Goal: Task Accomplishment & Management: Complete application form

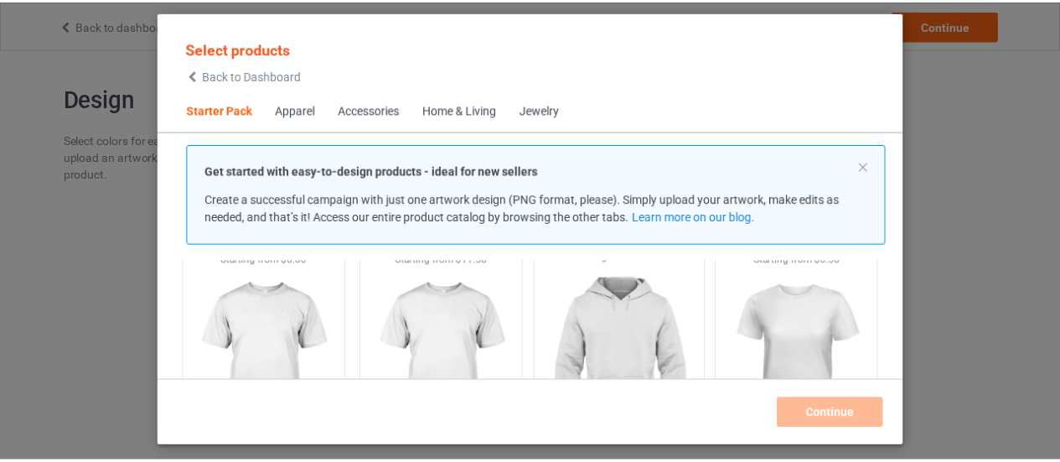
scroll to position [21, 0]
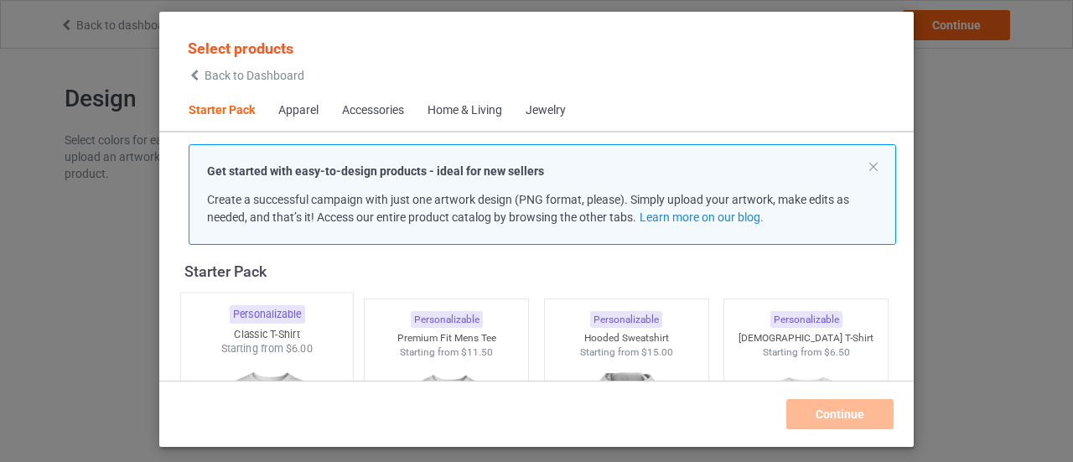
click at [331, 329] on div "Classic T-Shirt" at bounding box center [267, 334] width 172 height 14
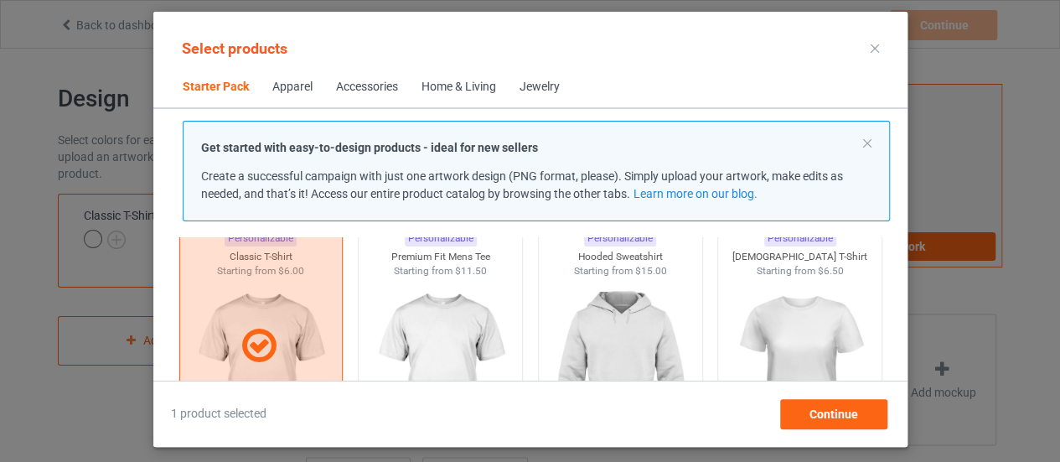
scroll to position [105, 0]
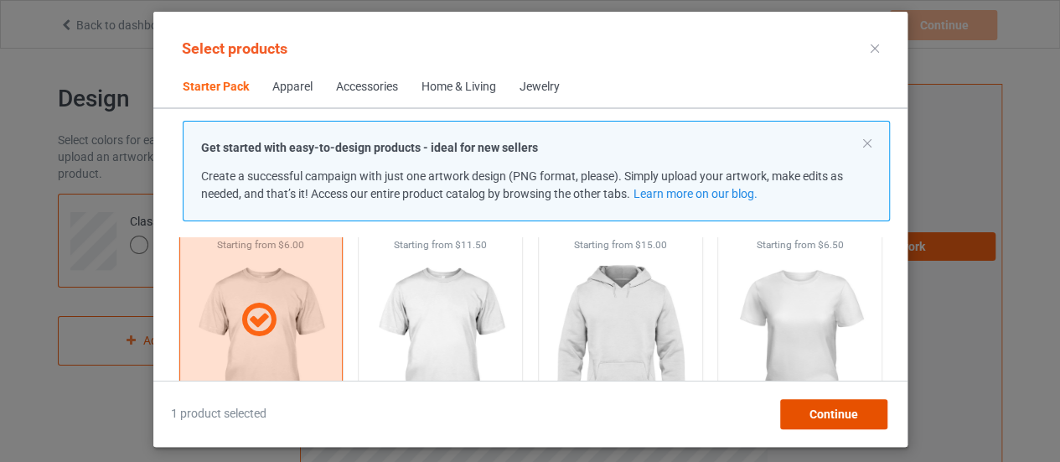
click at [812, 401] on div "Continue" at bounding box center [832, 414] width 107 height 30
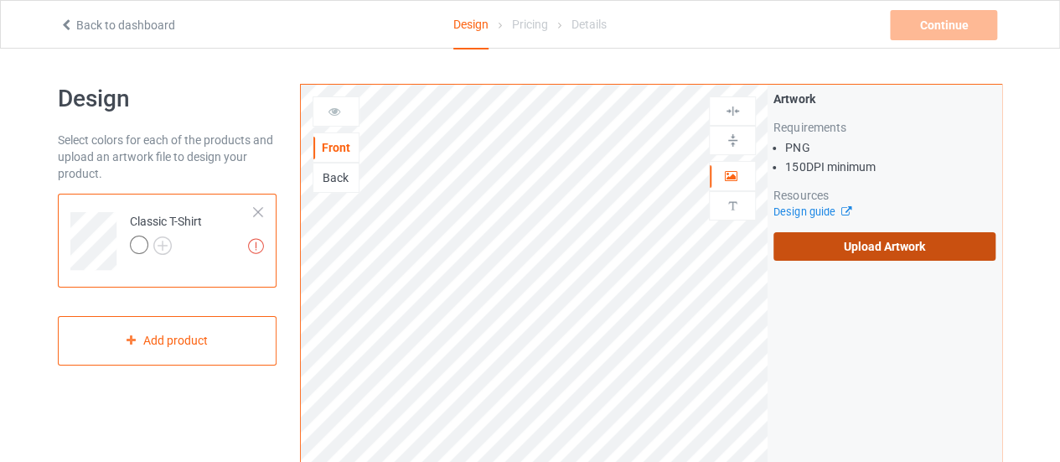
click at [850, 251] on label "Upload Artwork" at bounding box center [884, 246] width 222 height 28
click at [0, 0] on input "Upload Artwork" at bounding box center [0, 0] width 0 height 0
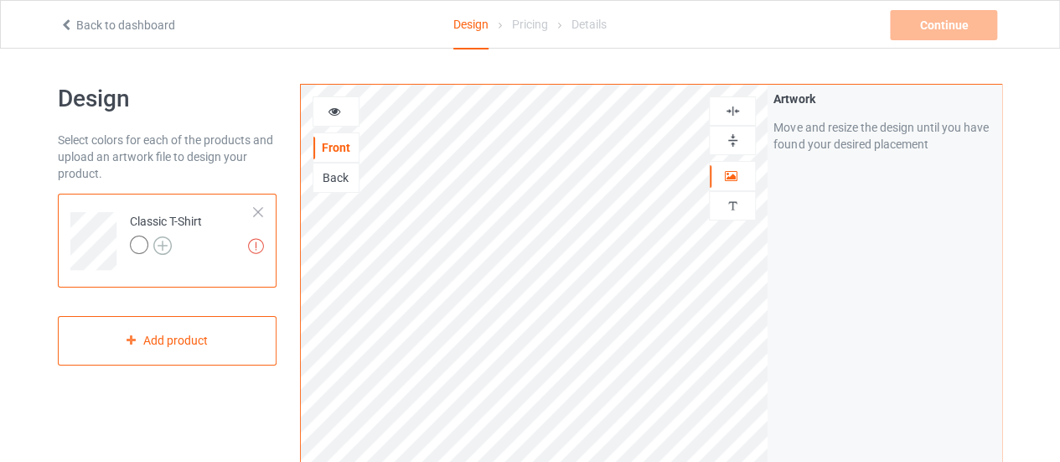
click at [163, 246] on img at bounding box center [162, 245] width 18 height 18
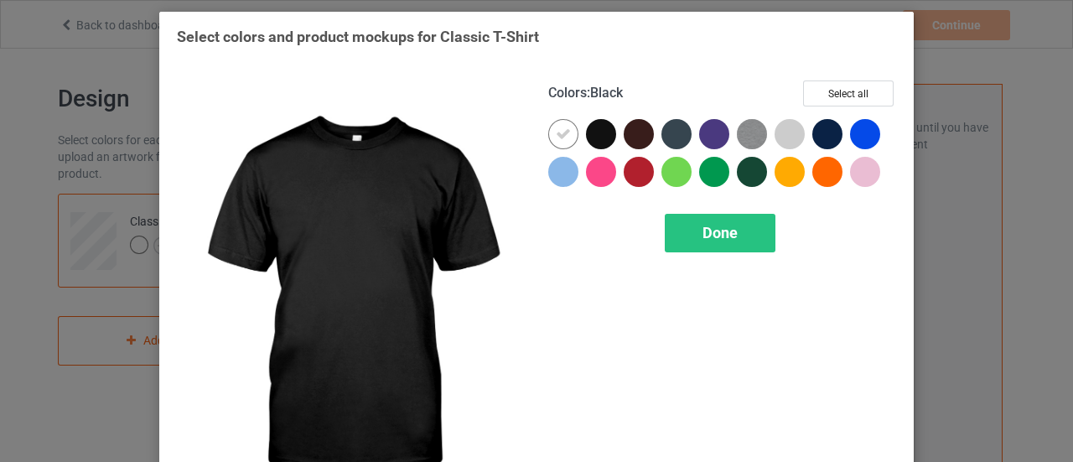
click at [587, 133] on div at bounding box center [601, 134] width 30 height 30
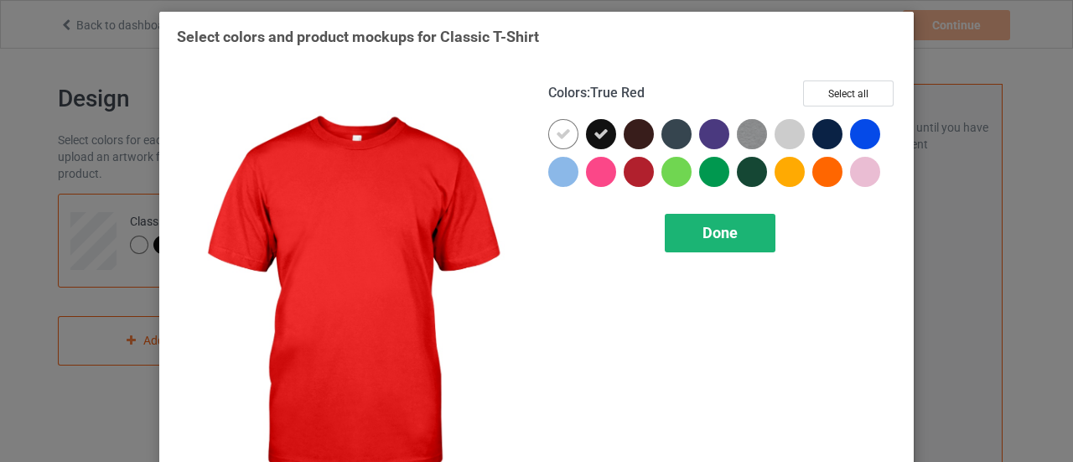
click at [691, 233] on div "Done" at bounding box center [719, 233] width 111 height 39
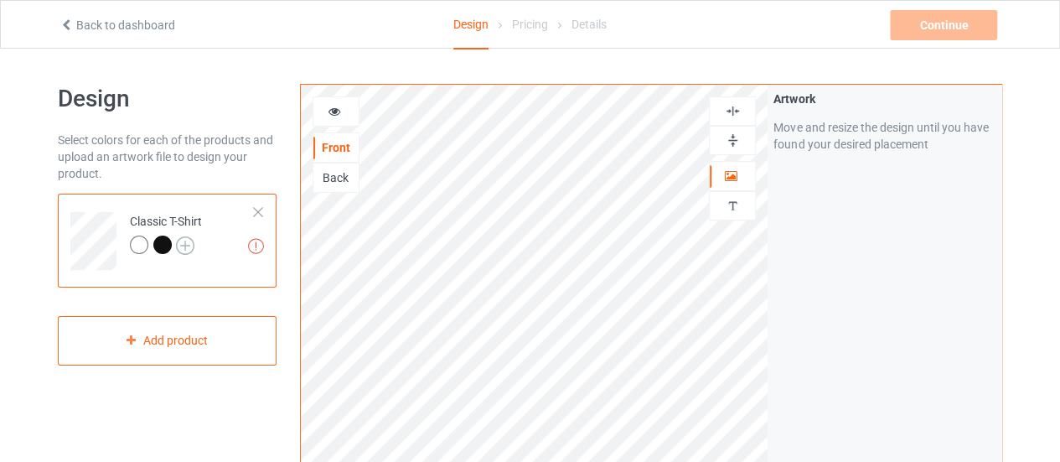
click at [189, 248] on img at bounding box center [185, 245] width 18 height 18
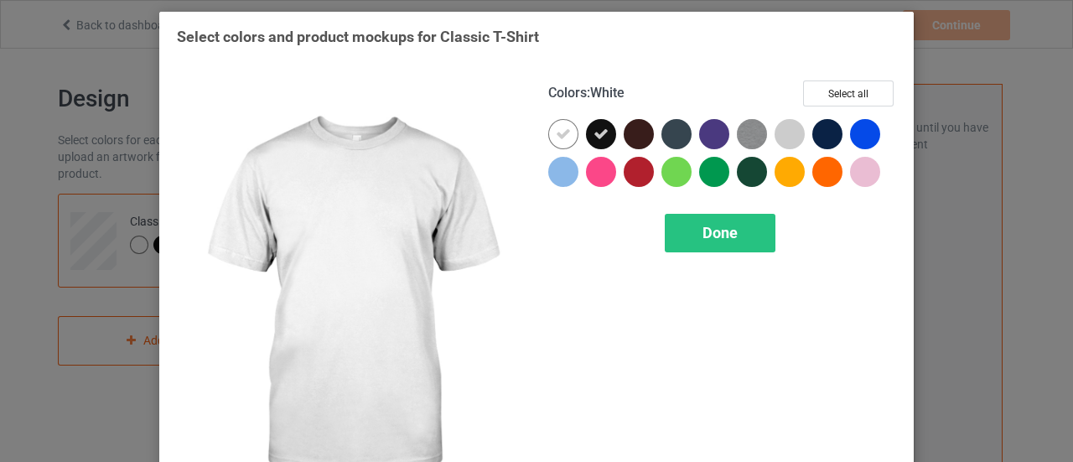
click at [556, 135] on icon at bounding box center [563, 134] width 15 height 15
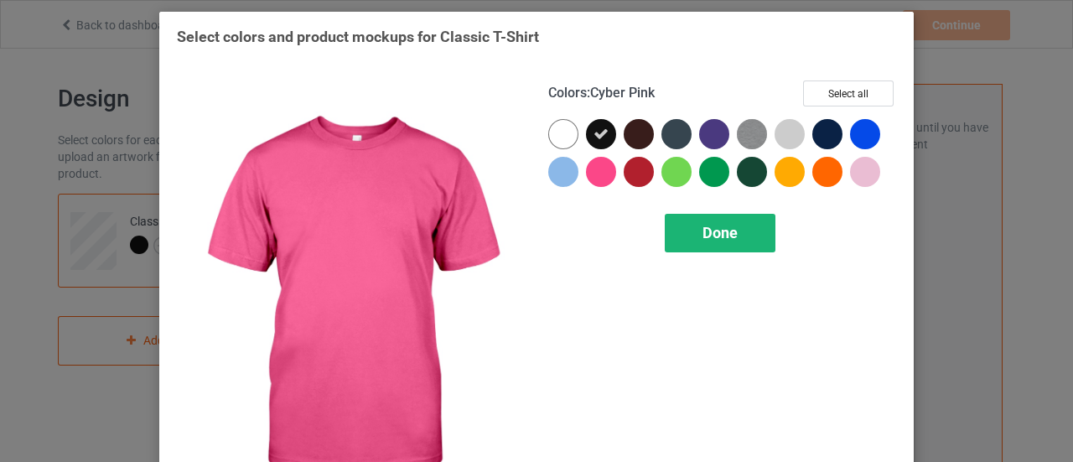
click at [667, 217] on div "Done" at bounding box center [719, 233] width 111 height 39
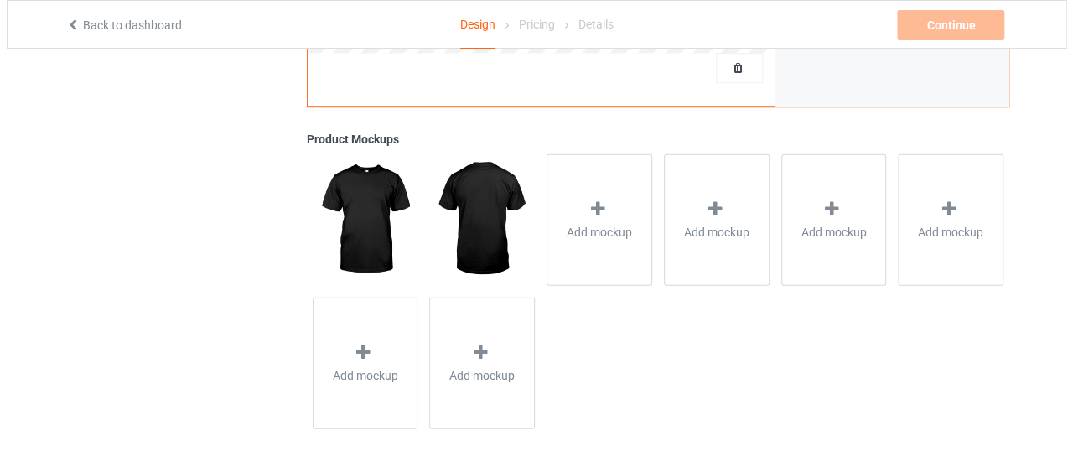
scroll to position [622, 0]
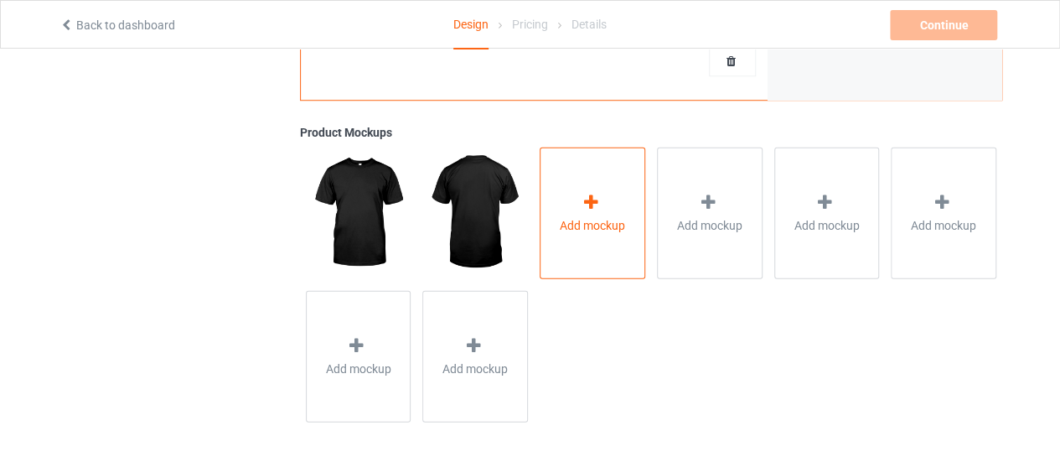
click at [576, 200] on div "Add mockup" at bounding box center [593, 213] width 106 height 132
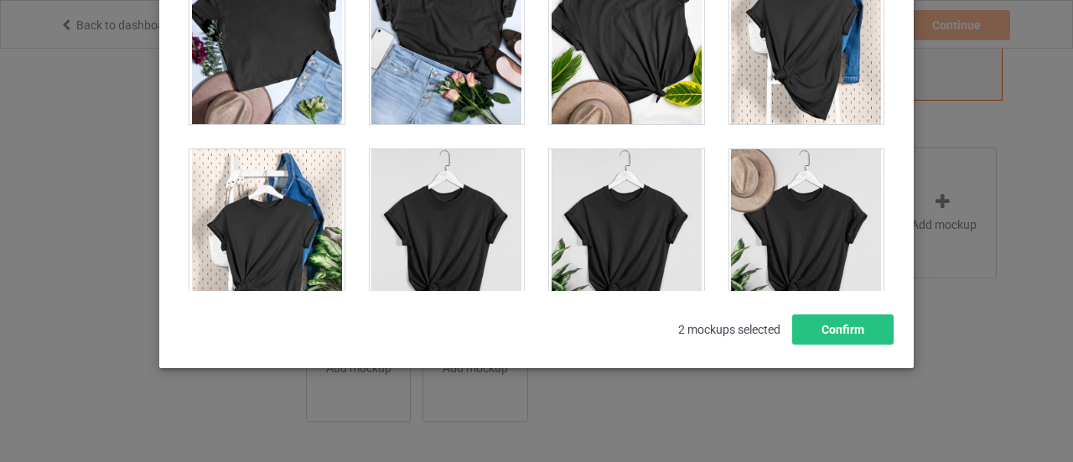
scroll to position [24041, 0]
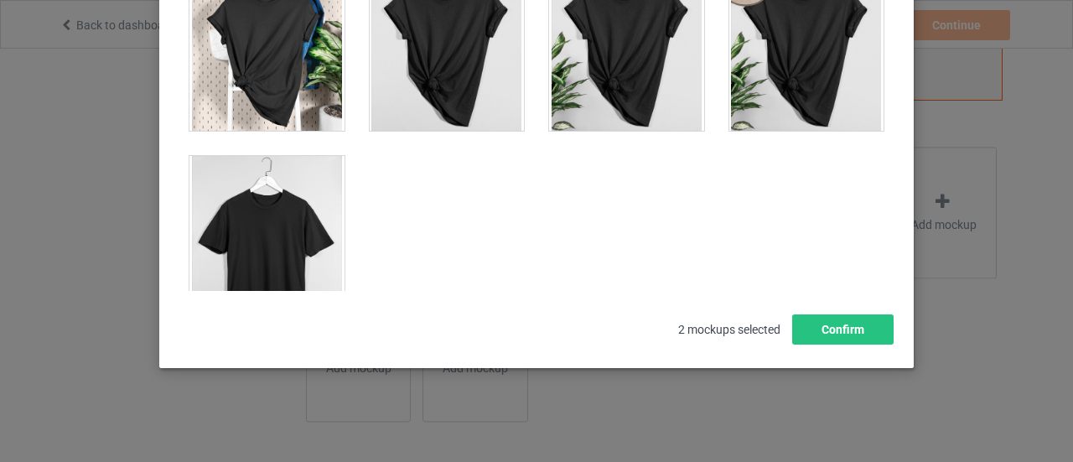
click at [246, 165] on div at bounding box center [266, 250] width 155 height 188
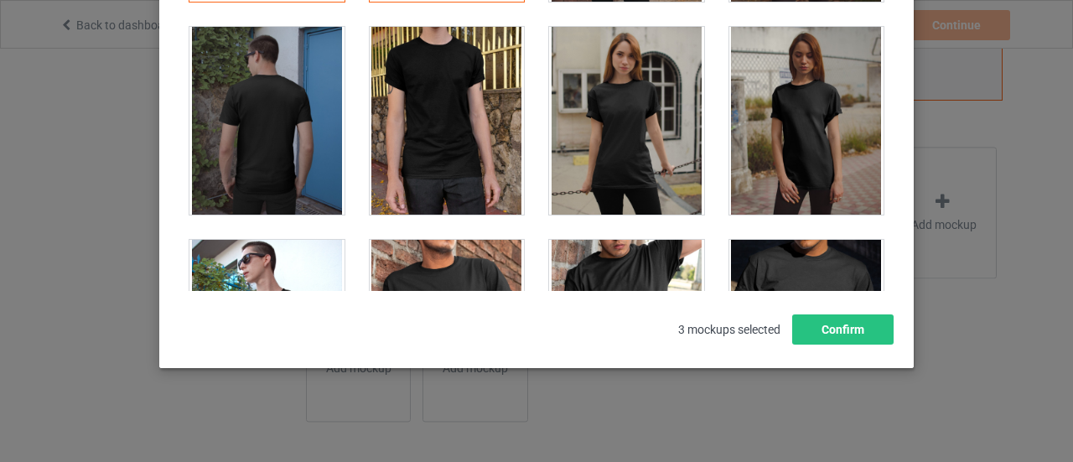
scroll to position [372, 0]
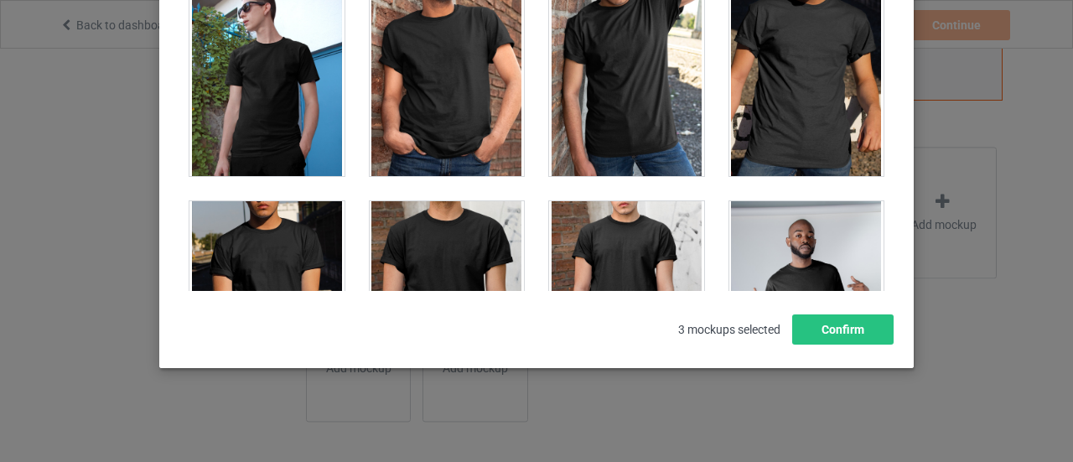
click at [811, 77] on div at bounding box center [806, 82] width 155 height 188
click at [826, 332] on button "Confirm" at bounding box center [842, 329] width 101 height 30
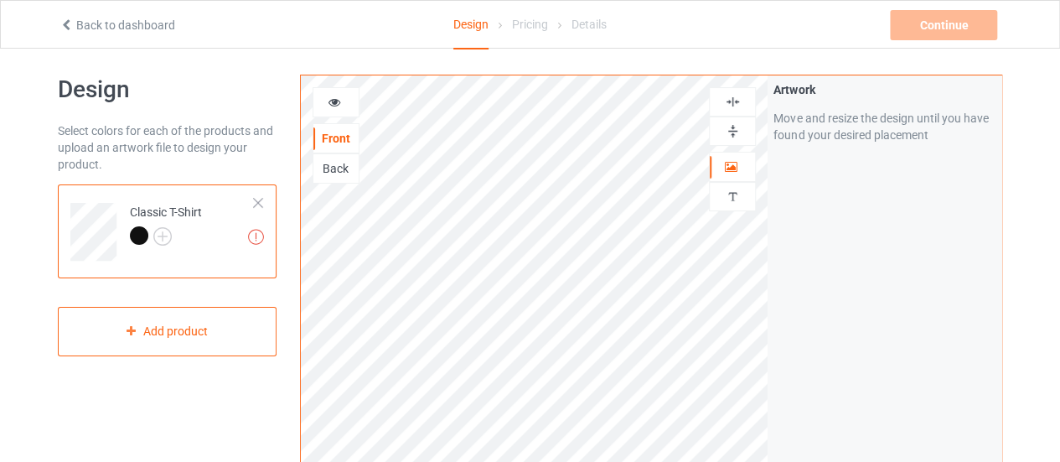
scroll to position [0, 0]
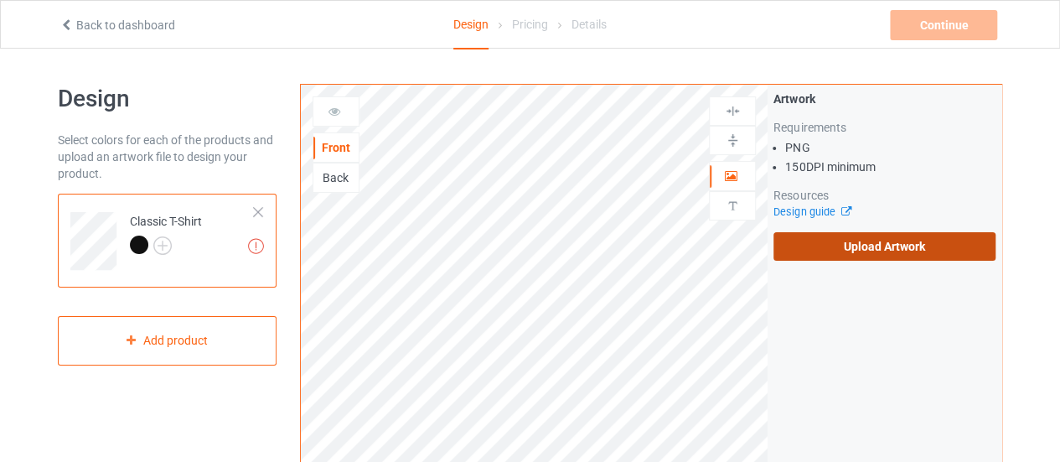
click at [798, 241] on label "Upload Artwork" at bounding box center [884, 246] width 222 height 28
click at [0, 0] on input "Upload Artwork" at bounding box center [0, 0] width 0 height 0
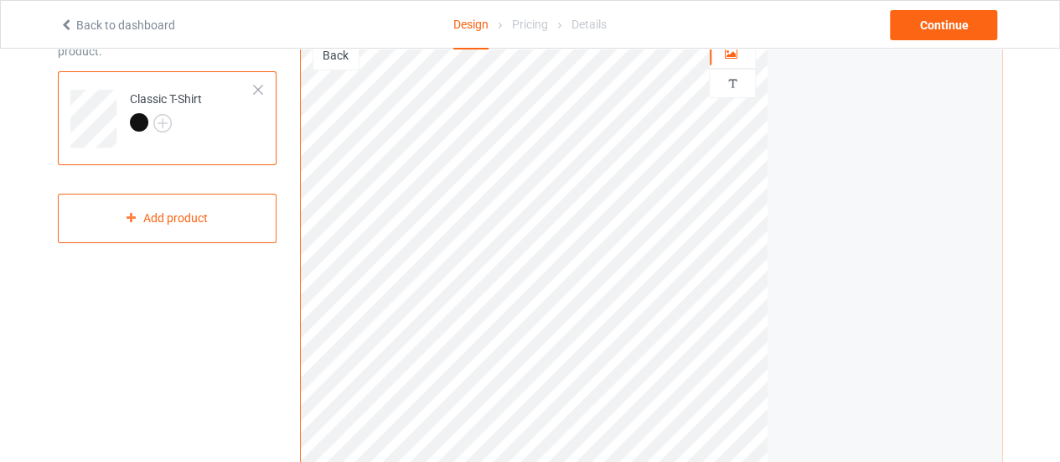
scroll to position [35, 0]
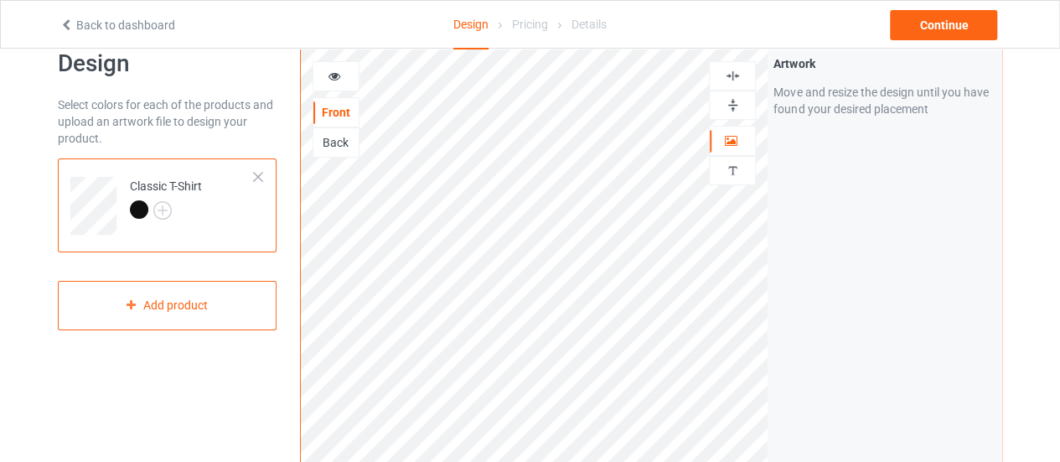
click at [927, 42] on div "Back to dashboard Design Pricing Details Continue" at bounding box center [530, 24] width 964 height 47
click at [927, 28] on div "Continue" at bounding box center [943, 25] width 107 height 30
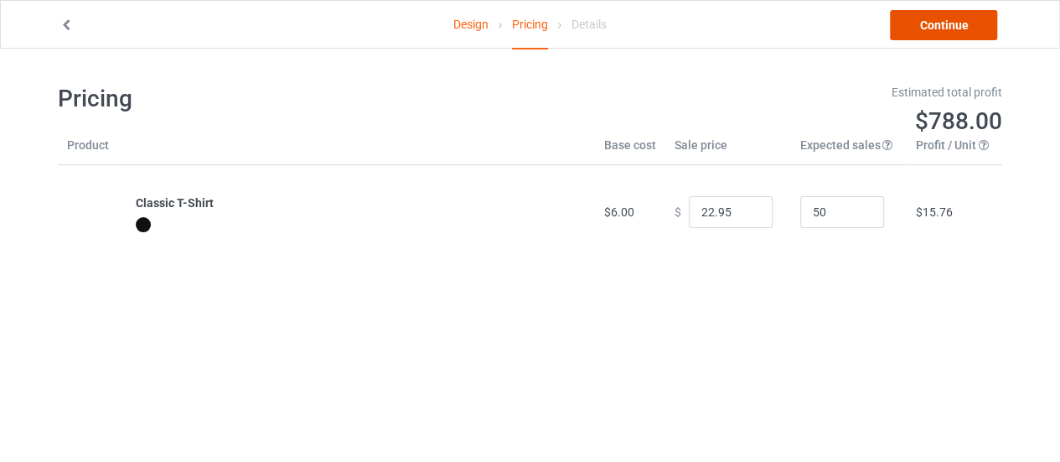
click at [954, 24] on link "Continue" at bounding box center [943, 25] width 107 height 30
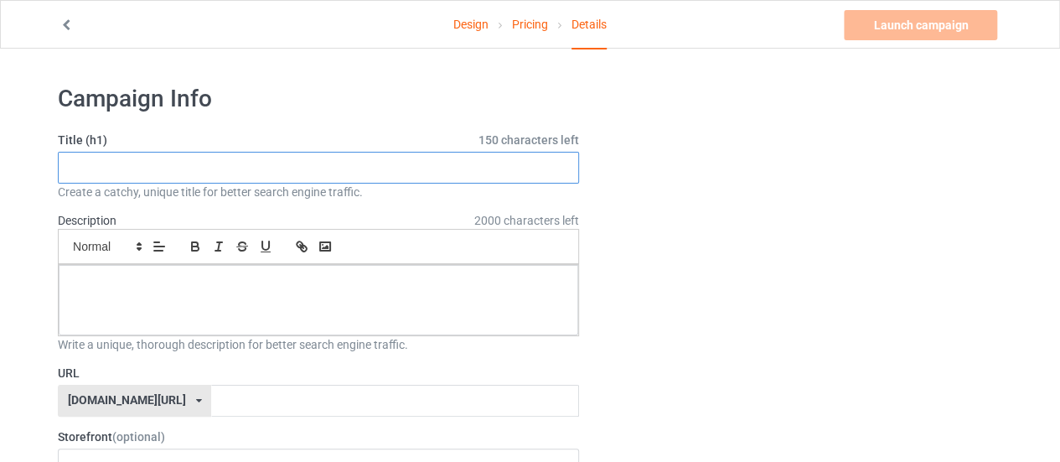
click at [314, 168] on input "text" at bounding box center [318, 168] width 521 height 32
type input "ultras way lifestyle"
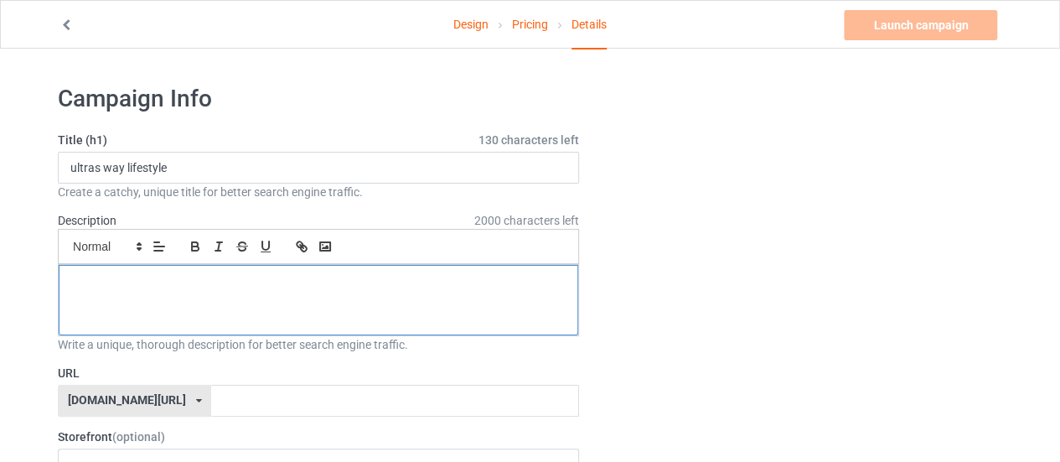
click at [273, 302] on div at bounding box center [318, 300] width 519 height 70
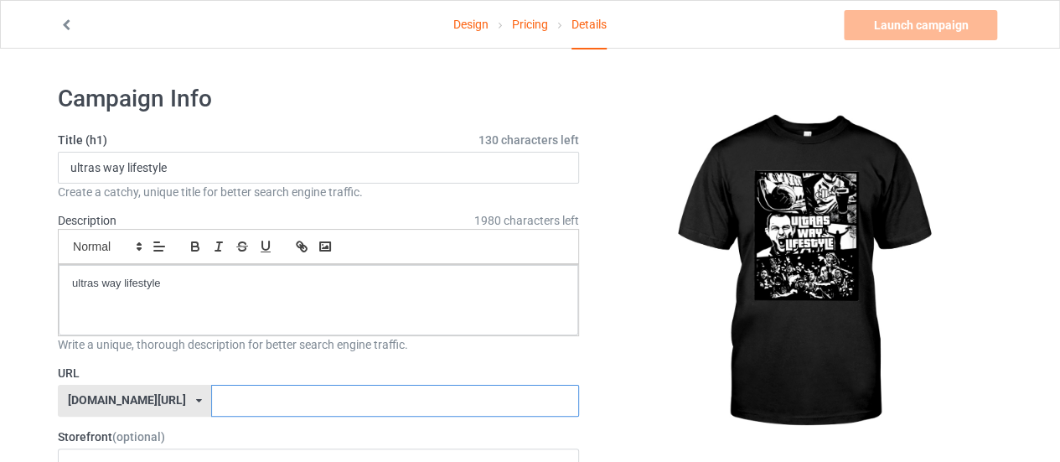
click at [287, 407] on input "text" at bounding box center [394, 401] width 367 height 32
paste input "ultras way lifestyle"
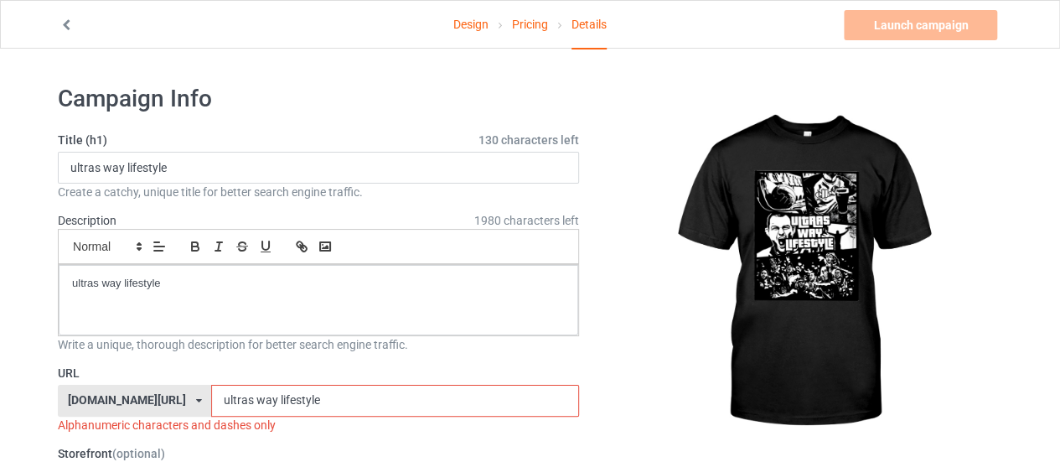
click at [230, 395] on input "ultras way lifestyle" at bounding box center [394, 401] width 367 height 32
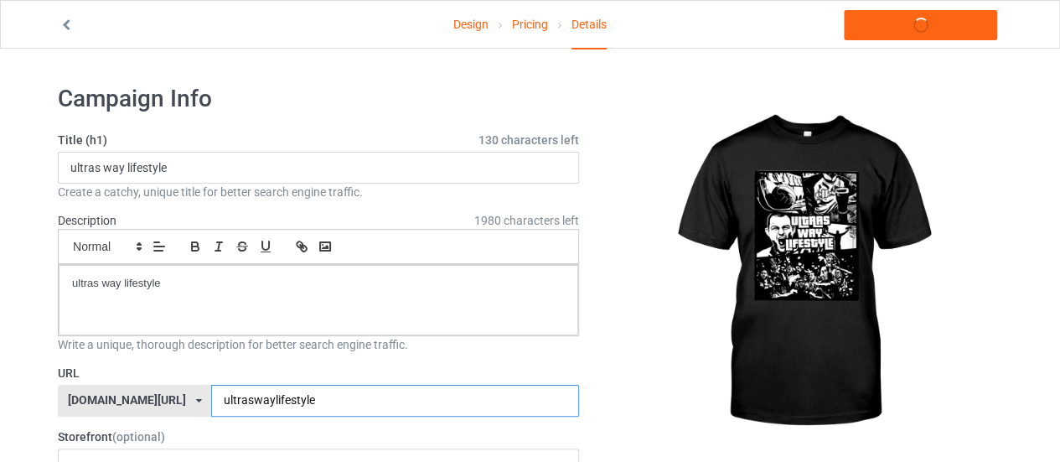
type input "ultraswaylifestyle"
click at [305, 370] on label "URL" at bounding box center [318, 372] width 521 height 17
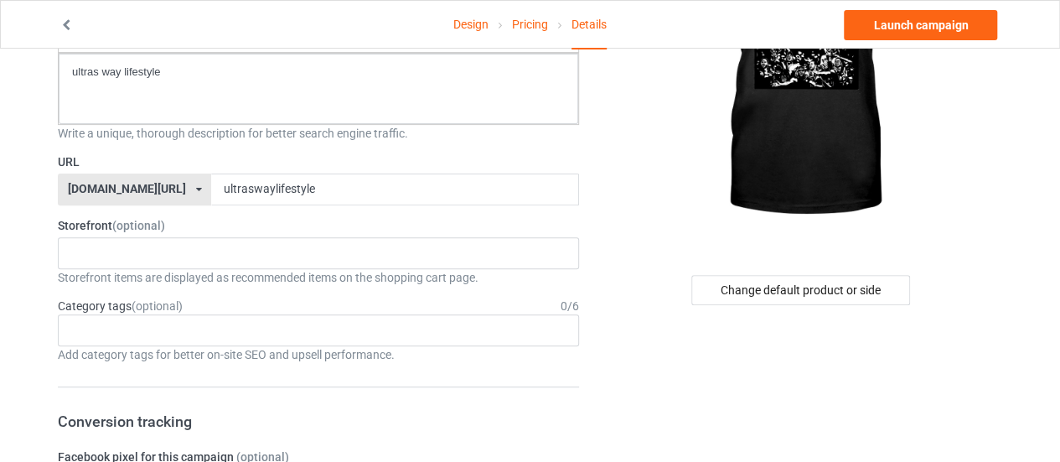
scroll to position [251, 0]
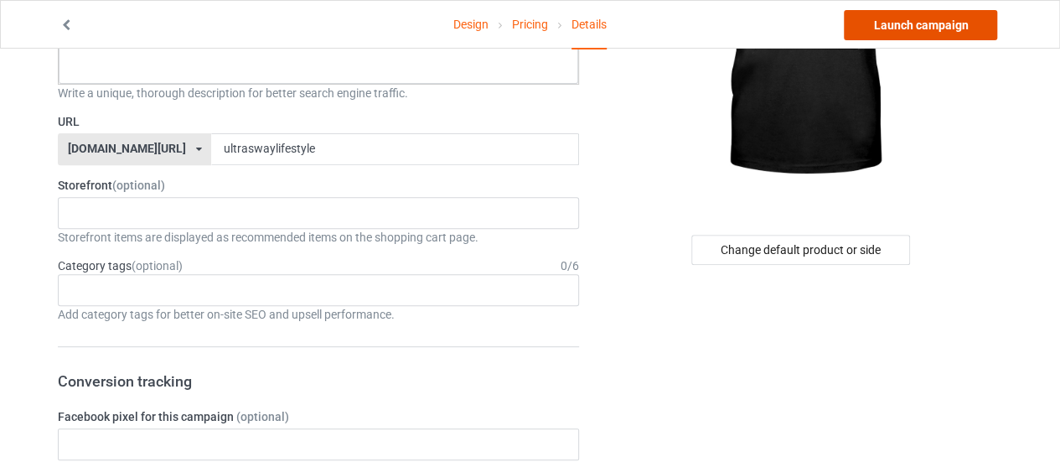
click at [875, 24] on link "Launch campaign" at bounding box center [920, 25] width 153 height 30
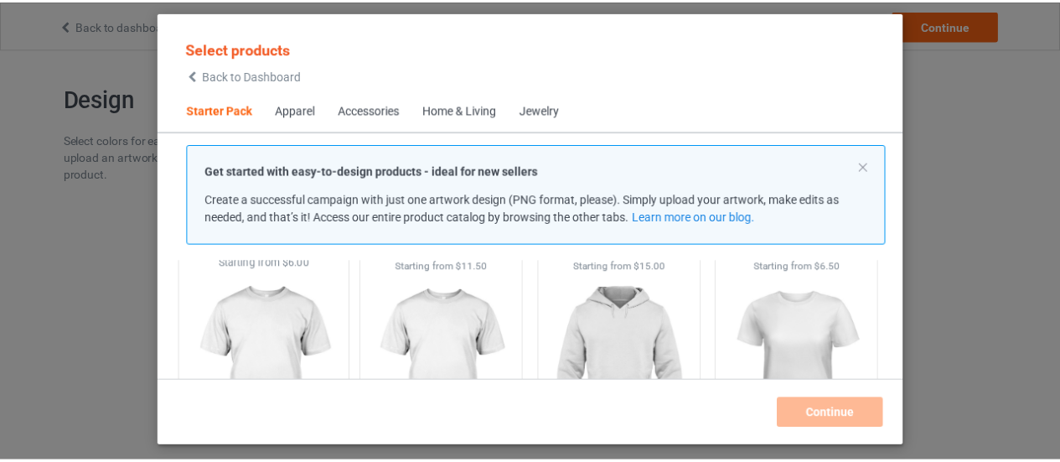
scroll to position [272, 0]
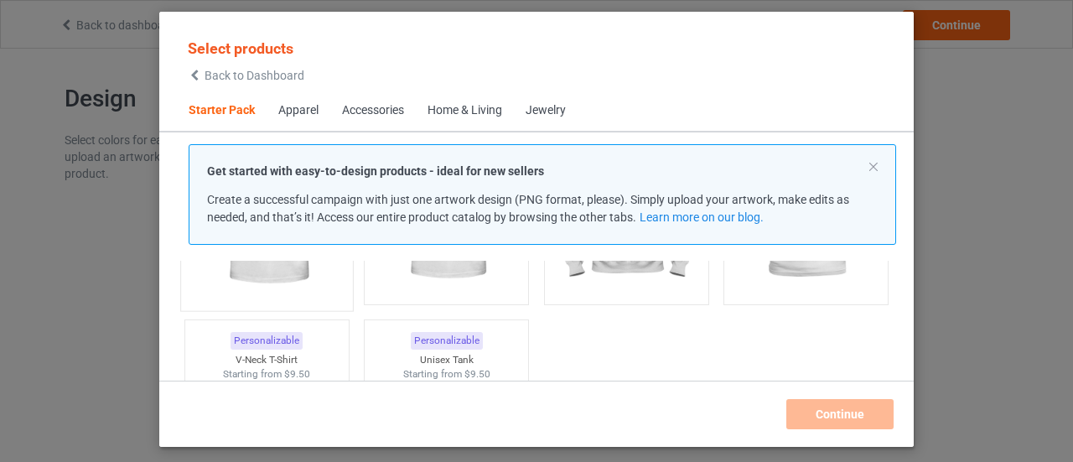
click at [260, 264] on img at bounding box center [267, 203] width 158 height 197
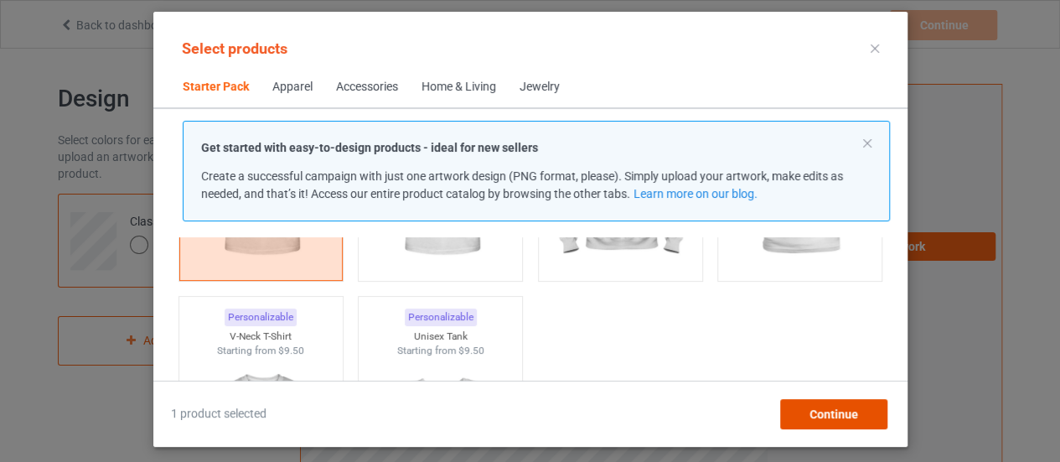
click at [809, 402] on div "Continue" at bounding box center [832, 414] width 107 height 30
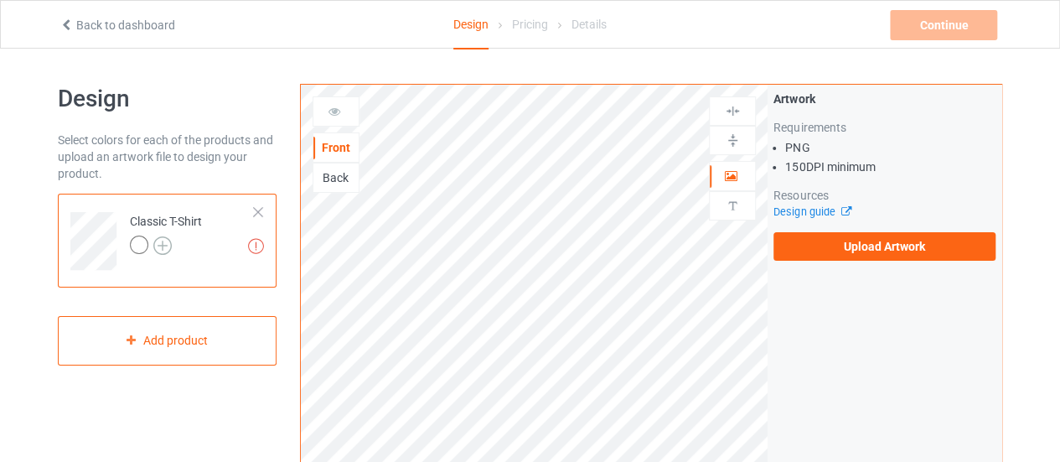
click at [162, 241] on img at bounding box center [162, 245] width 18 height 18
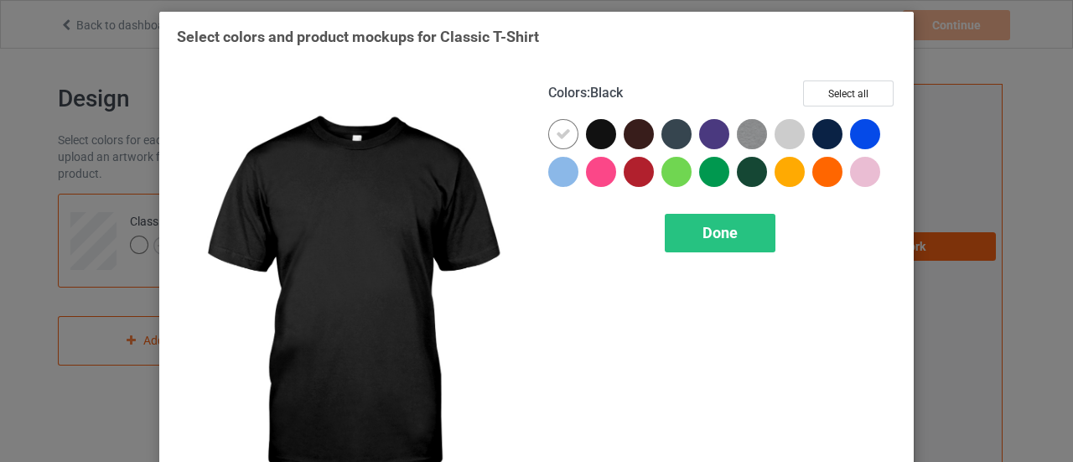
click at [594, 134] on div at bounding box center [601, 134] width 30 height 30
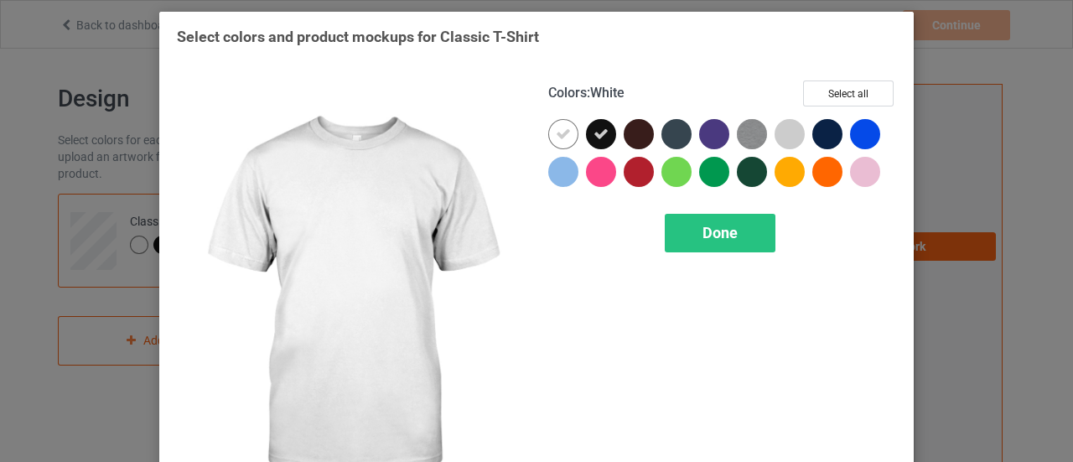
click at [556, 137] on icon at bounding box center [563, 134] width 15 height 15
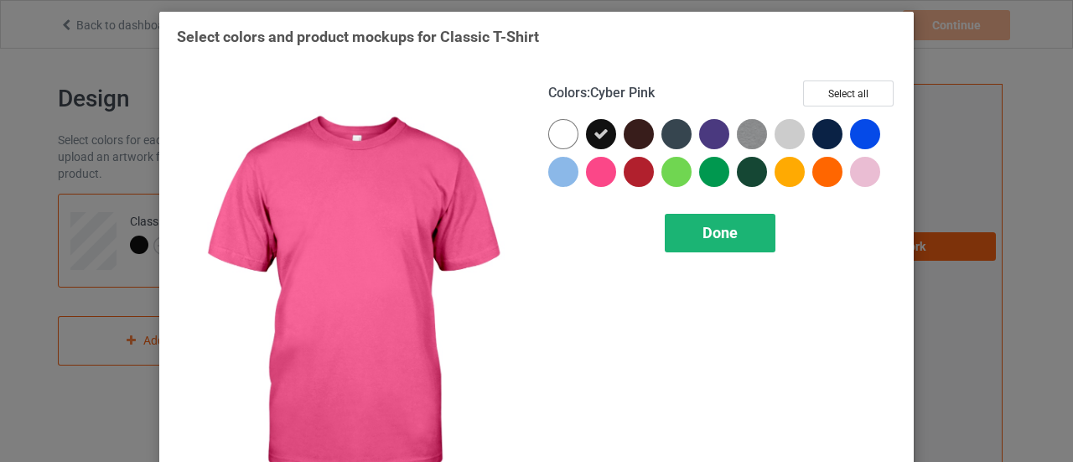
click at [711, 235] on span "Done" at bounding box center [719, 233] width 35 height 18
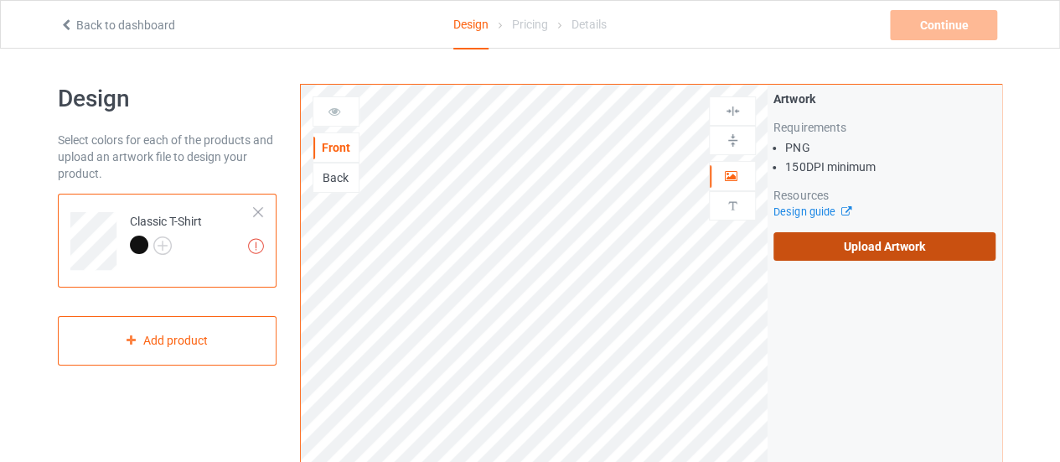
click at [811, 242] on label "Upload Artwork" at bounding box center [884, 246] width 222 height 28
click at [0, 0] on input "Upload Artwork" at bounding box center [0, 0] width 0 height 0
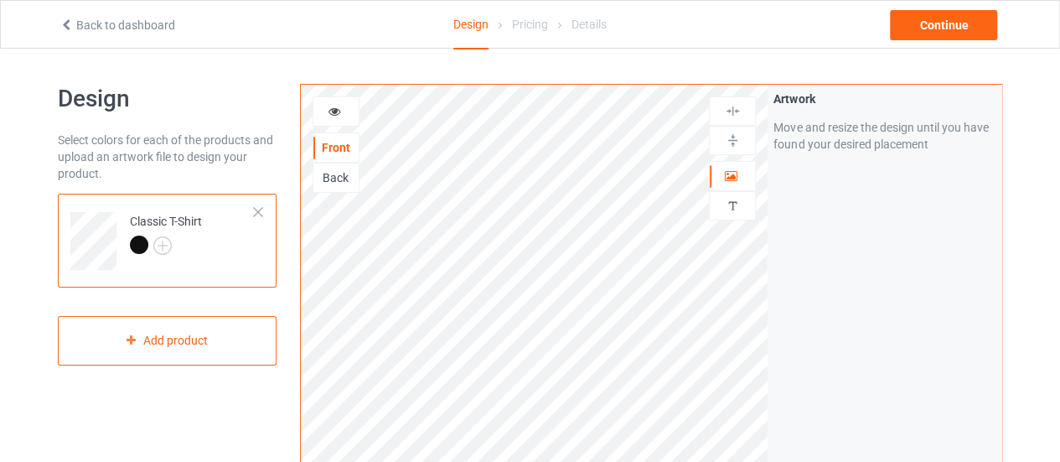
scroll to position [84, 0]
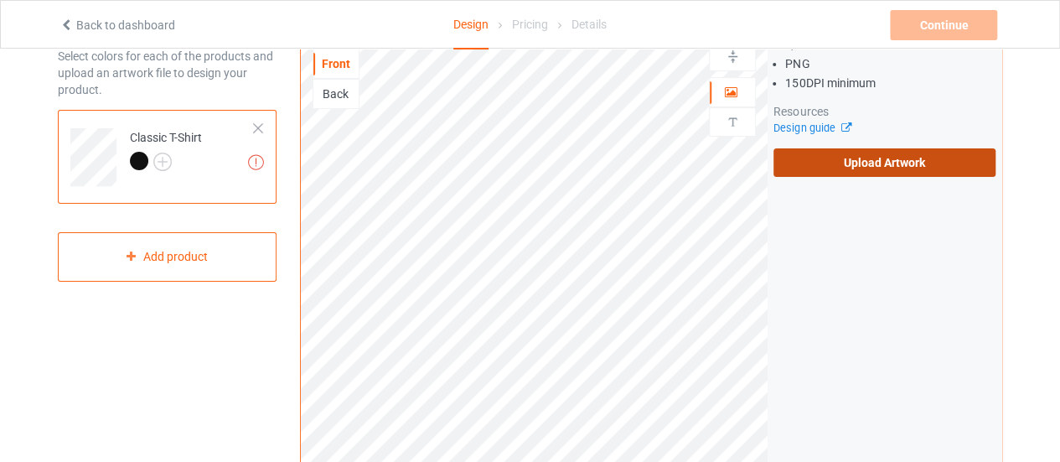
click at [871, 152] on label "Upload Artwork" at bounding box center [884, 162] width 222 height 28
click at [0, 0] on input "Upload Artwork" at bounding box center [0, 0] width 0 height 0
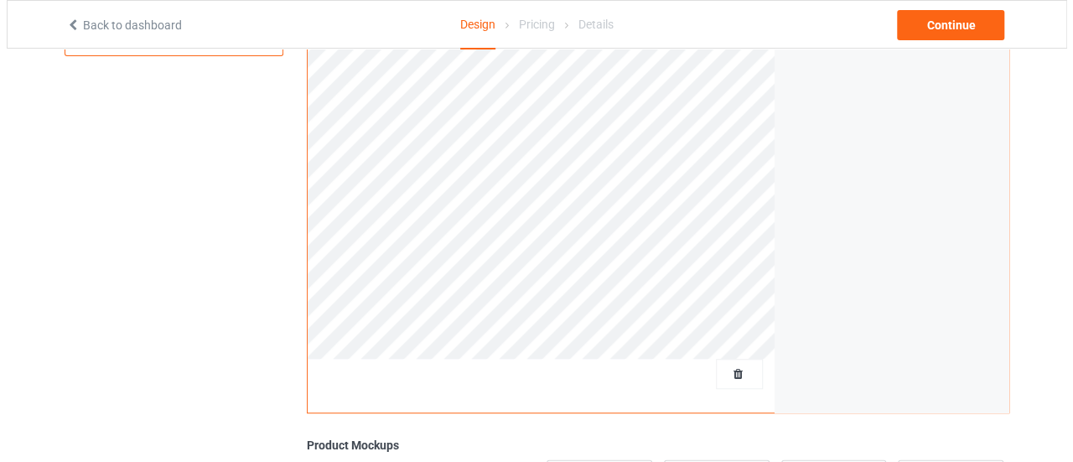
scroll to position [503, 0]
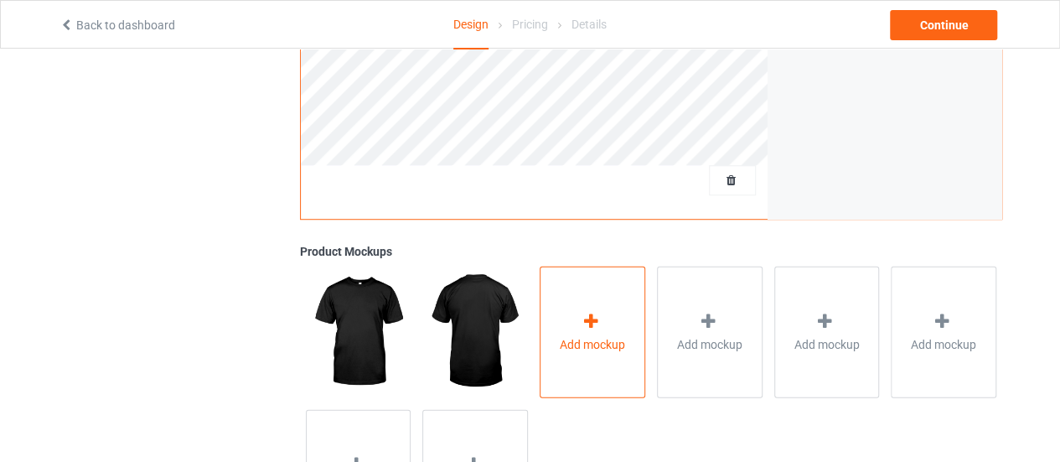
click at [558, 309] on div "Add mockup" at bounding box center [593, 332] width 106 height 132
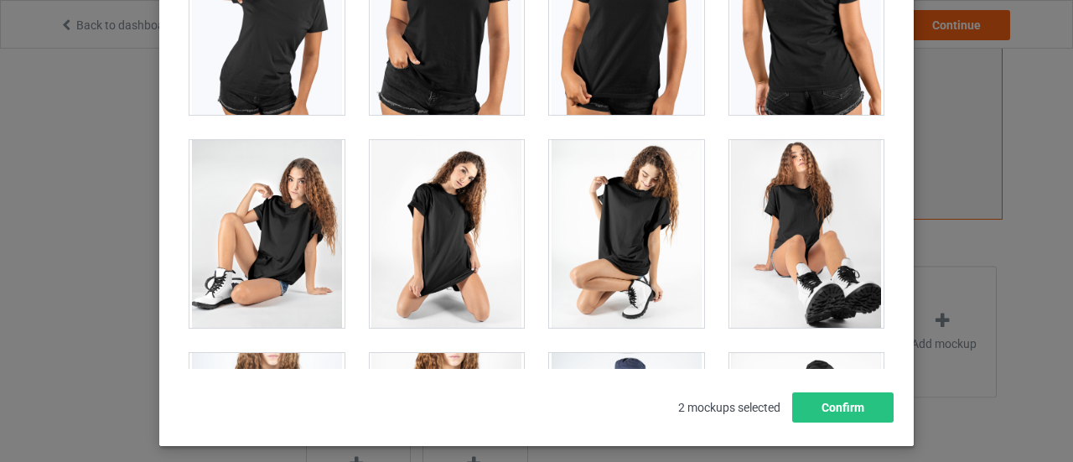
scroll to position [24041, 0]
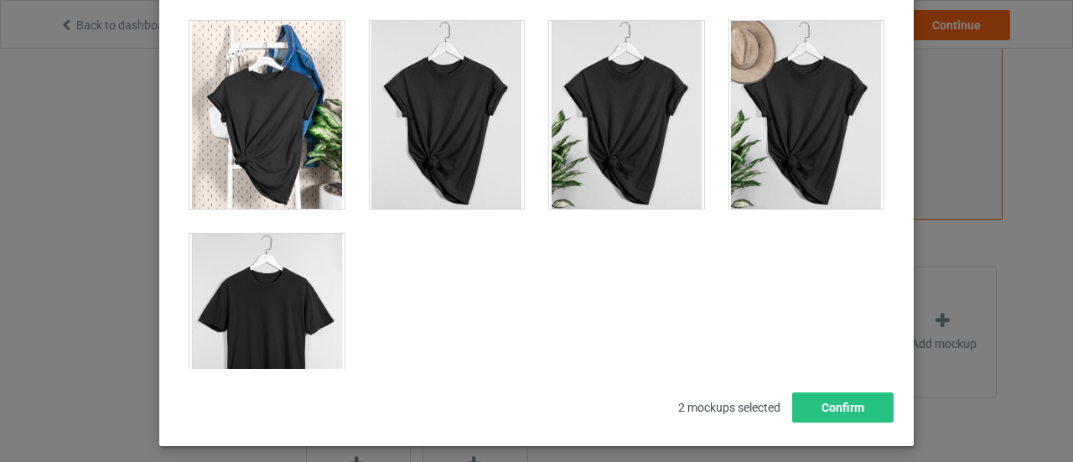
click at [280, 247] on div at bounding box center [266, 328] width 155 height 188
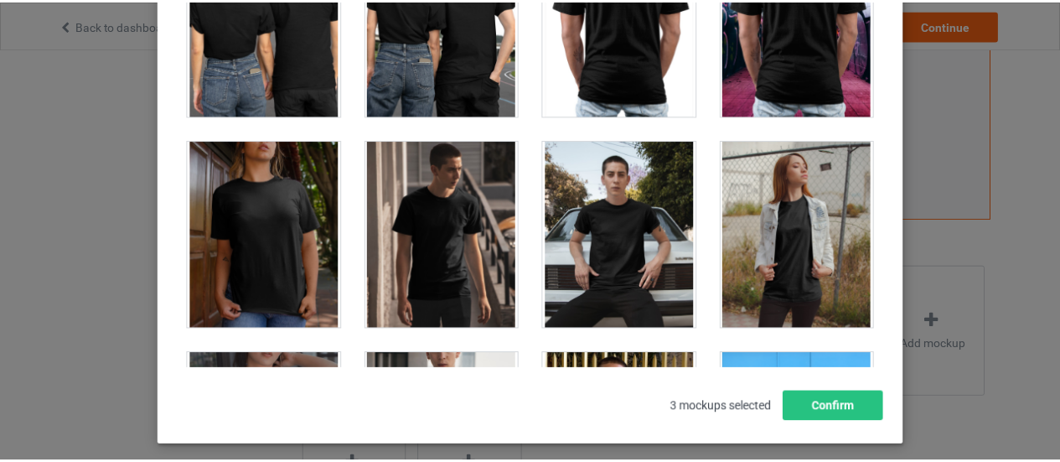
scroll to position [8372, 0]
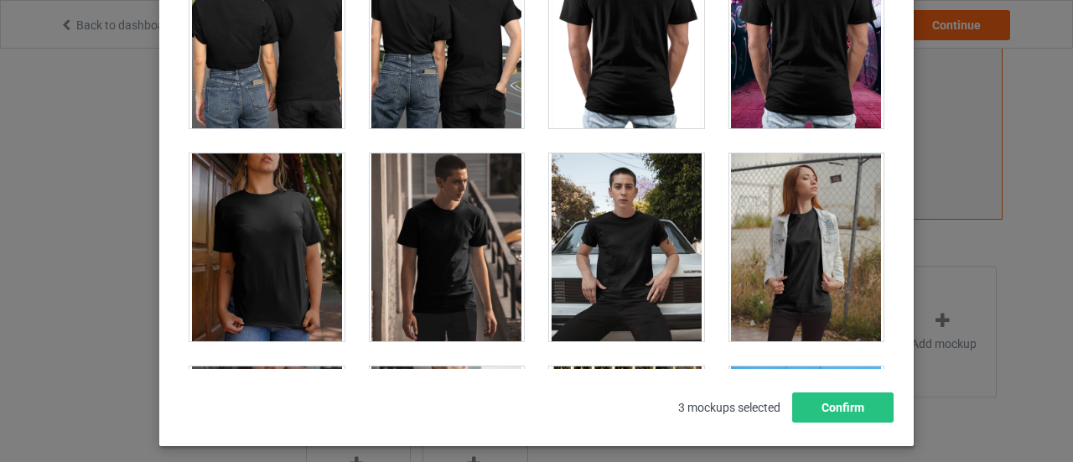
click at [411, 236] on div at bounding box center [447, 247] width 155 height 188
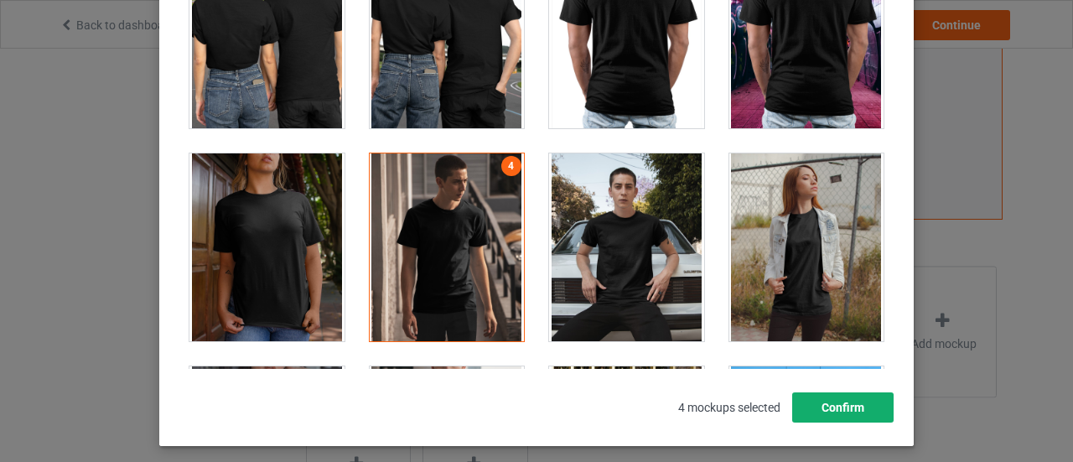
click at [816, 400] on button "Confirm" at bounding box center [842, 407] width 101 height 30
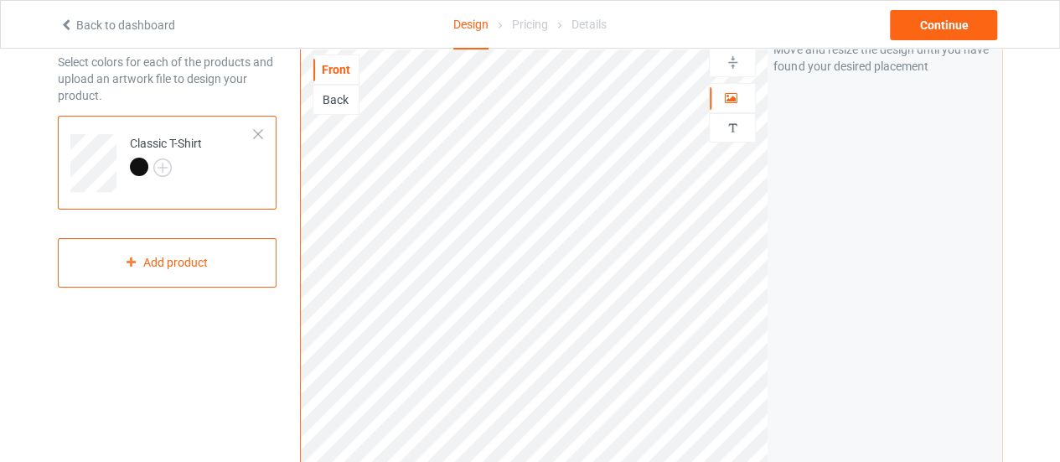
scroll to position [0, 0]
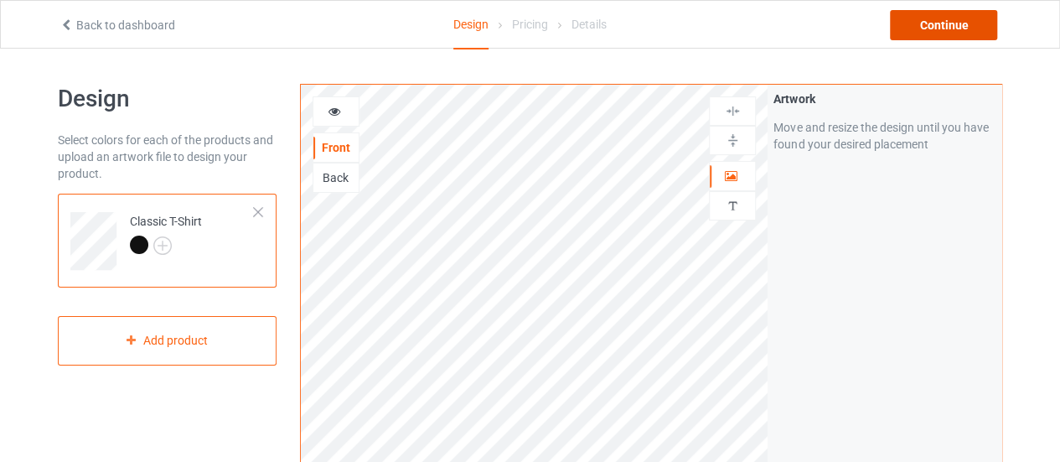
click at [903, 26] on div "Continue" at bounding box center [943, 25] width 107 height 30
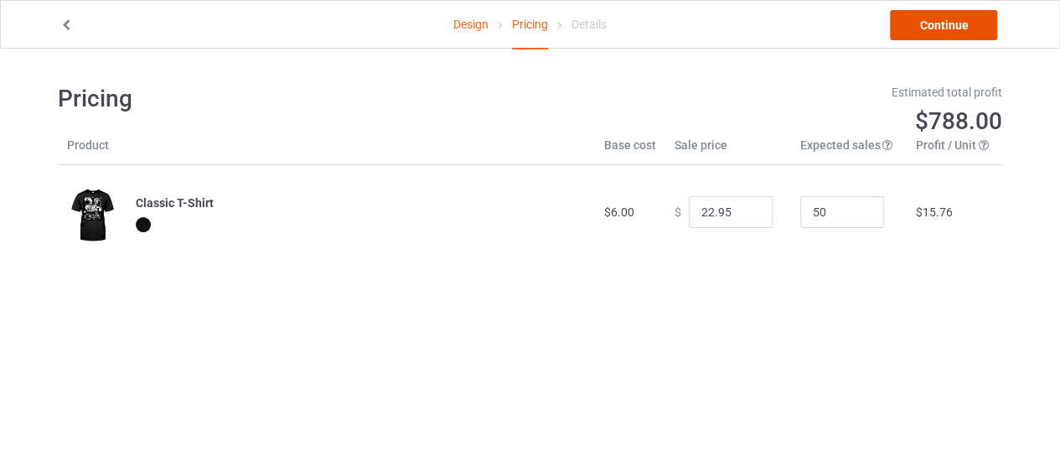
click at [912, 25] on link "Continue" at bounding box center [943, 25] width 107 height 30
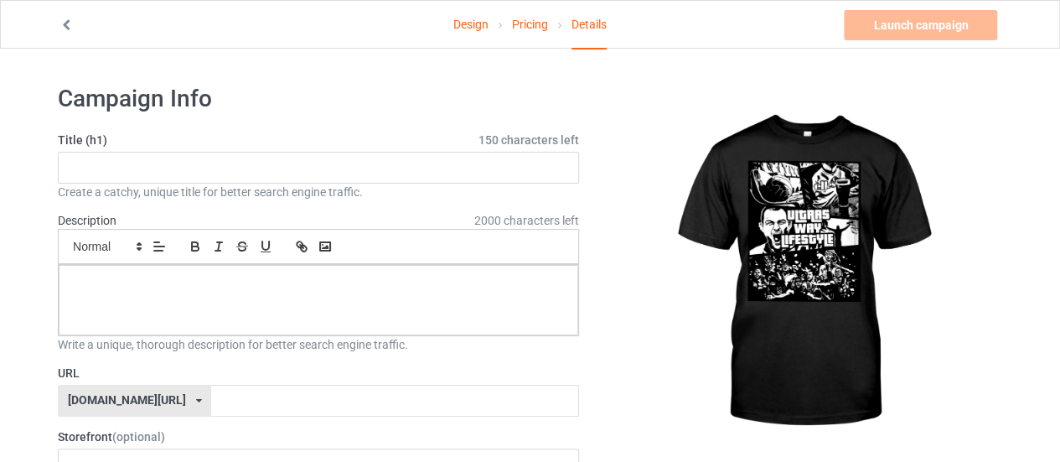
click at [261, 185] on div "Create a catchy, unique title for better search engine traffic." at bounding box center [318, 191] width 521 height 17
click at [261, 173] on input "text" at bounding box center [318, 168] width 521 height 32
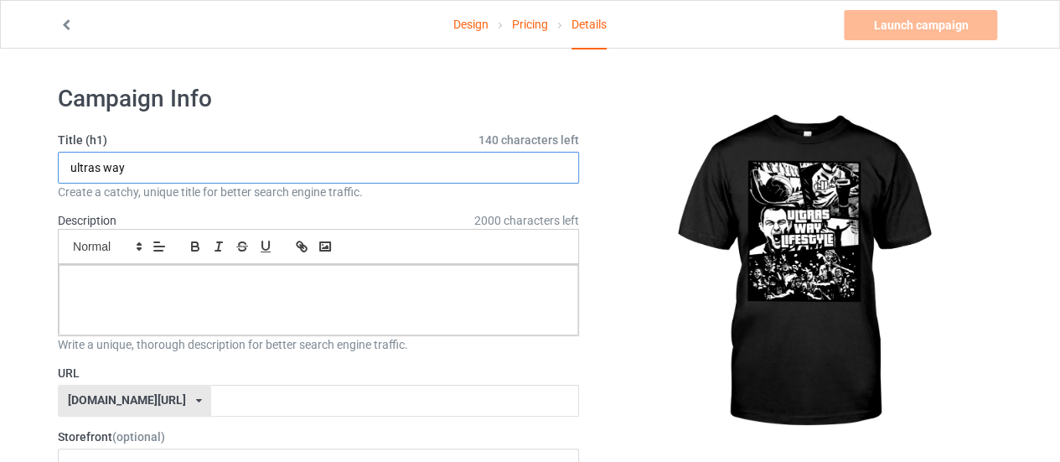
type input "ultras way"
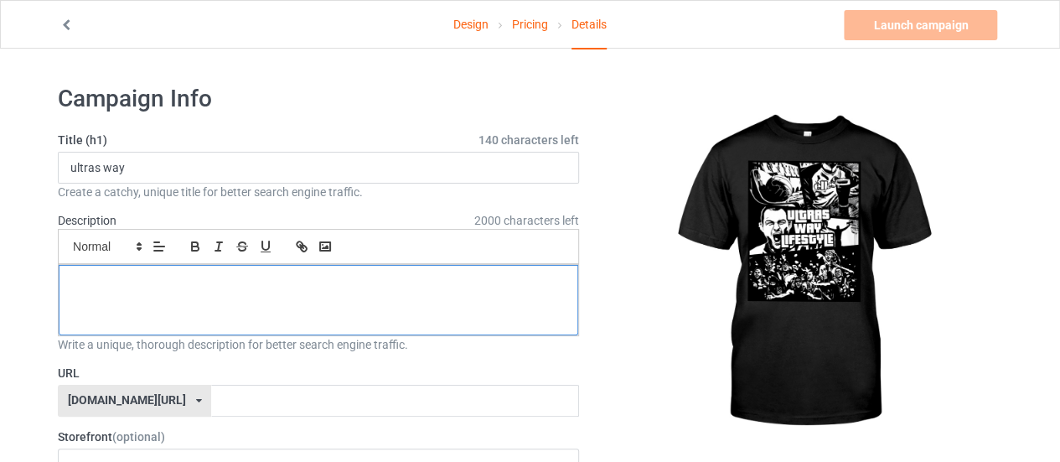
click at [176, 284] on p at bounding box center [318, 284] width 493 height 16
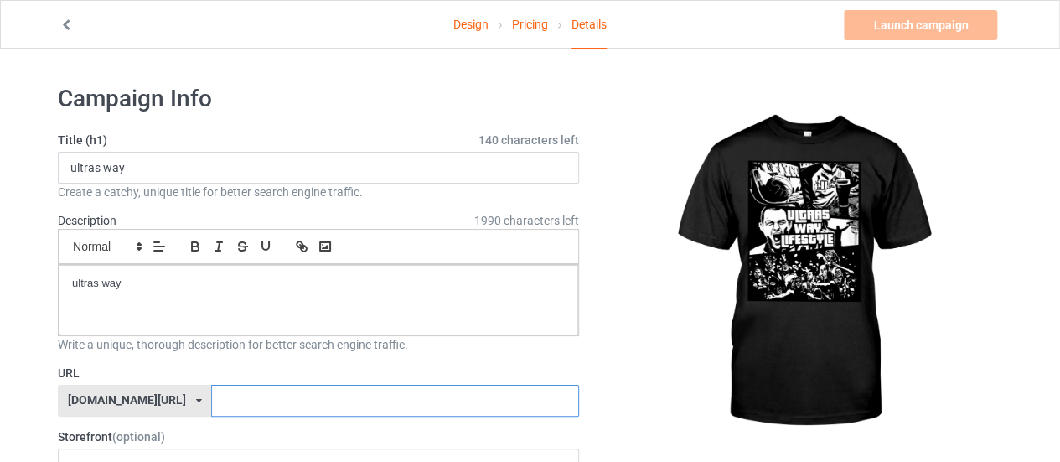
click at [211, 385] on input "text" at bounding box center [394, 401] width 367 height 32
paste input "ultras way"
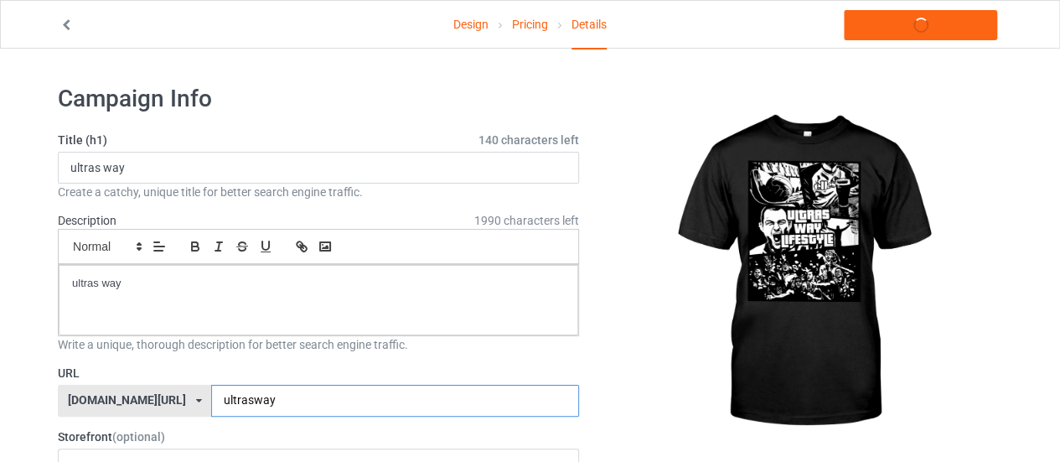
type input "ultrasway"
click at [342, 364] on label "URL" at bounding box center [318, 372] width 521 height 17
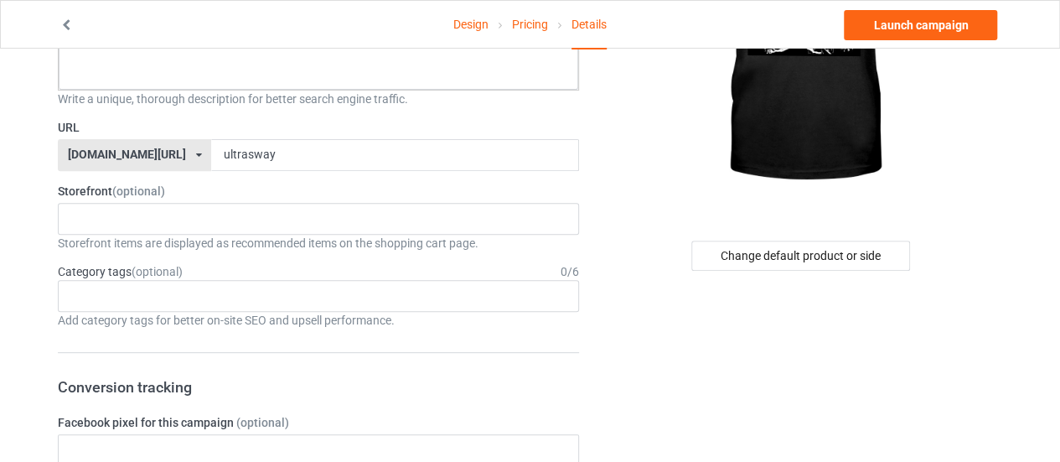
scroll to position [251, 0]
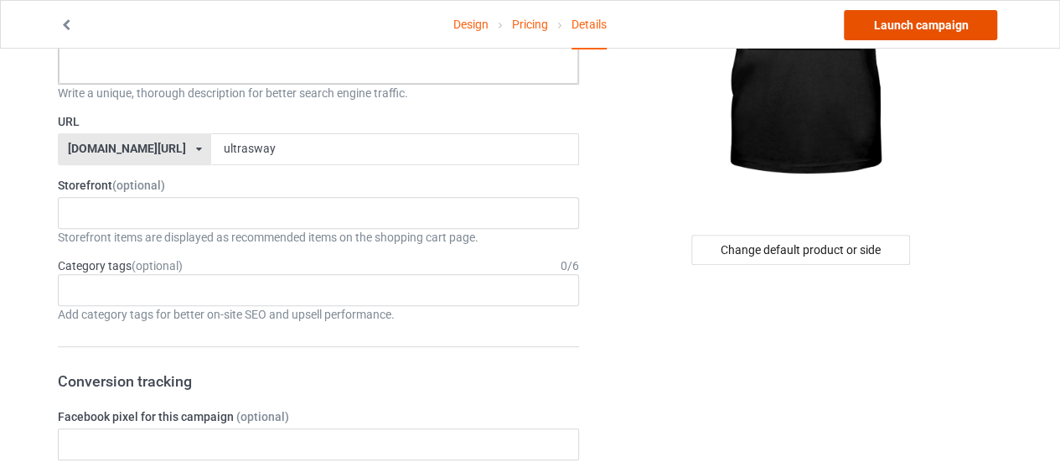
click at [904, 26] on link "Launch campaign" at bounding box center [920, 25] width 153 height 30
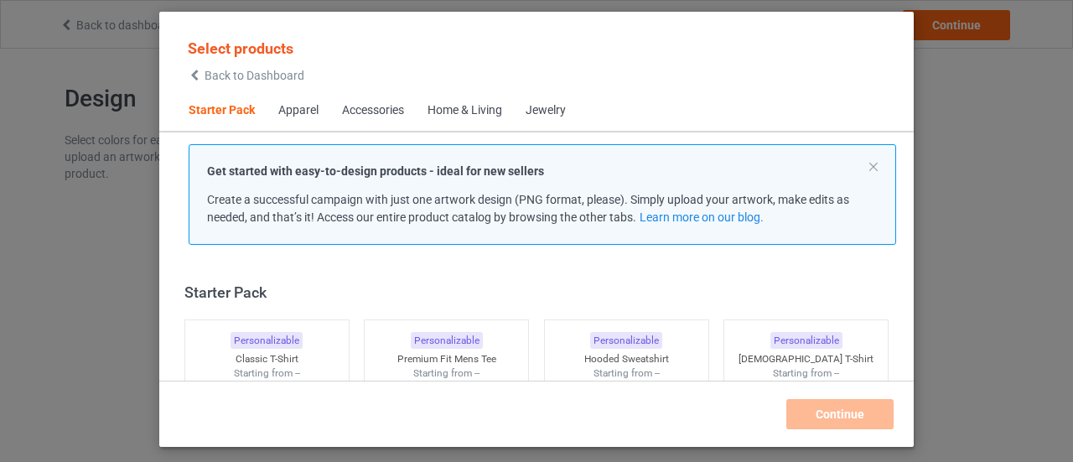
scroll to position [21, 0]
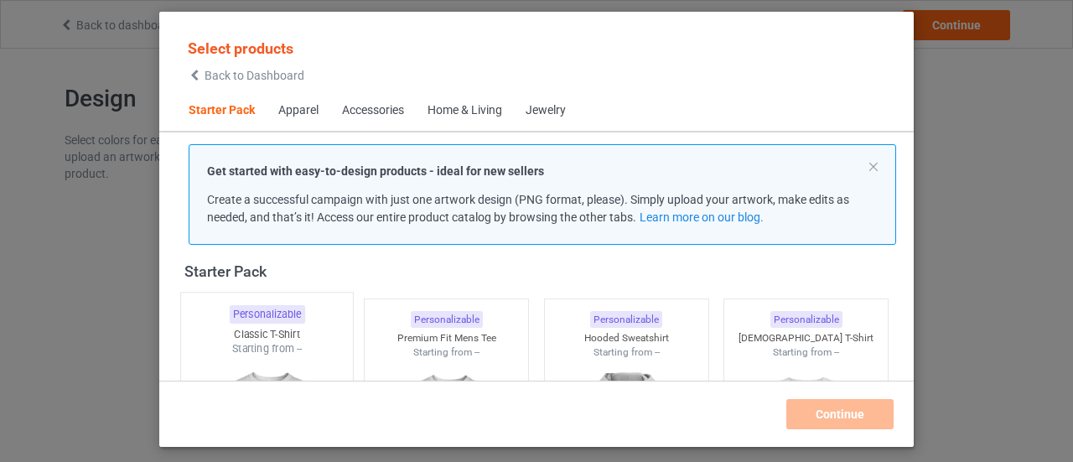
click at [262, 360] on img at bounding box center [267, 454] width 158 height 197
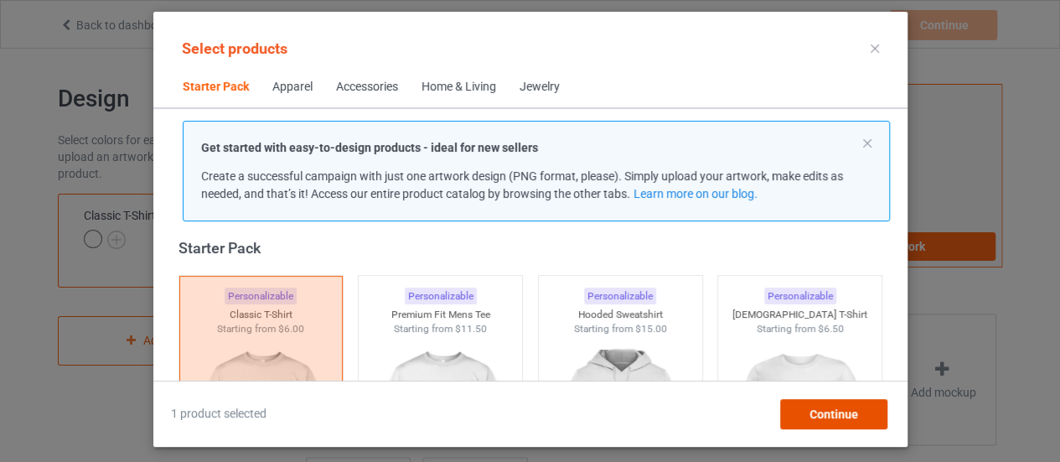
click at [861, 420] on div "Continue" at bounding box center [832, 414] width 107 height 30
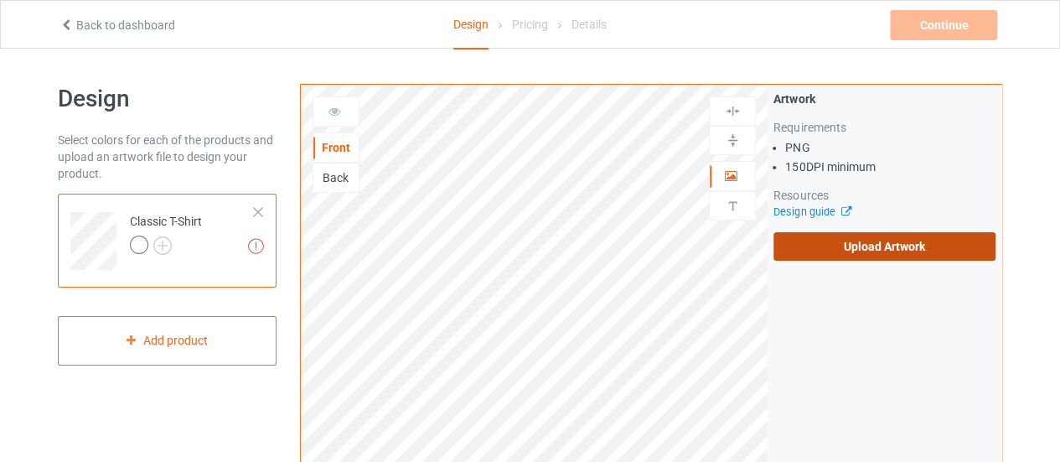
click at [841, 243] on label "Upload Artwork" at bounding box center [884, 246] width 222 height 28
click at [0, 0] on input "Upload Artwork" at bounding box center [0, 0] width 0 height 0
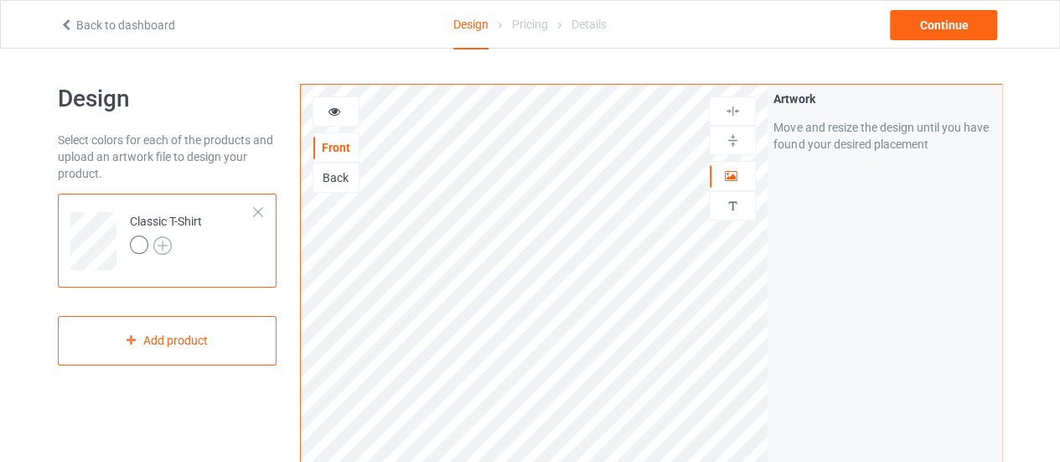
click at [166, 249] on img at bounding box center [162, 245] width 18 height 18
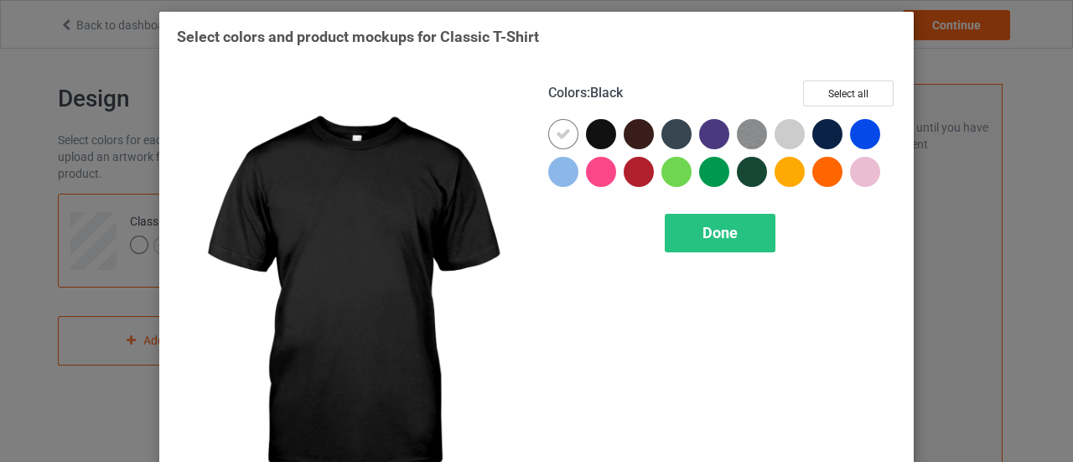
click at [595, 137] on div at bounding box center [601, 134] width 30 height 30
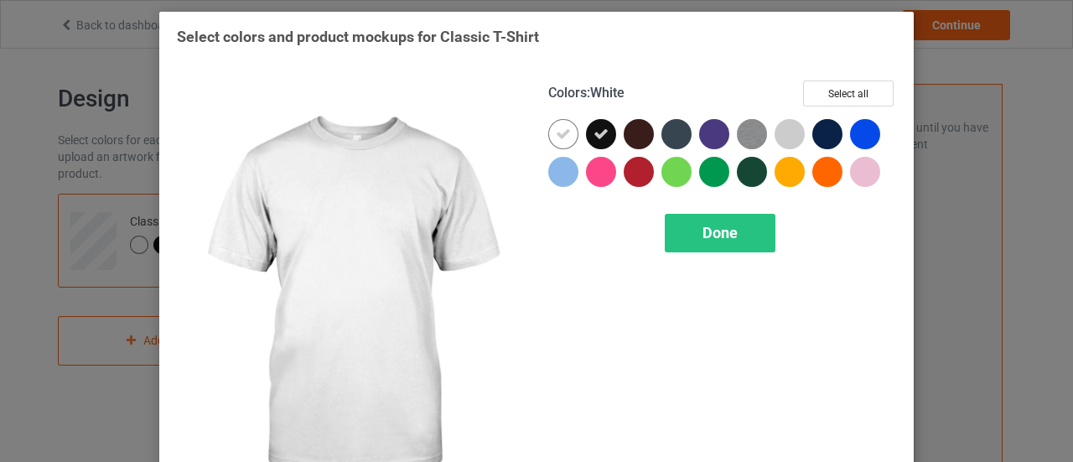
click at [556, 131] on icon at bounding box center [563, 134] width 15 height 15
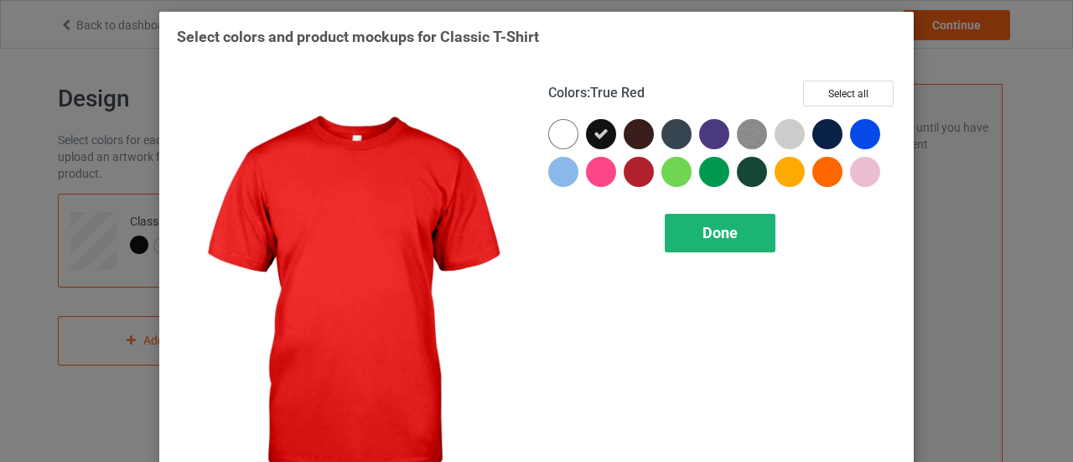
click at [705, 224] on span "Done" at bounding box center [719, 233] width 35 height 18
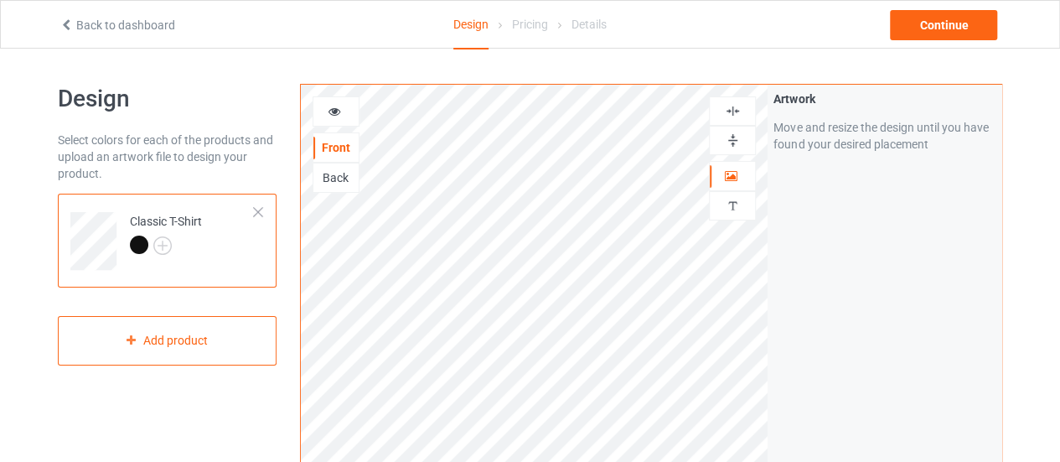
click at [845, 289] on div "Artwork Move and resize the design until you have found your desired placement" at bounding box center [885, 403] width 234 height 637
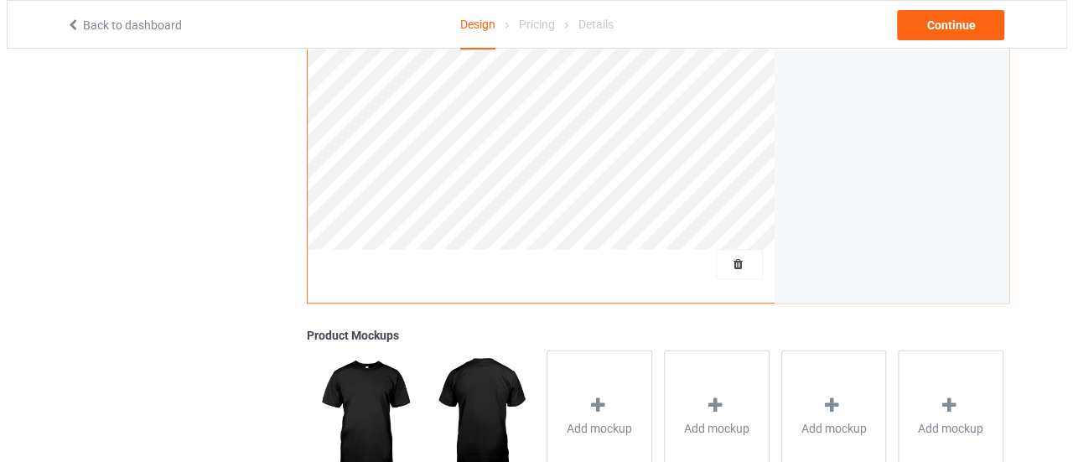
scroll to position [622, 0]
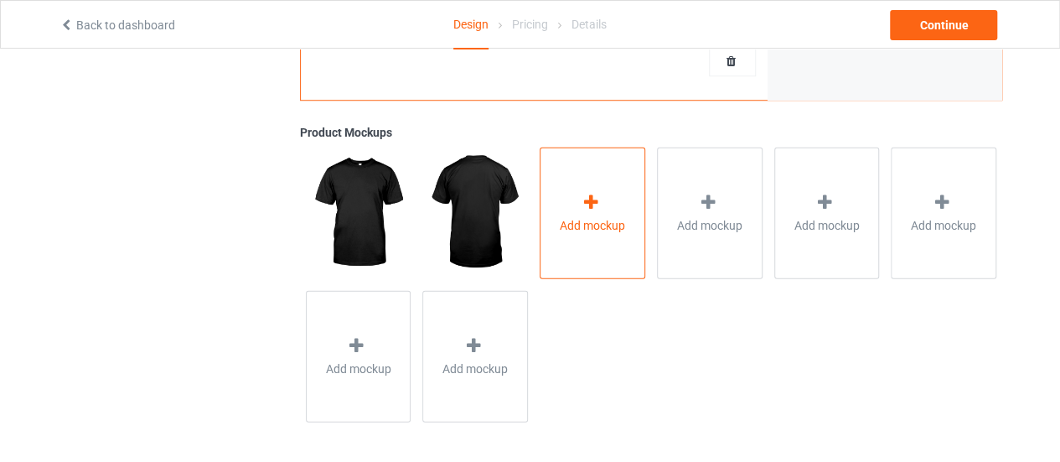
click at [617, 214] on div "Add mockup" at bounding box center [593, 213] width 106 height 132
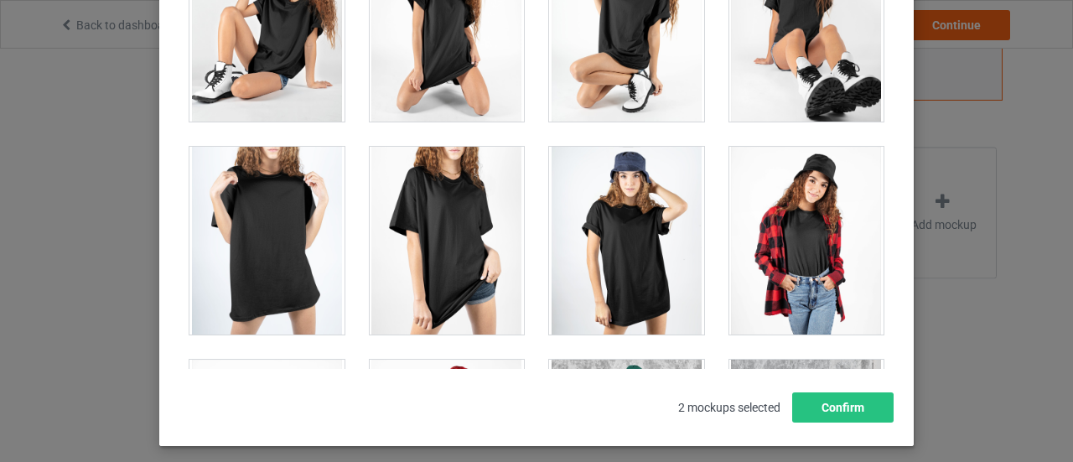
scroll to position [24041, 0]
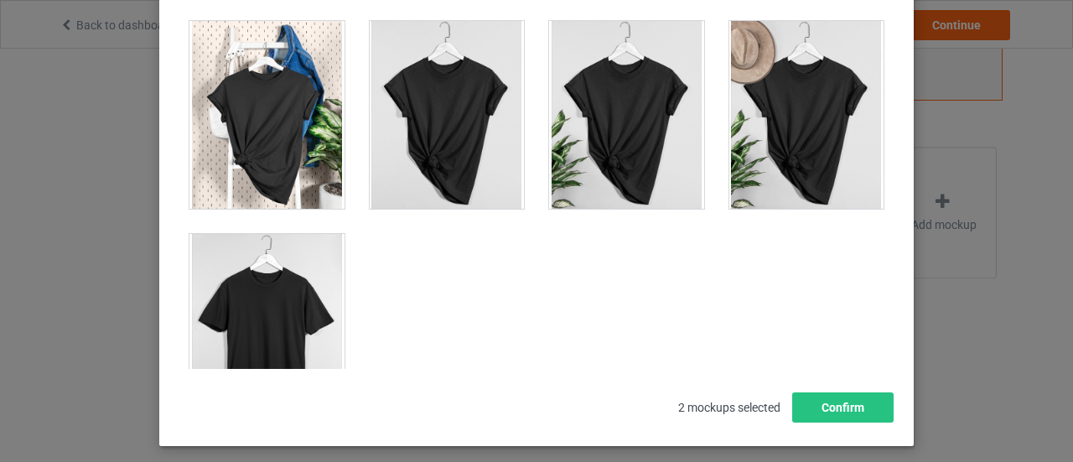
click at [283, 271] on div at bounding box center [266, 328] width 155 height 188
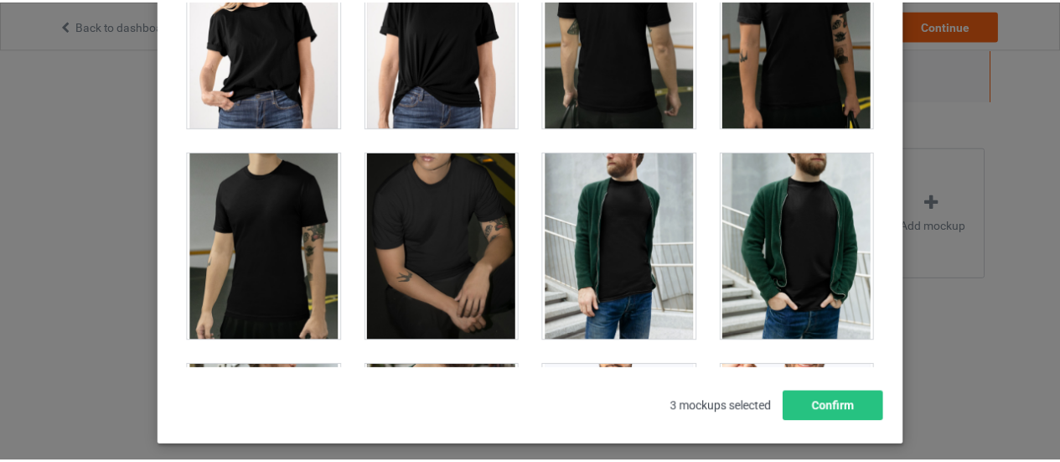
scroll to position [2923, 0]
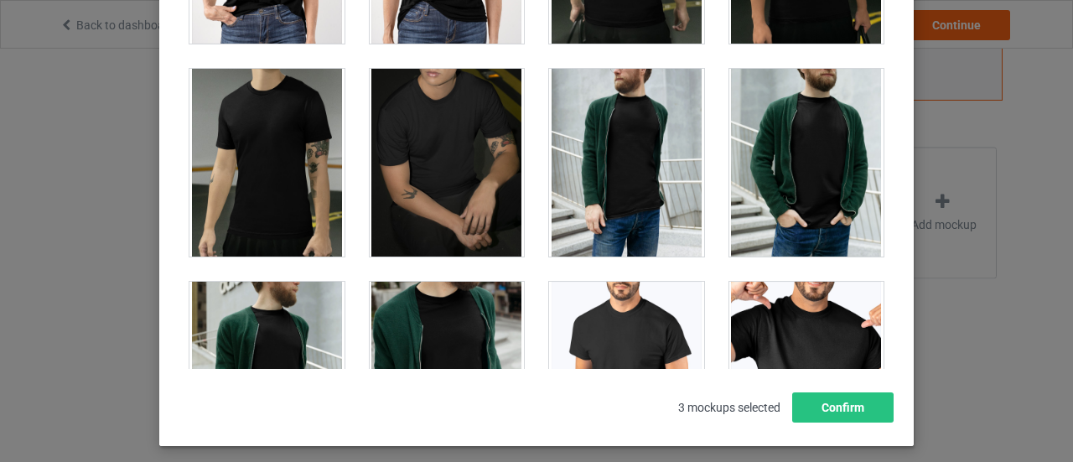
click at [241, 148] on div at bounding box center [266, 163] width 155 height 188
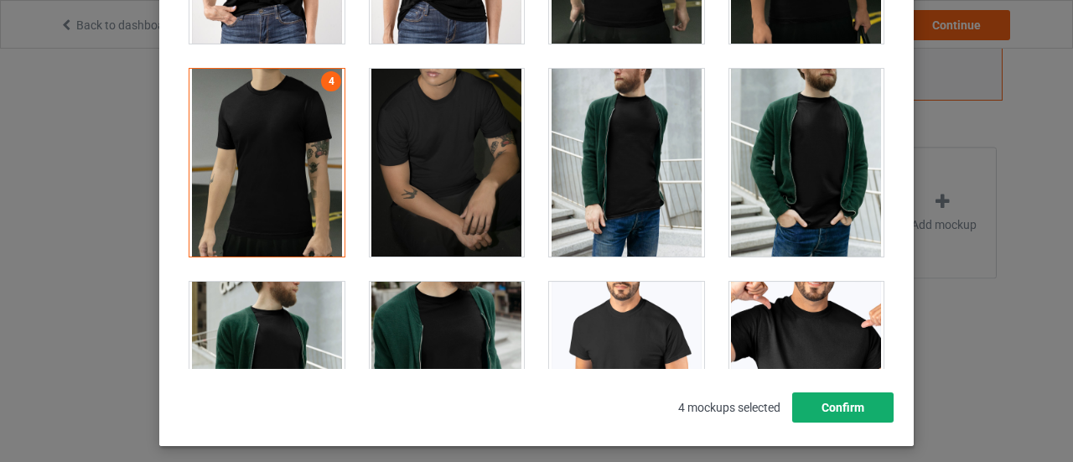
click at [826, 395] on button "Confirm" at bounding box center [842, 407] width 101 height 30
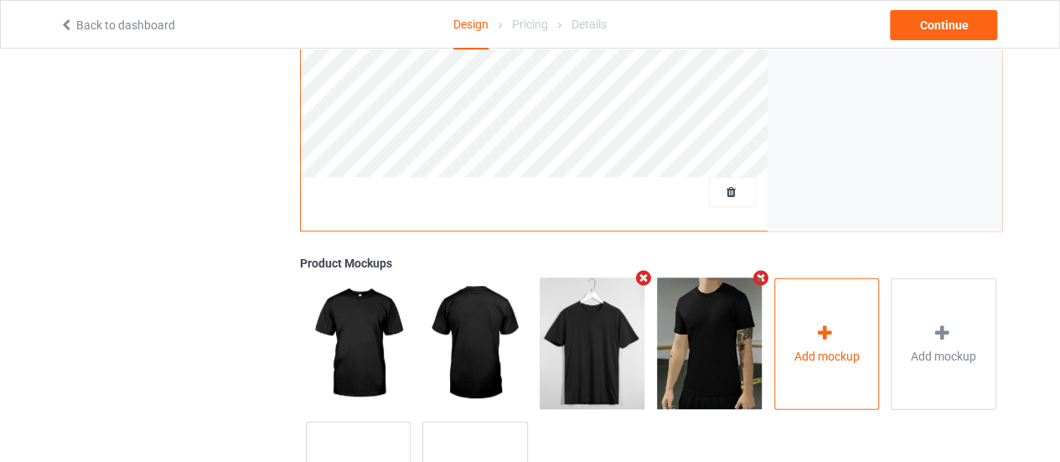
scroll to position [454, 0]
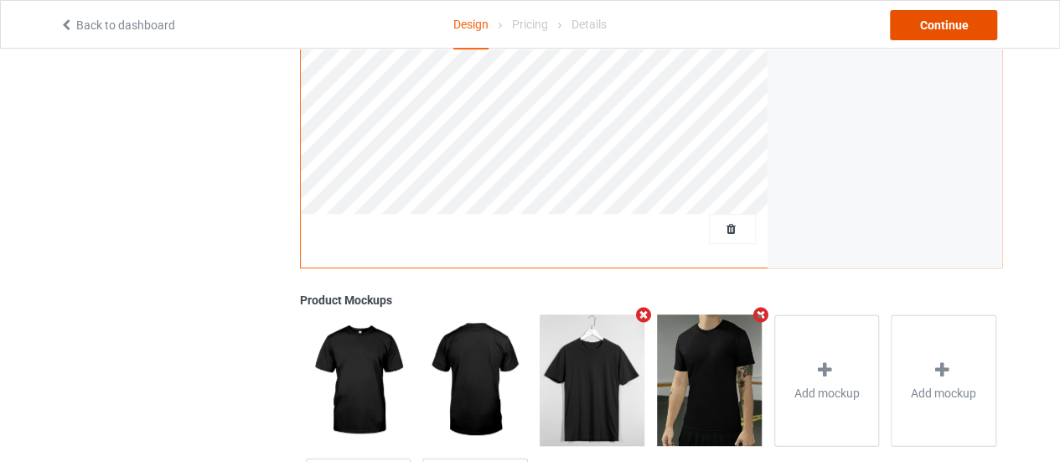
click at [938, 23] on div "Continue" at bounding box center [943, 25] width 107 height 30
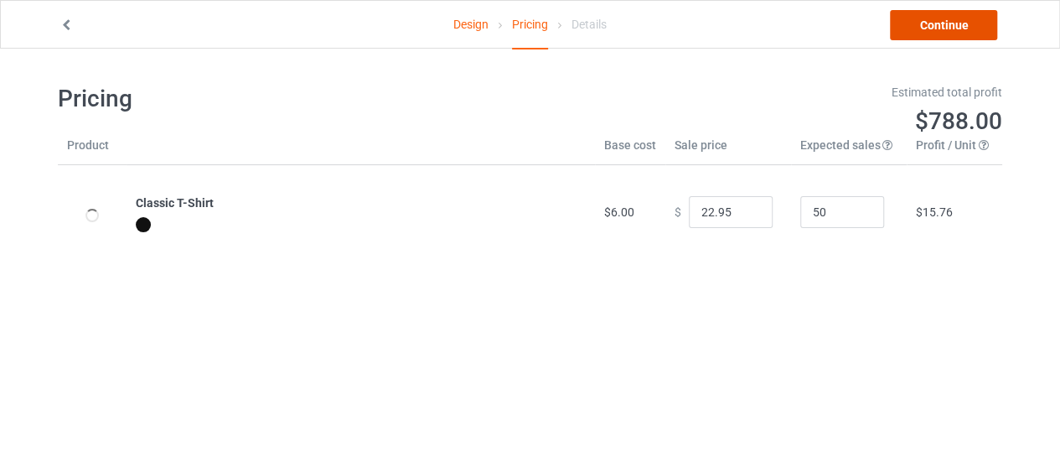
click at [911, 30] on link "Continue" at bounding box center [943, 25] width 107 height 30
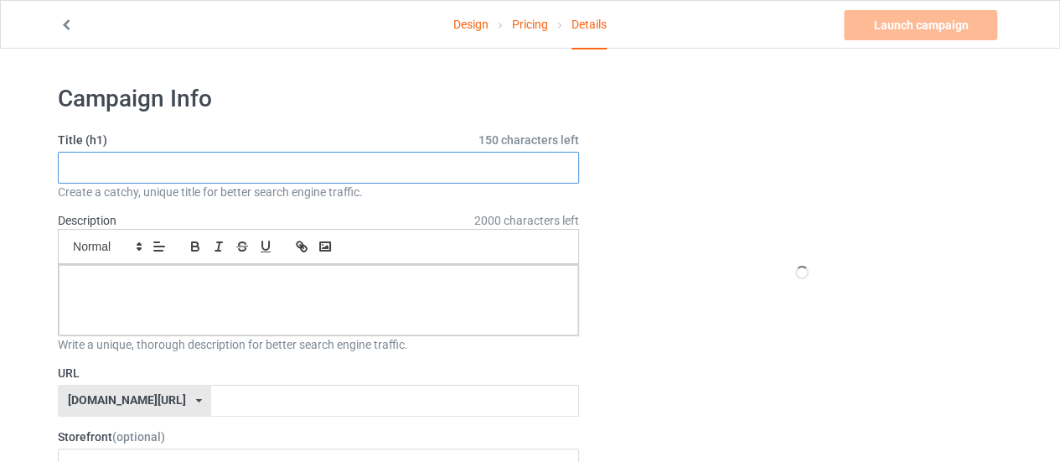
click at [248, 172] on input "text" at bounding box center [318, 168] width 521 height 32
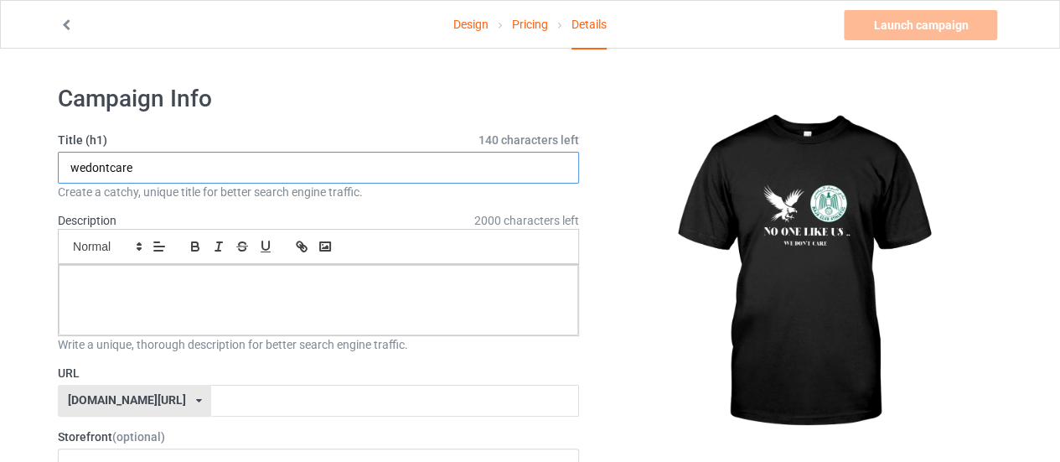
type input "wedontcare"
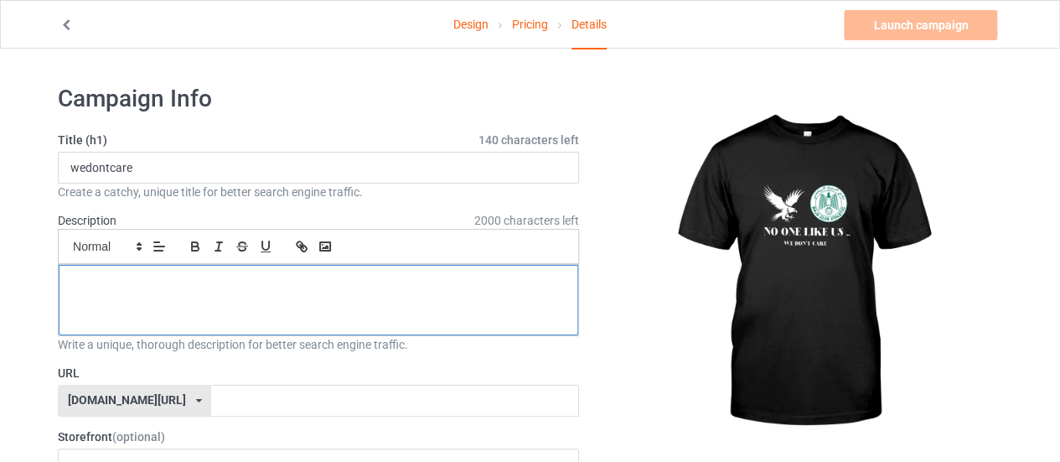
click at [143, 312] on div at bounding box center [318, 300] width 519 height 70
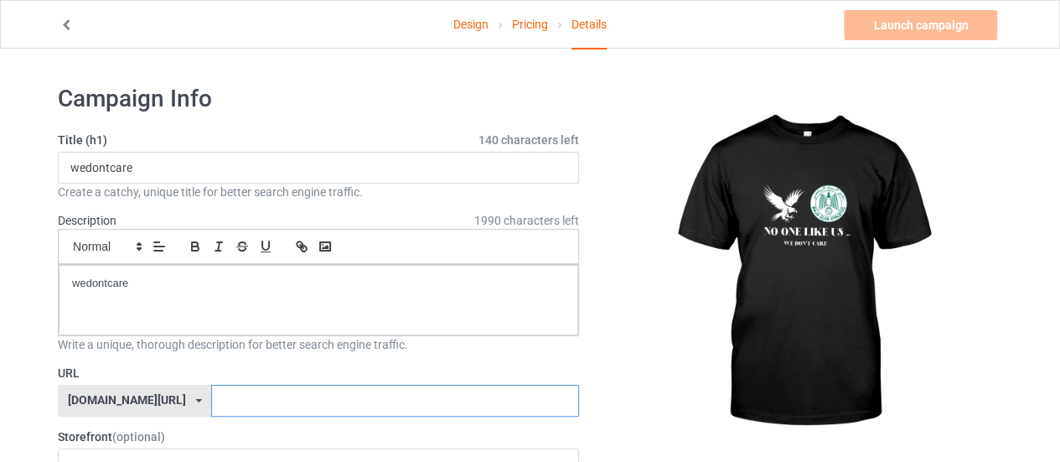
click at [211, 396] on input "text" at bounding box center [394, 401] width 367 height 32
paste input "wedontcare"
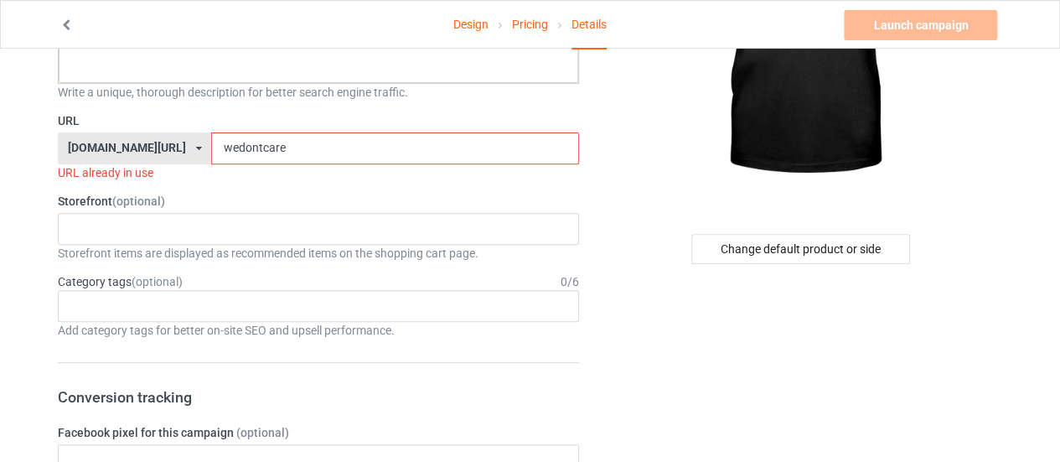
scroll to position [335, 0]
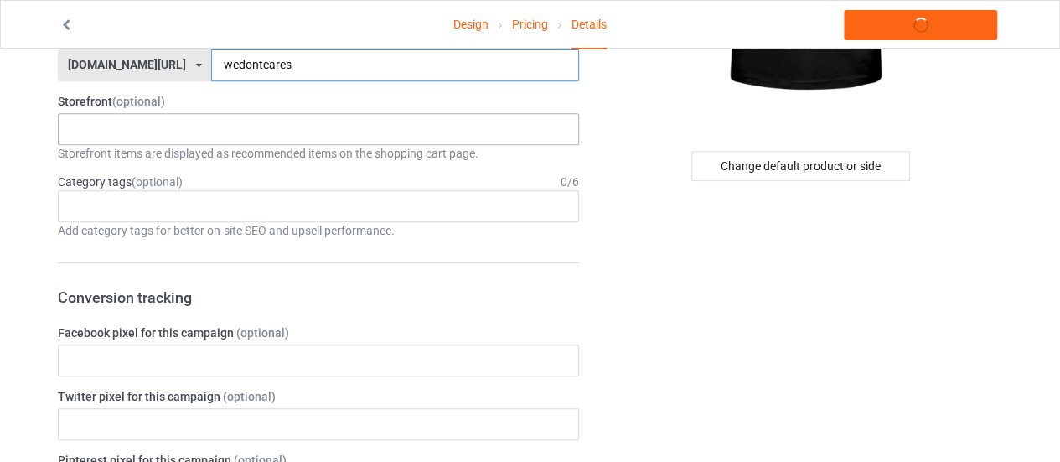
type input "wedontcares"
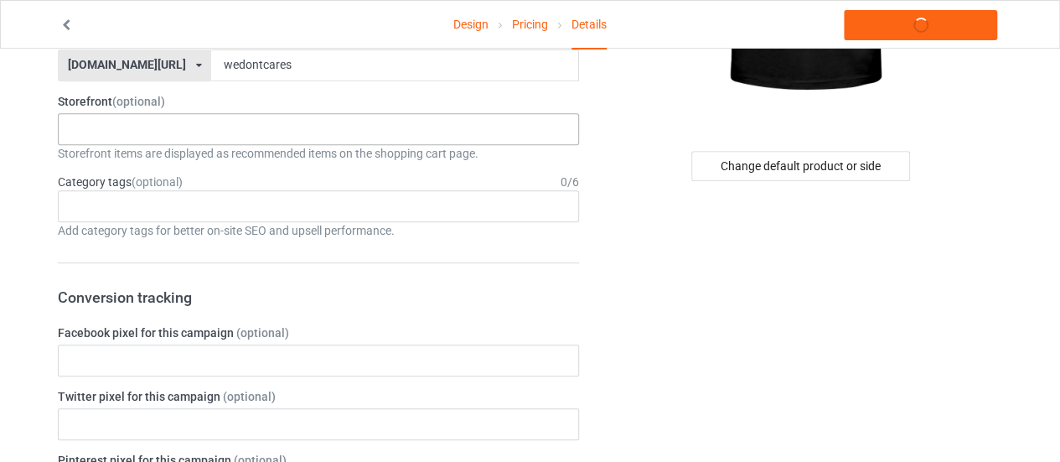
click at [329, 113] on div "No result found" at bounding box center [318, 129] width 521 height 32
click at [350, 99] on label "Storefront (optional)" at bounding box center [318, 101] width 521 height 17
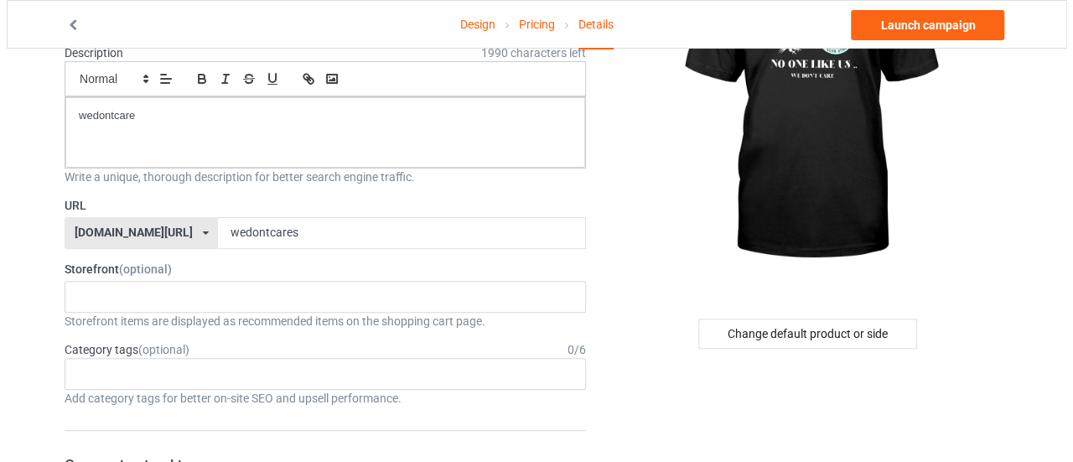
scroll to position [0, 0]
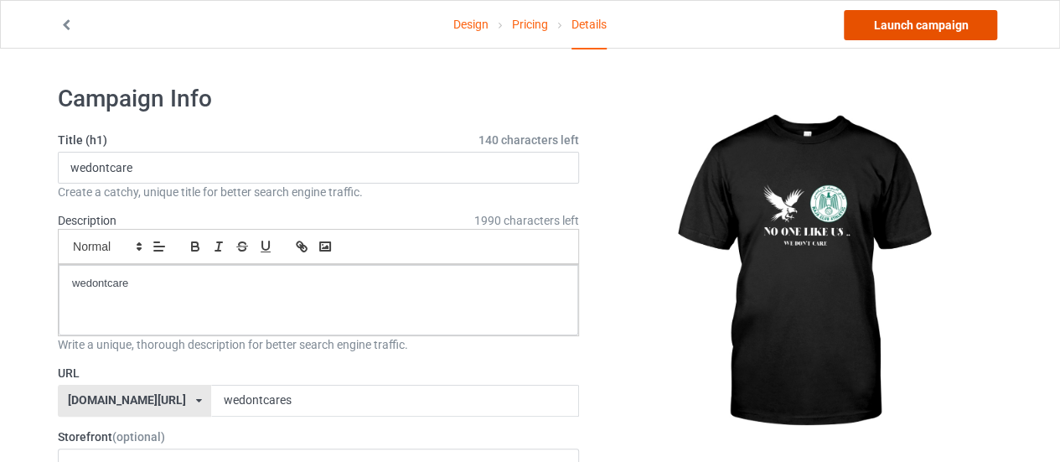
click at [892, 25] on link "Launch campaign" at bounding box center [920, 25] width 153 height 30
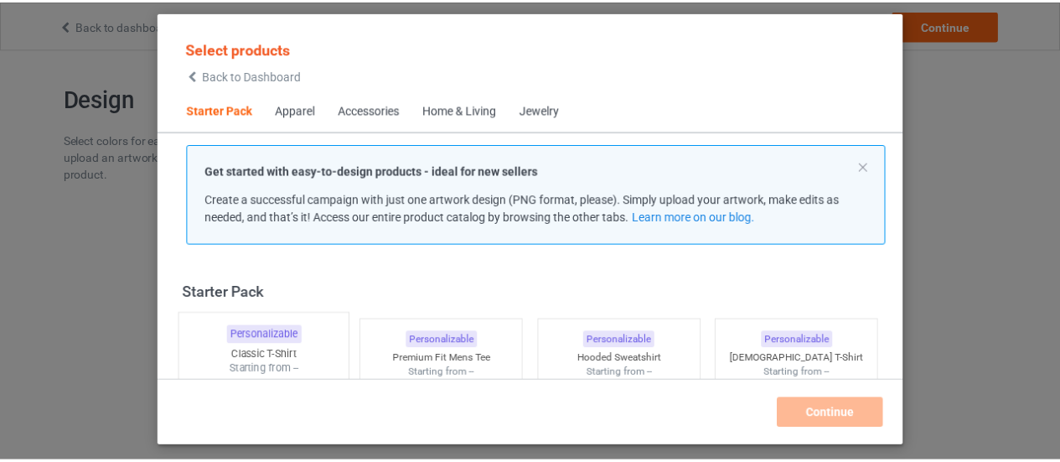
scroll to position [21, 0]
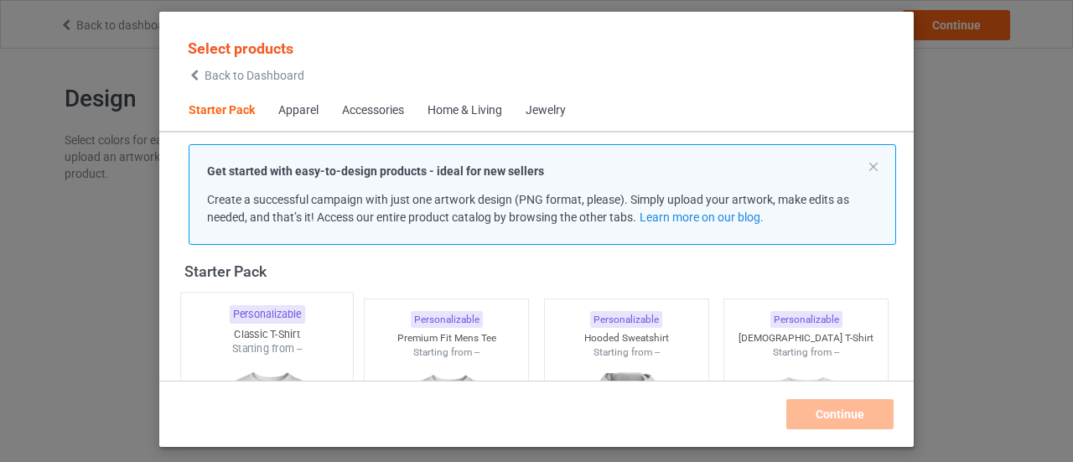
click at [244, 333] on div "Classic T-Shirt" at bounding box center [267, 334] width 172 height 14
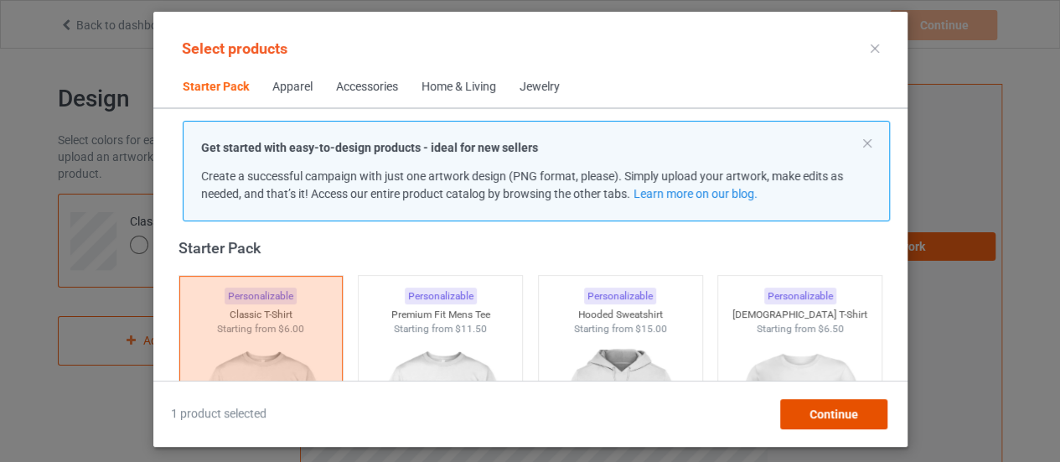
click at [806, 410] on div "Continue" at bounding box center [832, 414] width 107 height 30
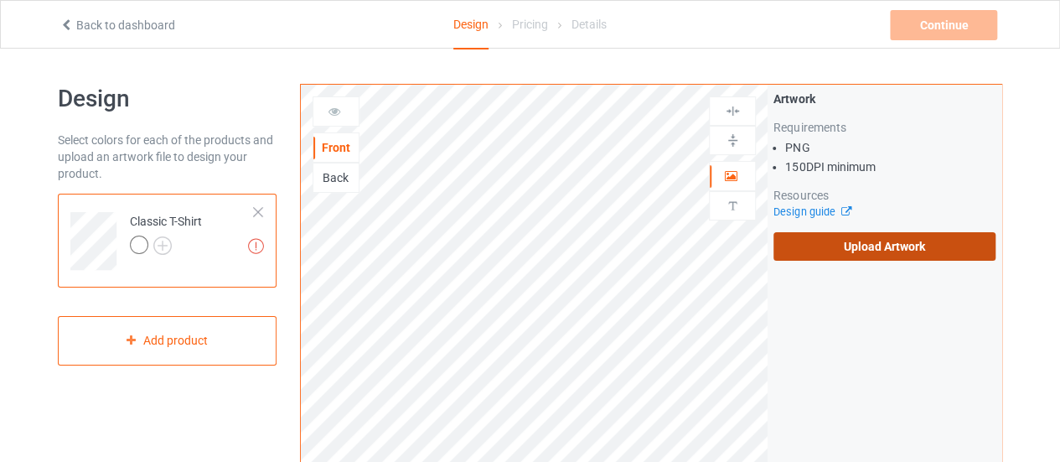
click at [806, 249] on label "Upload Artwork" at bounding box center [884, 246] width 222 height 28
click at [0, 0] on input "Upload Artwork" at bounding box center [0, 0] width 0 height 0
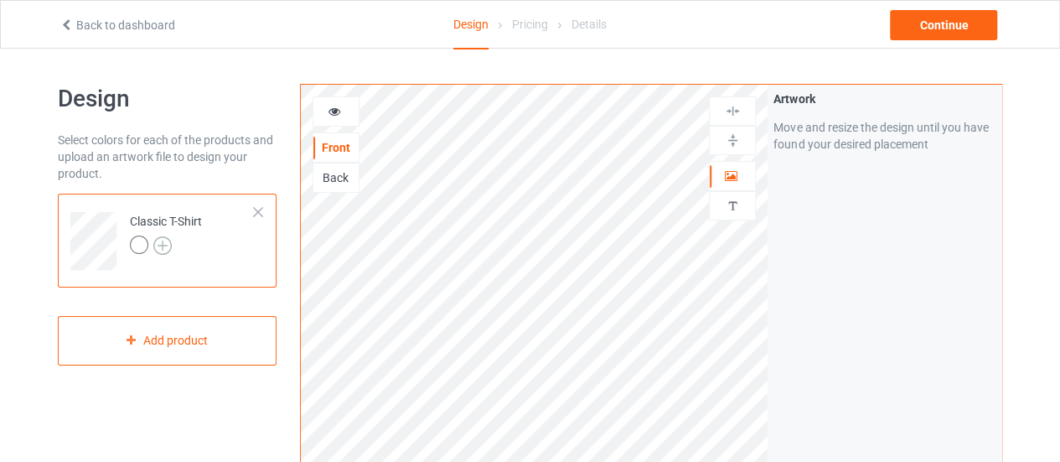
click at [162, 239] on img at bounding box center [162, 245] width 18 height 18
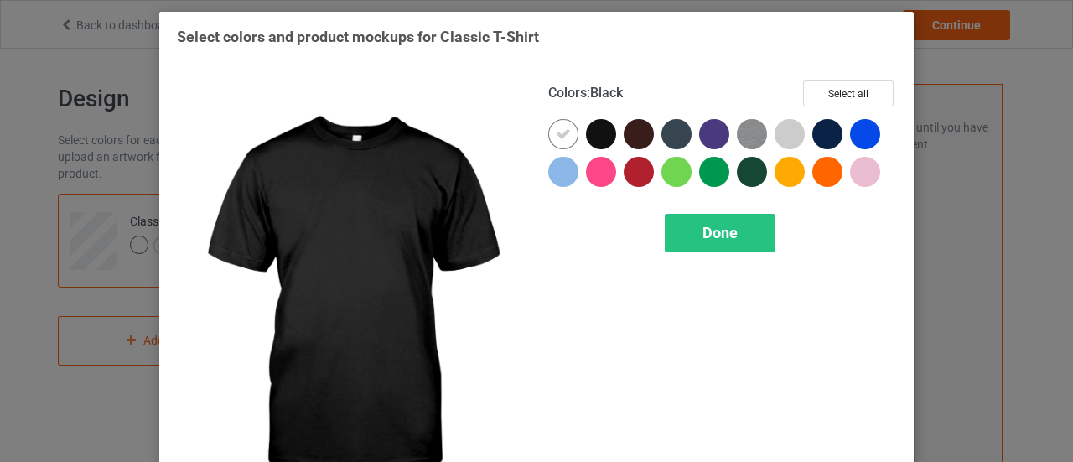
click at [586, 132] on div at bounding box center [601, 134] width 30 height 30
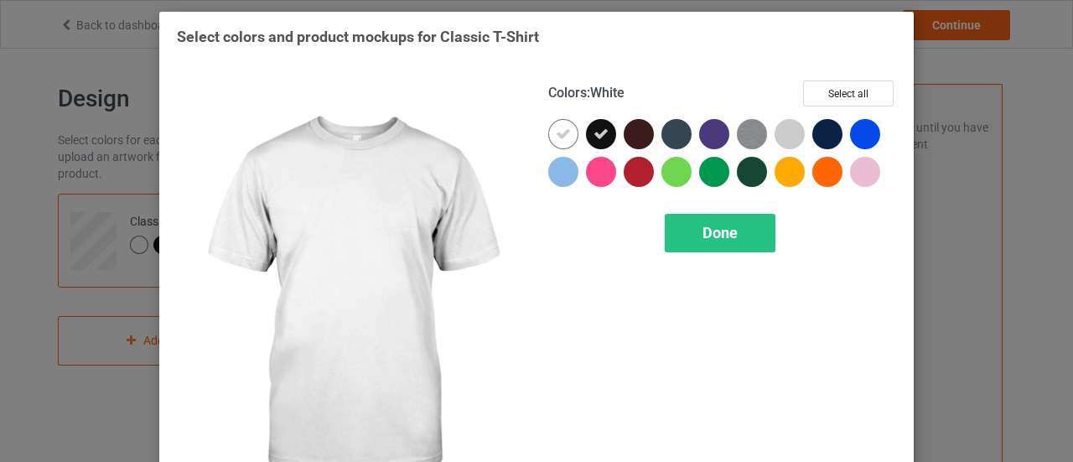
click at [558, 135] on icon at bounding box center [563, 134] width 15 height 15
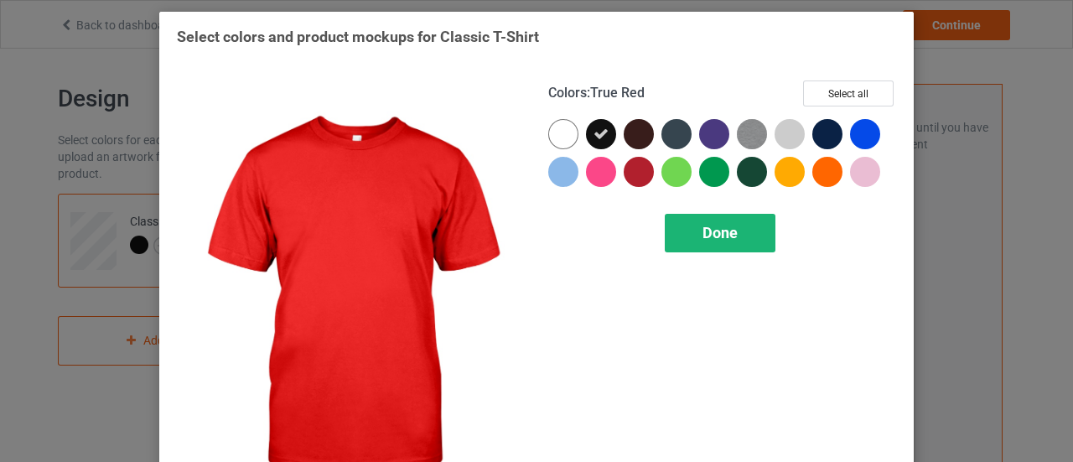
click at [707, 225] on span "Done" at bounding box center [719, 233] width 35 height 18
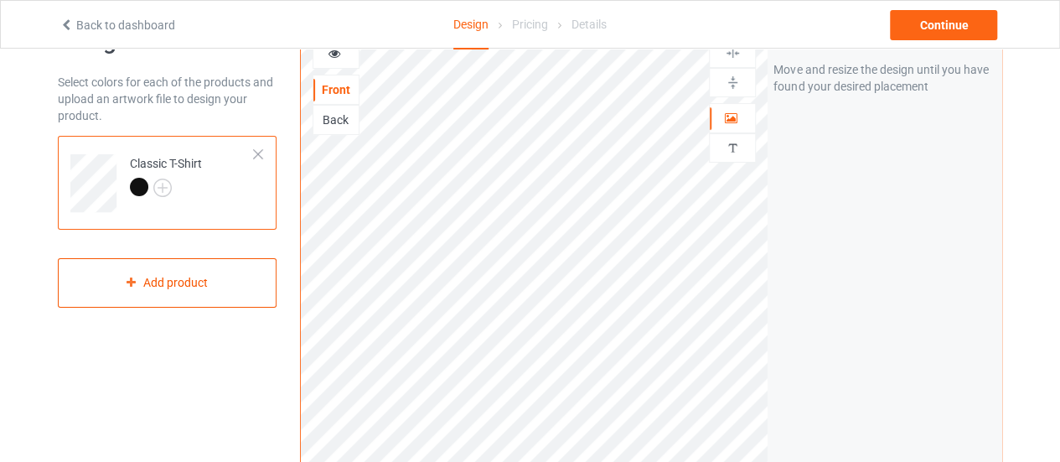
scroll to position [84, 0]
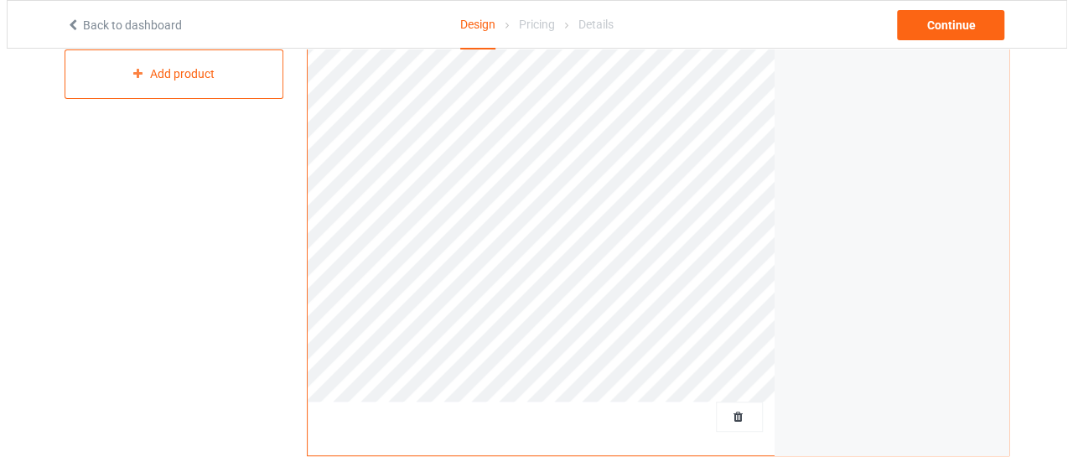
scroll to position [419, 0]
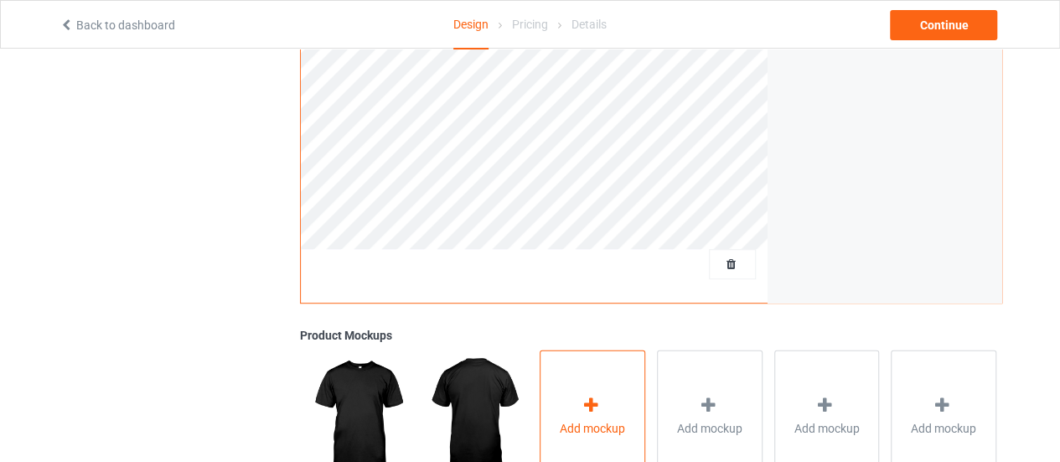
click at [613, 361] on div "Add mockup" at bounding box center [593, 415] width 106 height 132
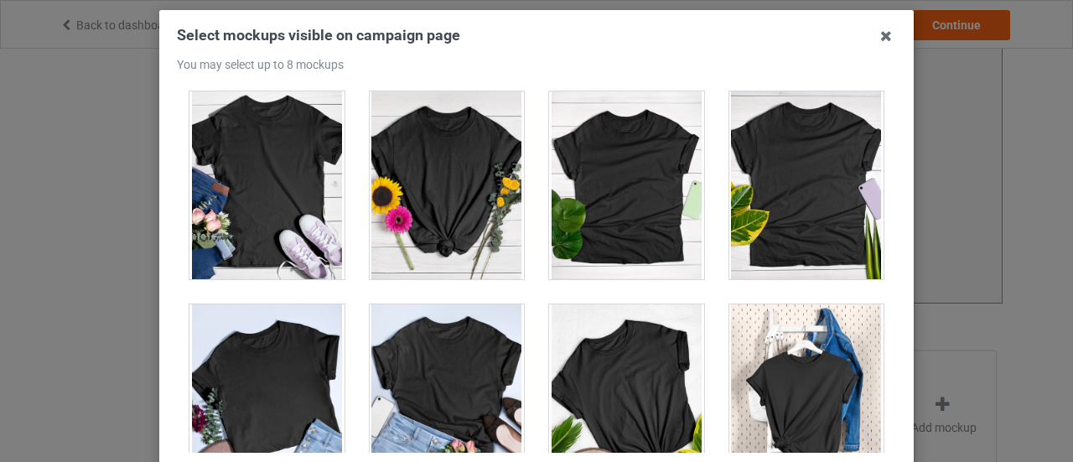
scroll to position [24041, 0]
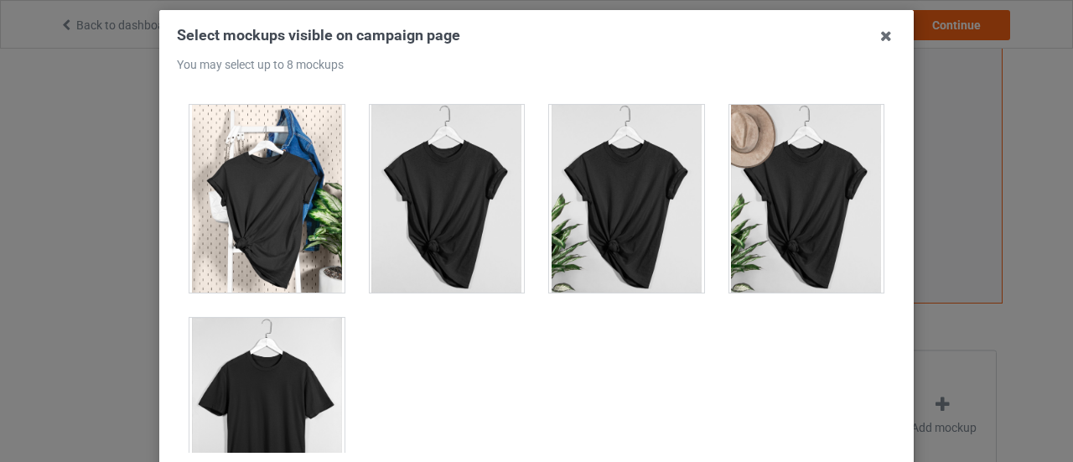
click at [284, 329] on div at bounding box center [266, 412] width 155 height 188
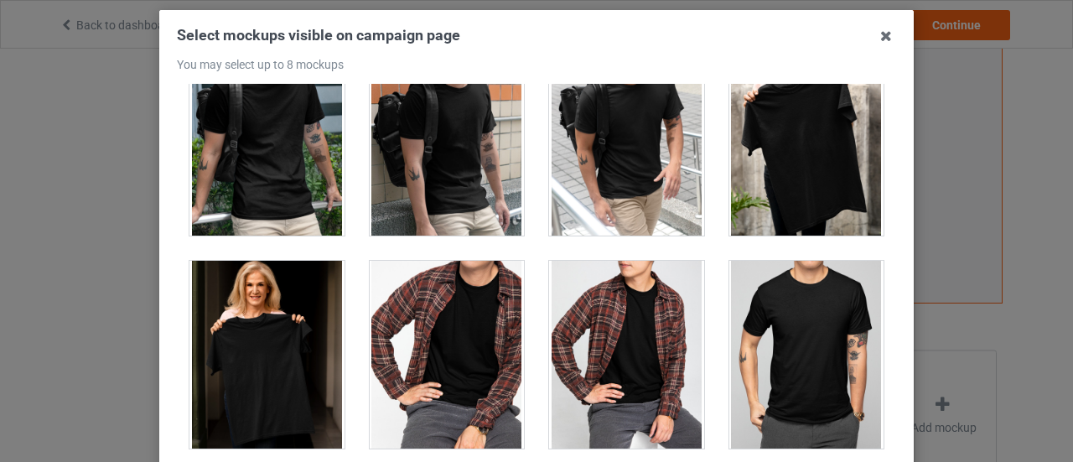
scroll to position [4183, 0]
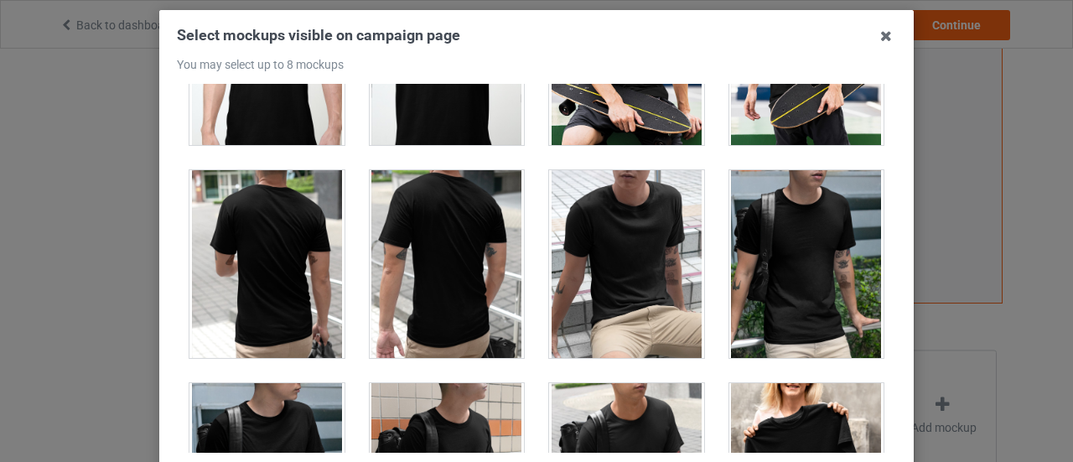
click at [819, 230] on div at bounding box center [806, 264] width 155 height 188
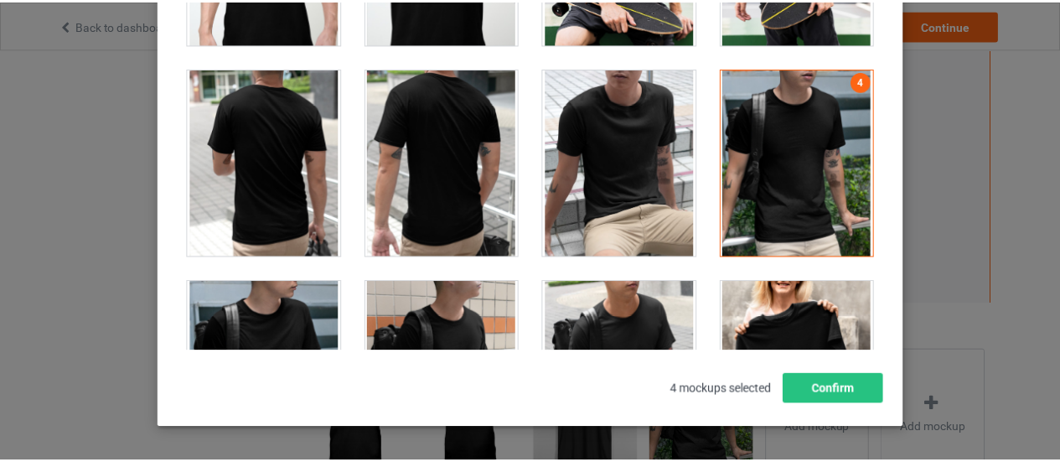
scroll to position [246, 0]
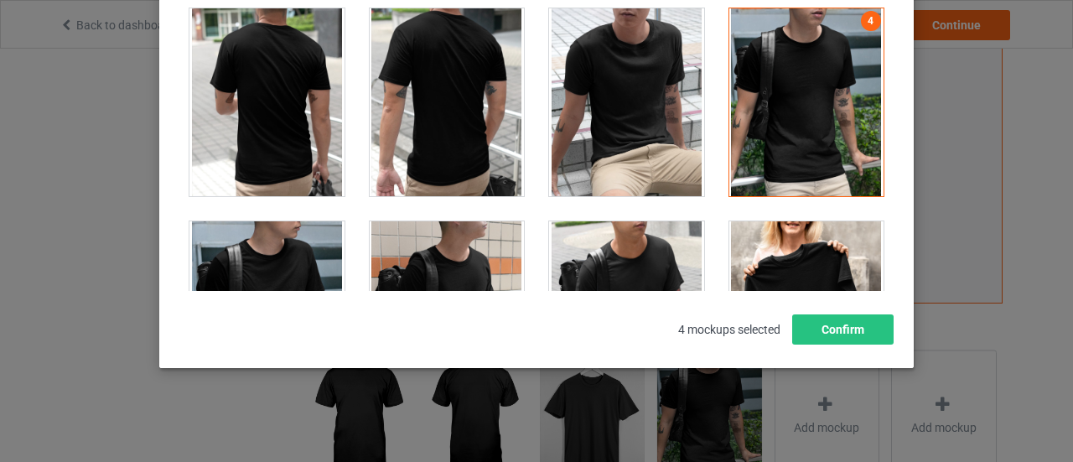
click at [889, 320] on div "4 mockups selected Confirm" at bounding box center [536, 329] width 719 height 30
click at [875, 326] on button "Confirm" at bounding box center [842, 329] width 101 height 30
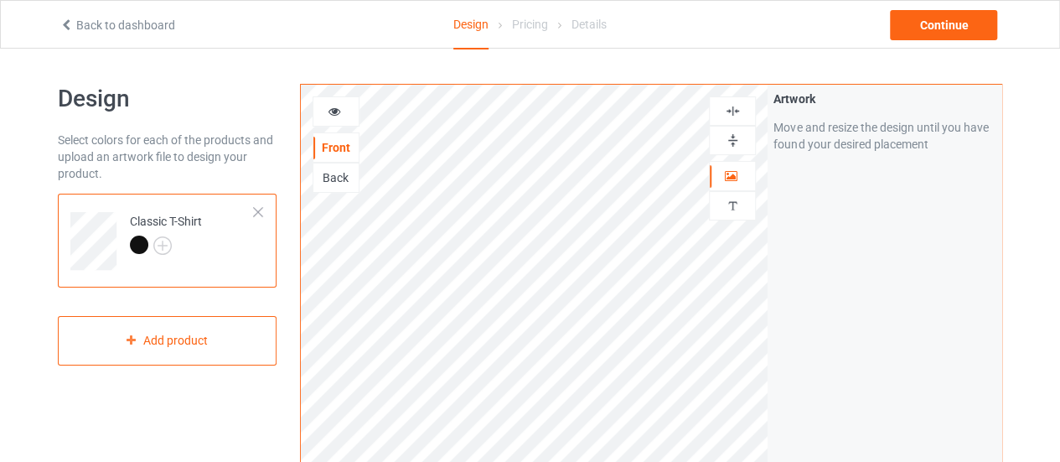
scroll to position [0, 0]
click at [936, 28] on div "Continue" at bounding box center [943, 25] width 107 height 30
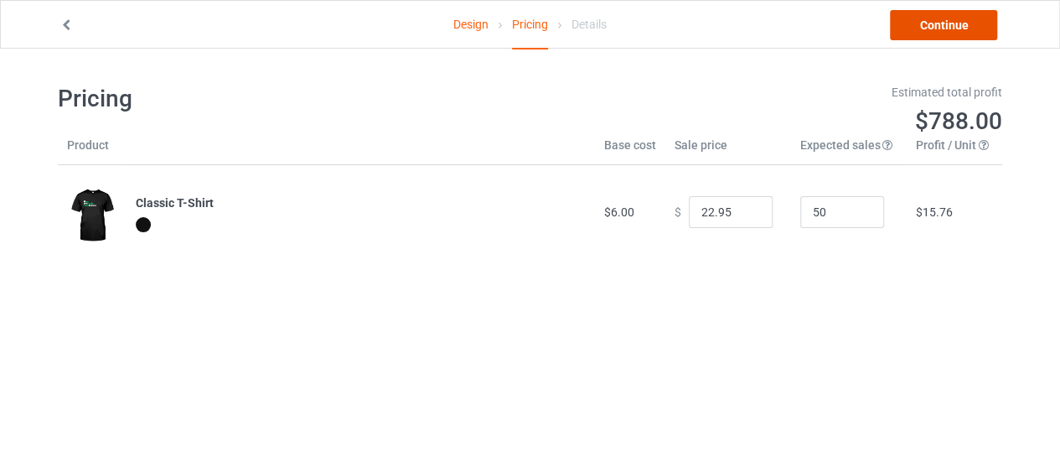
click at [911, 33] on link "Continue" at bounding box center [943, 25] width 107 height 30
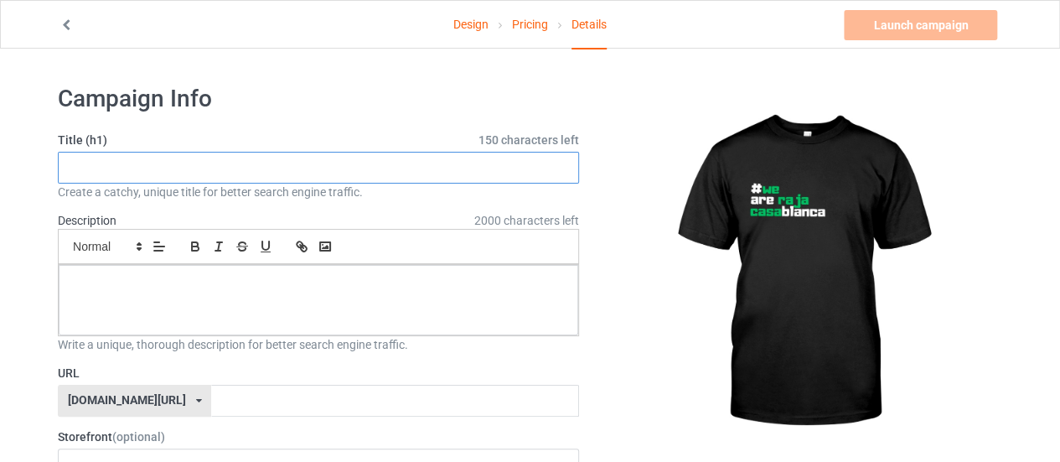
click at [274, 165] on input "text" at bounding box center [318, 168] width 521 height 32
type input "weareraja"
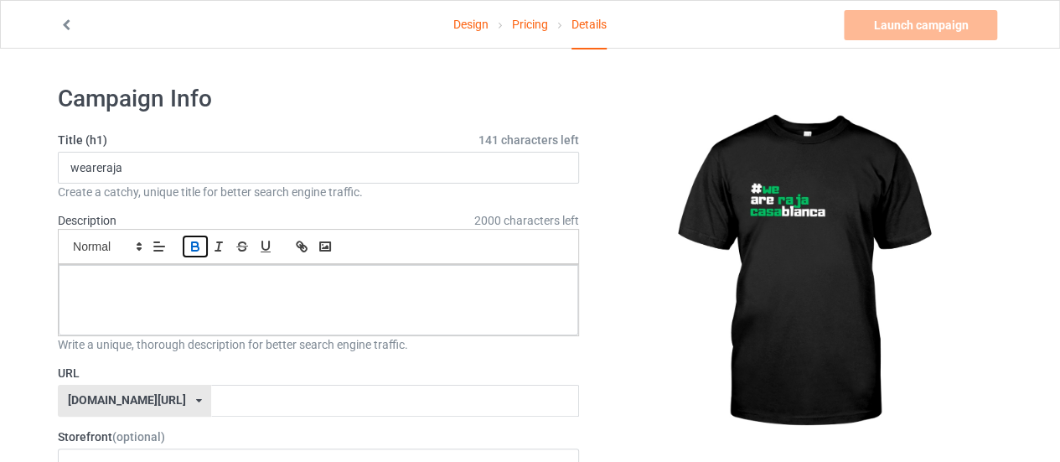
click at [194, 247] on icon "button" at bounding box center [195, 246] width 15 height 15
click at [165, 277] on p "﻿" at bounding box center [318, 284] width 493 height 16
click at [228, 375] on label "URL" at bounding box center [318, 372] width 521 height 17
click at [225, 398] on input "text" at bounding box center [394, 401] width 367 height 32
paste input "weareraja"
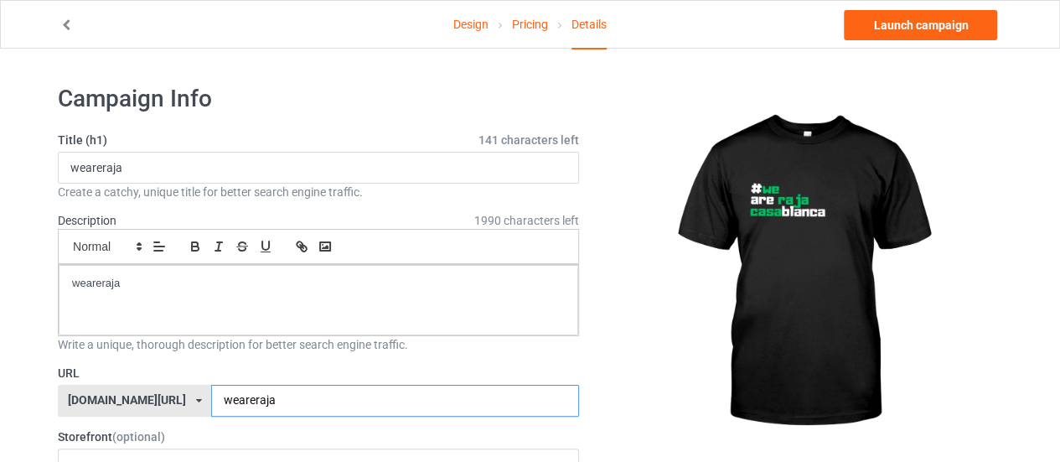
type input "weareraja"
click at [65, 28] on icon at bounding box center [66, 23] width 14 height 12
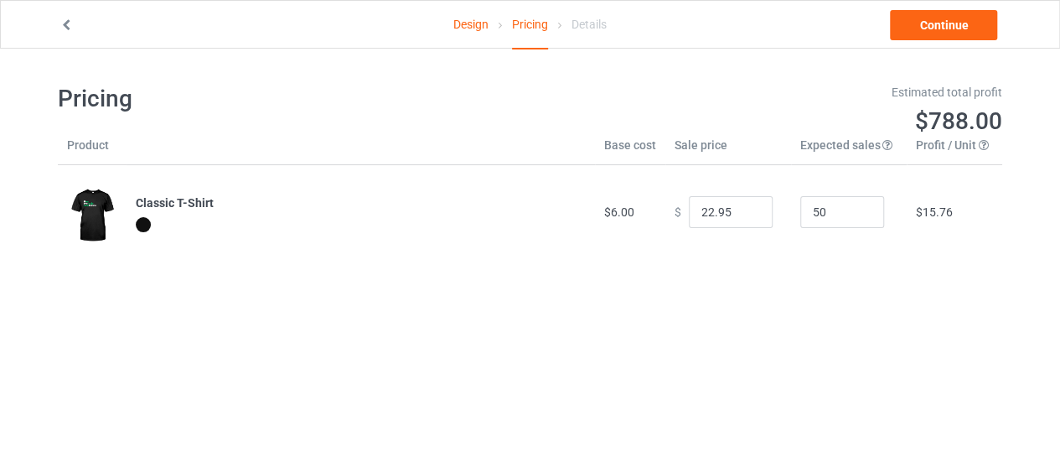
click at [65, 28] on icon at bounding box center [66, 23] width 14 height 12
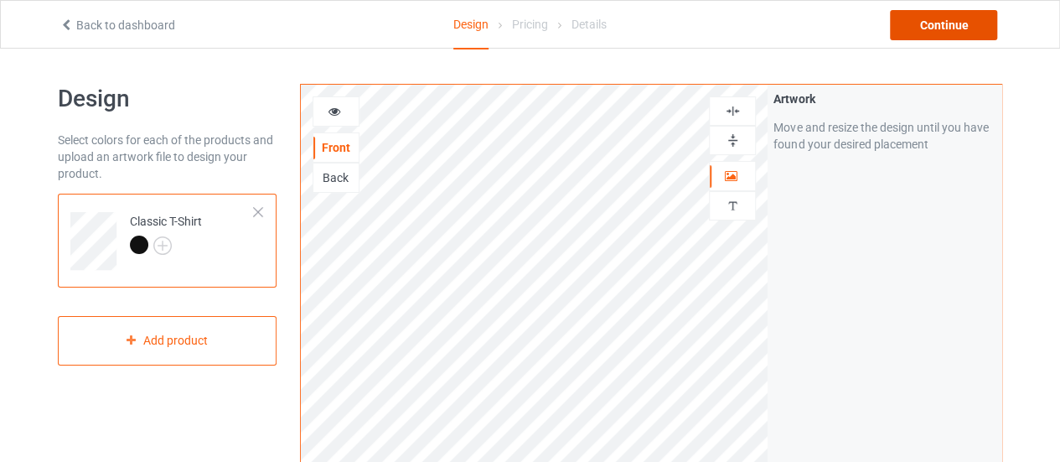
click at [938, 34] on div "Continue" at bounding box center [943, 25] width 107 height 30
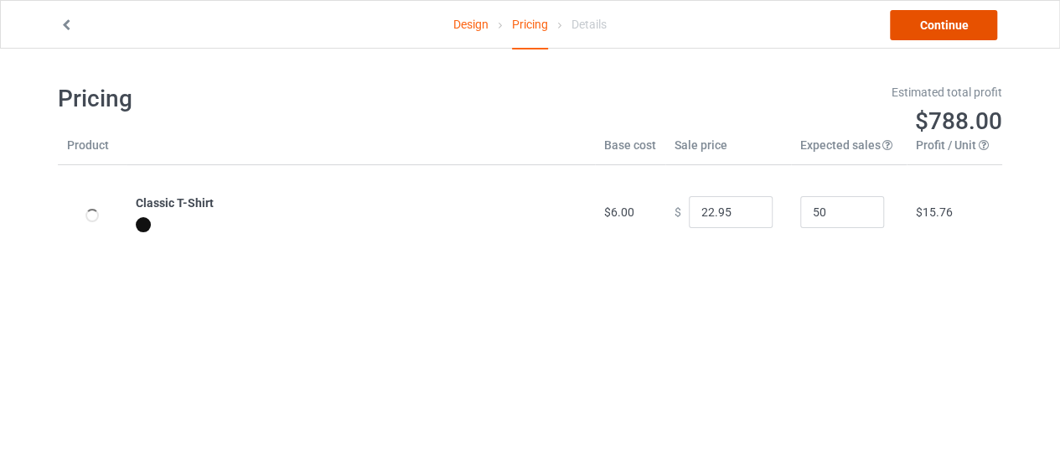
click at [938, 34] on link "Continue" at bounding box center [943, 25] width 107 height 30
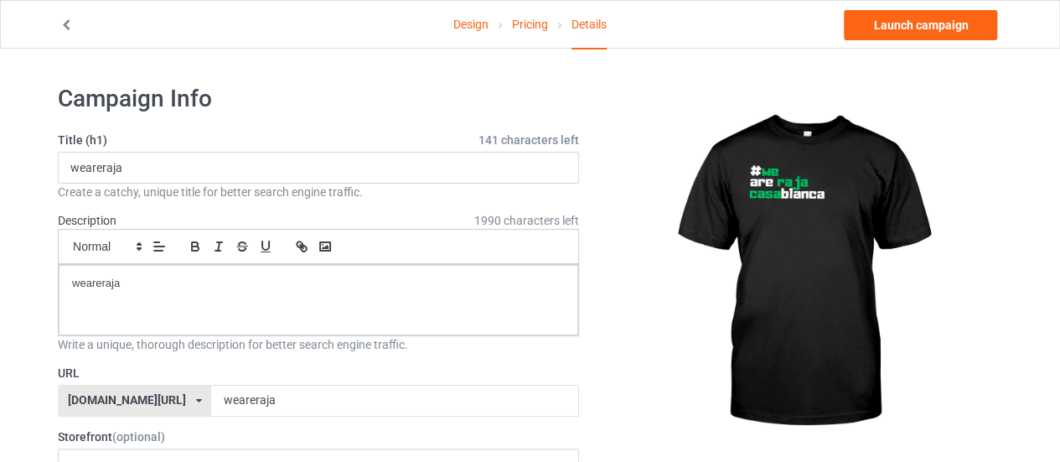
click at [65, 24] on icon at bounding box center [66, 23] width 14 height 12
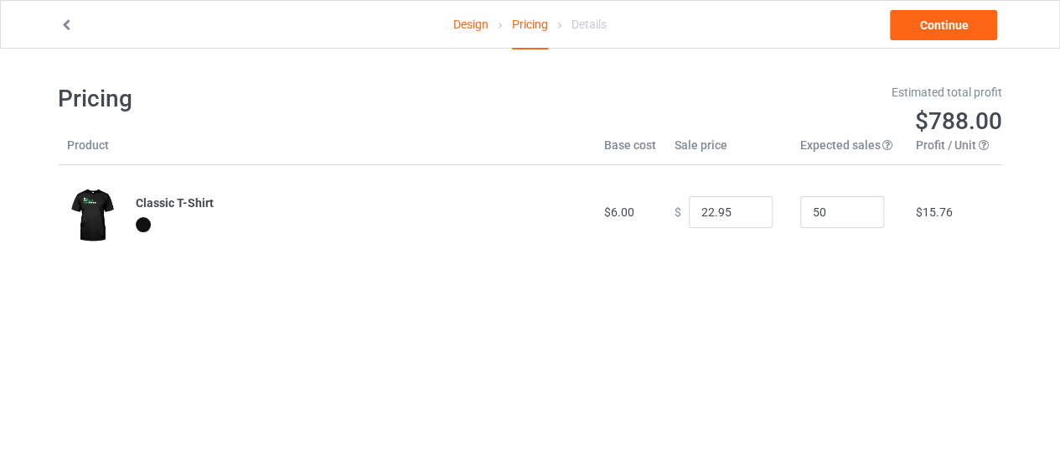
click at [65, 24] on icon at bounding box center [66, 23] width 14 height 12
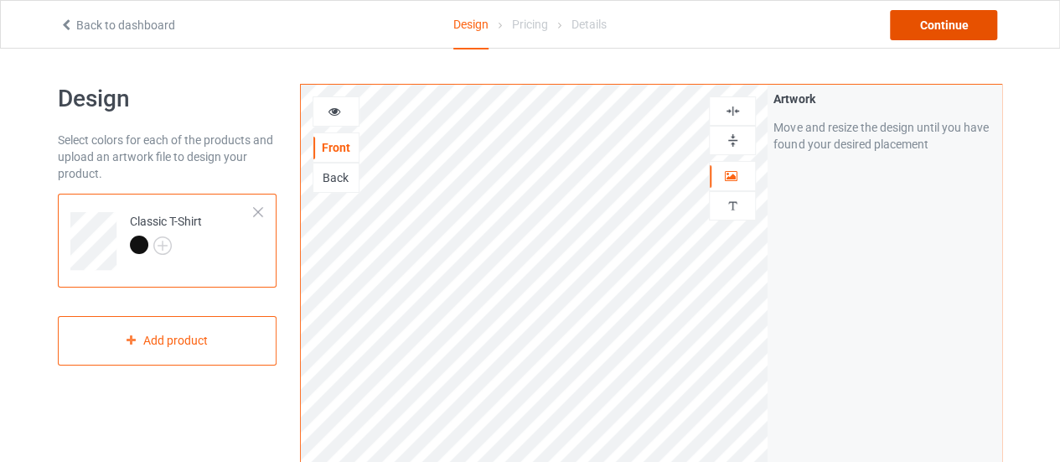
click at [920, 32] on div "Continue" at bounding box center [943, 25] width 107 height 30
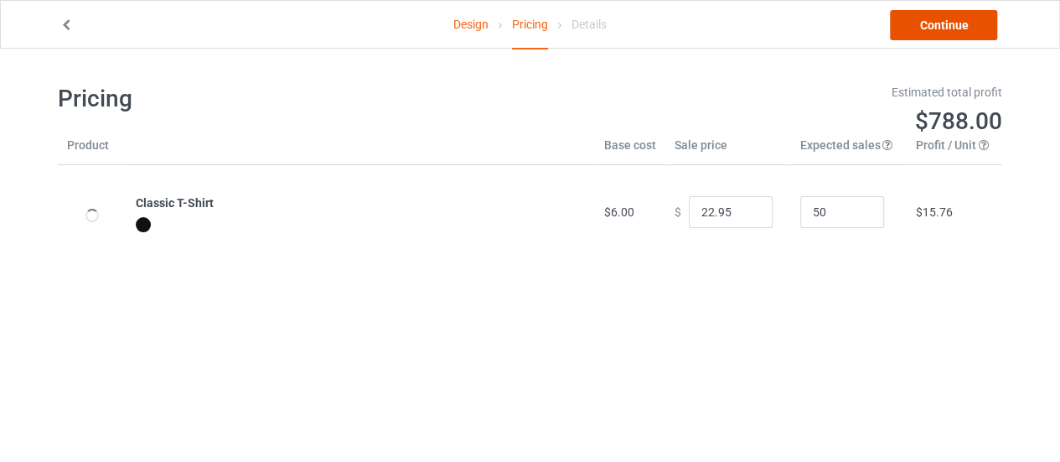
click at [918, 39] on link "Continue" at bounding box center [943, 25] width 107 height 30
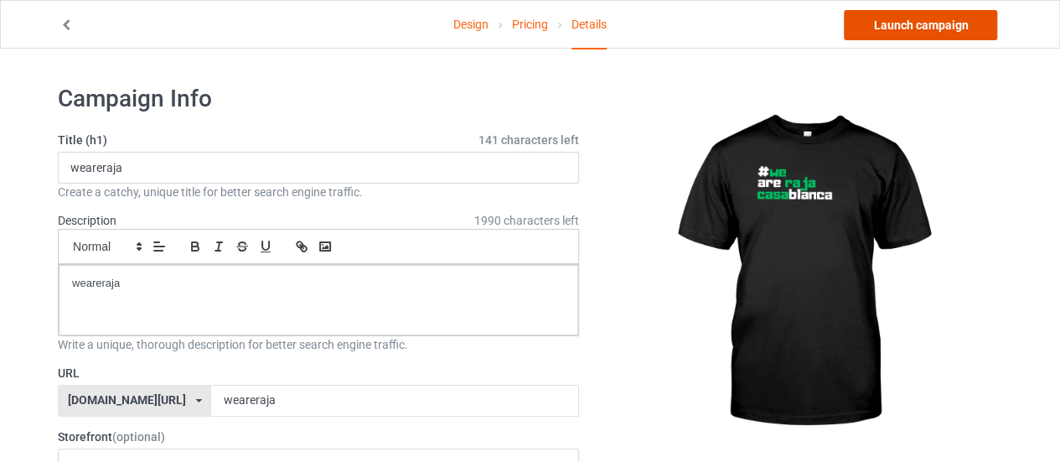
click at [912, 20] on link "Launch campaign" at bounding box center [920, 25] width 153 height 30
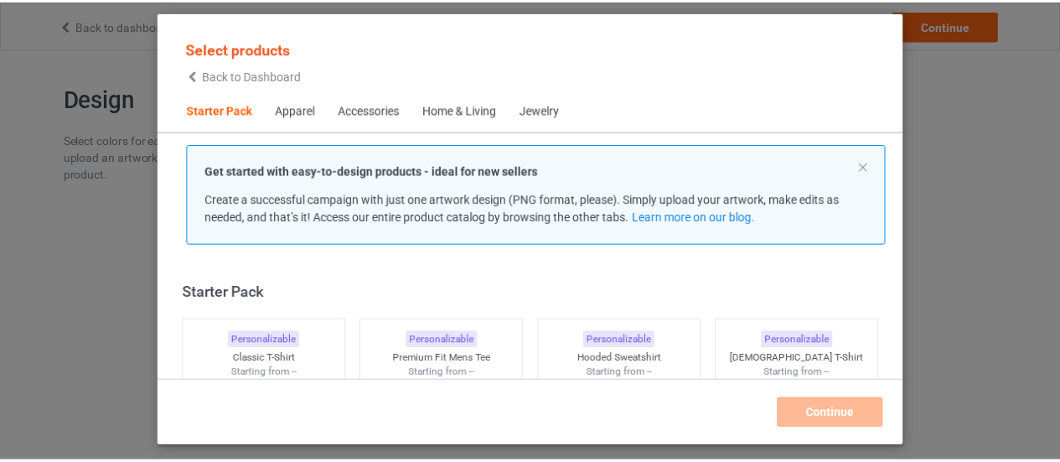
scroll to position [21, 0]
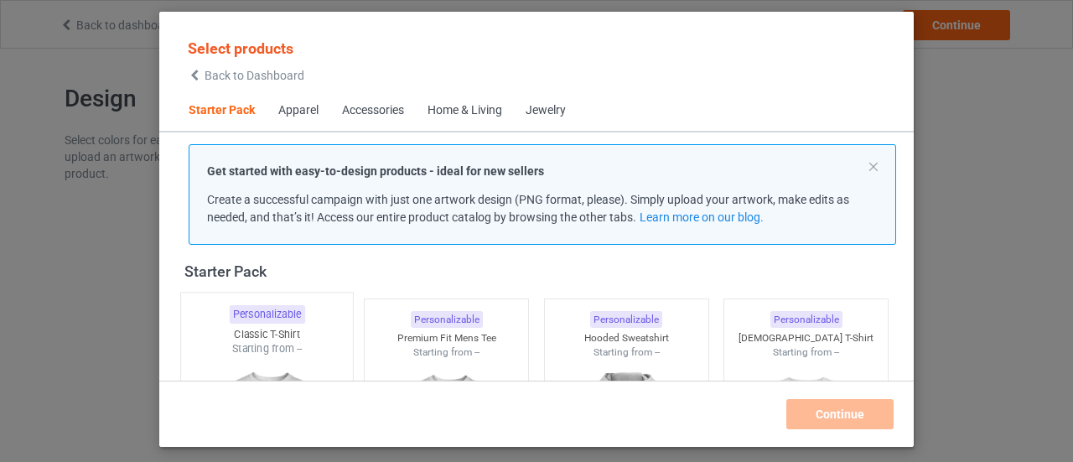
click at [298, 327] on div "Classic T-Shirt" at bounding box center [267, 334] width 172 height 14
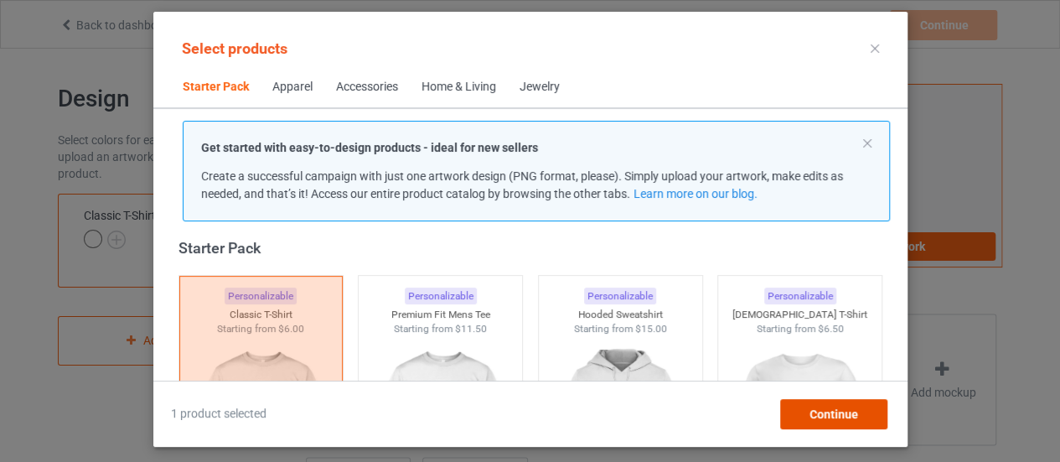
click at [841, 426] on div "Continue" at bounding box center [832, 414] width 107 height 30
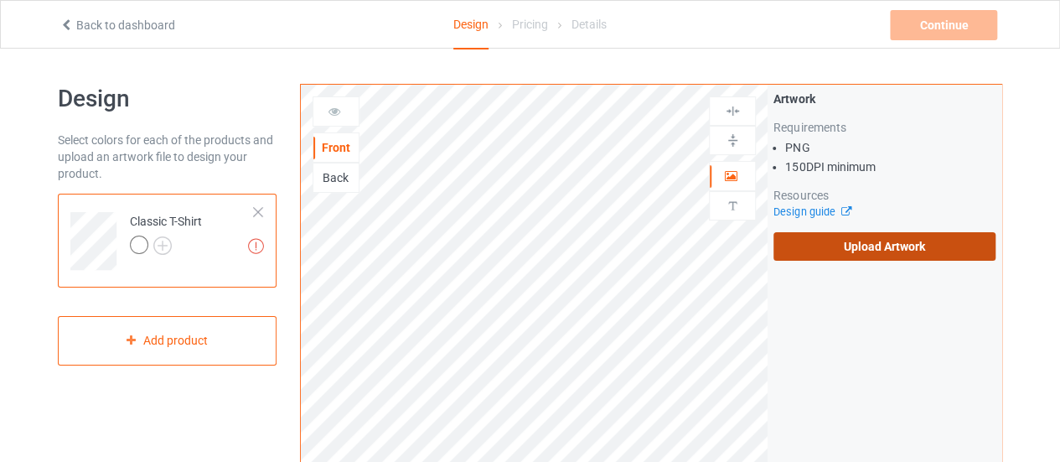
click at [842, 259] on label "Upload Artwork" at bounding box center [884, 246] width 222 height 28
click at [0, 0] on input "Upload Artwork" at bounding box center [0, 0] width 0 height 0
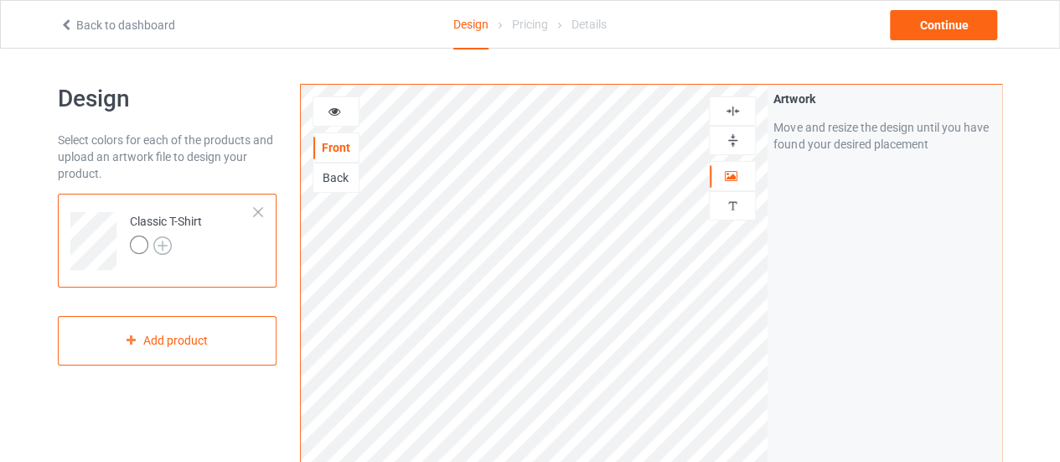
click at [162, 242] on img at bounding box center [162, 245] width 18 height 18
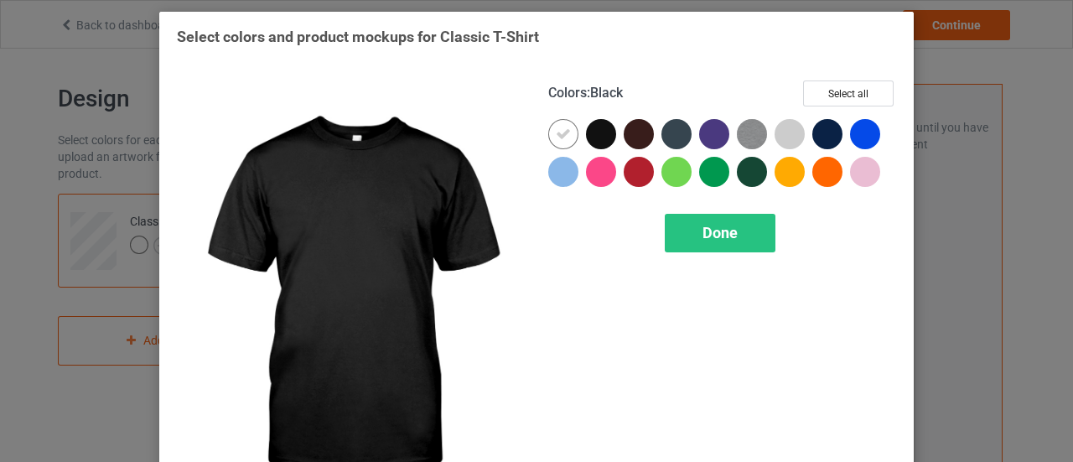
click at [590, 142] on div at bounding box center [601, 134] width 30 height 30
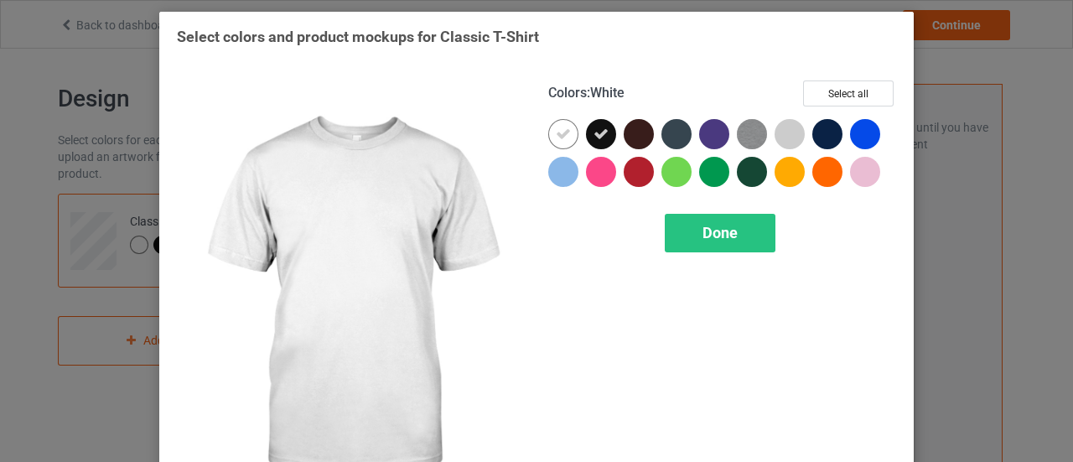
click at [556, 142] on div at bounding box center [563, 134] width 30 height 30
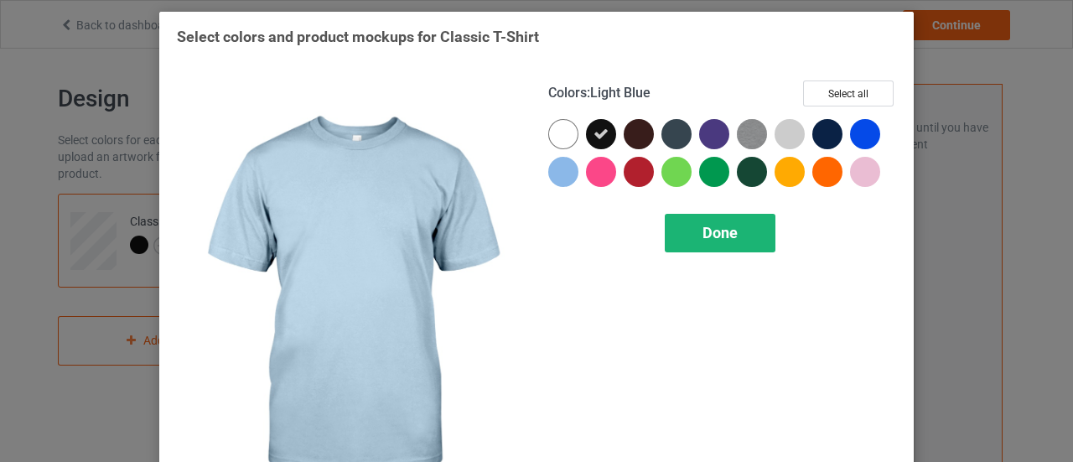
click at [702, 225] on span "Done" at bounding box center [719, 233] width 35 height 18
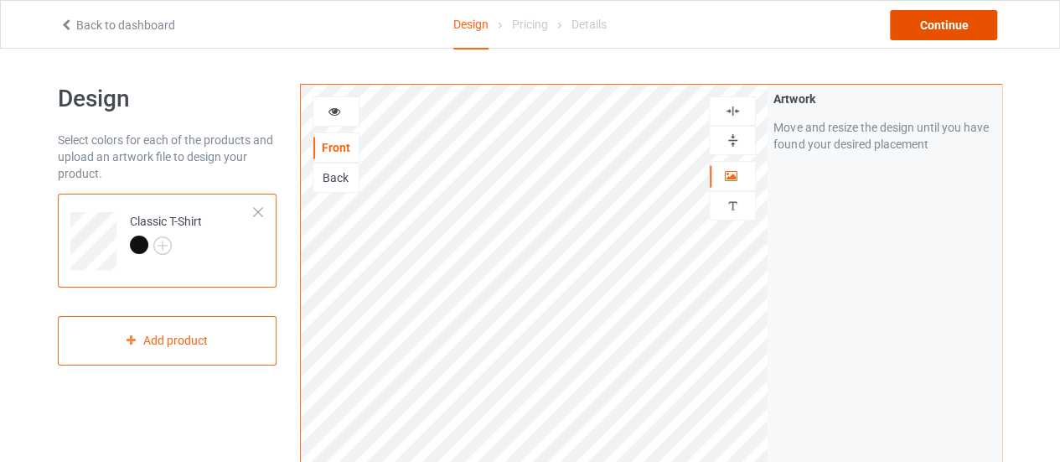
click at [920, 23] on div "Continue" at bounding box center [943, 25] width 107 height 30
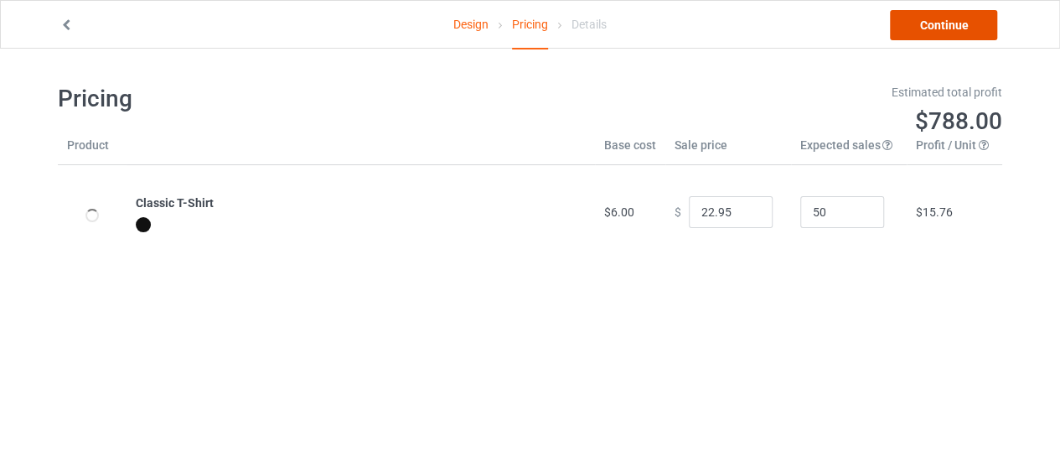
click at [927, 36] on link "Continue" at bounding box center [943, 25] width 107 height 30
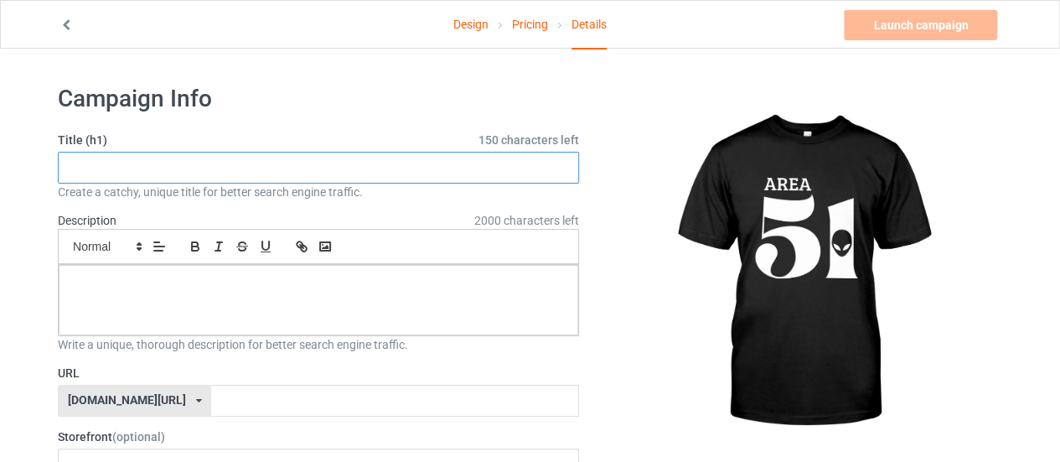
click at [164, 175] on input "text" at bounding box center [318, 168] width 521 height 32
type input "AREA511"
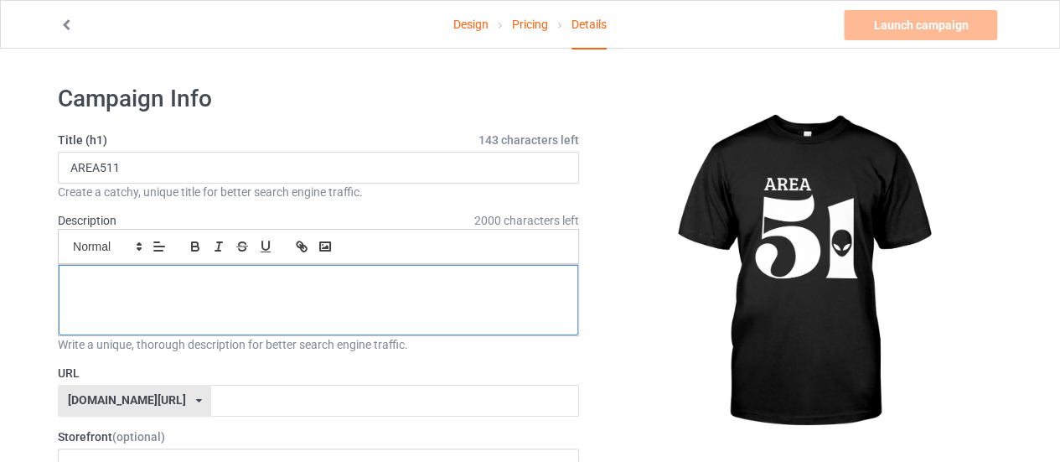
click at [140, 281] on p at bounding box center [318, 284] width 493 height 16
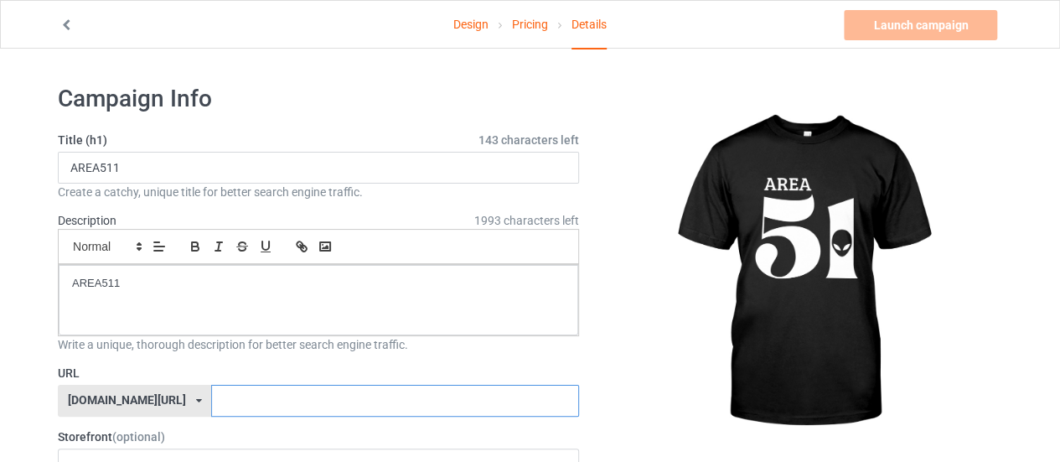
click at [211, 408] on input "text" at bounding box center [394, 401] width 367 height 32
paste input "AREA511"
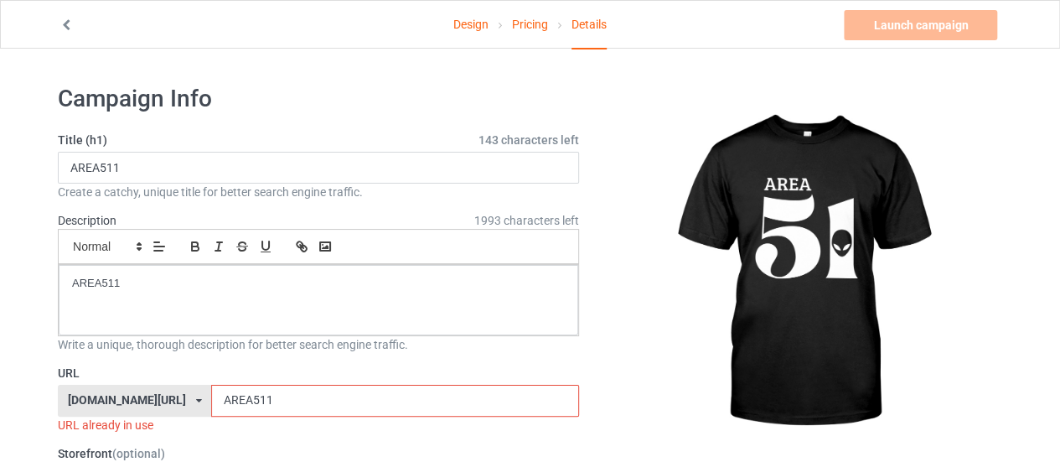
type input "AREA511"
click at [69, 27] on icon at bounding box center [66, 23] width 14 height 12
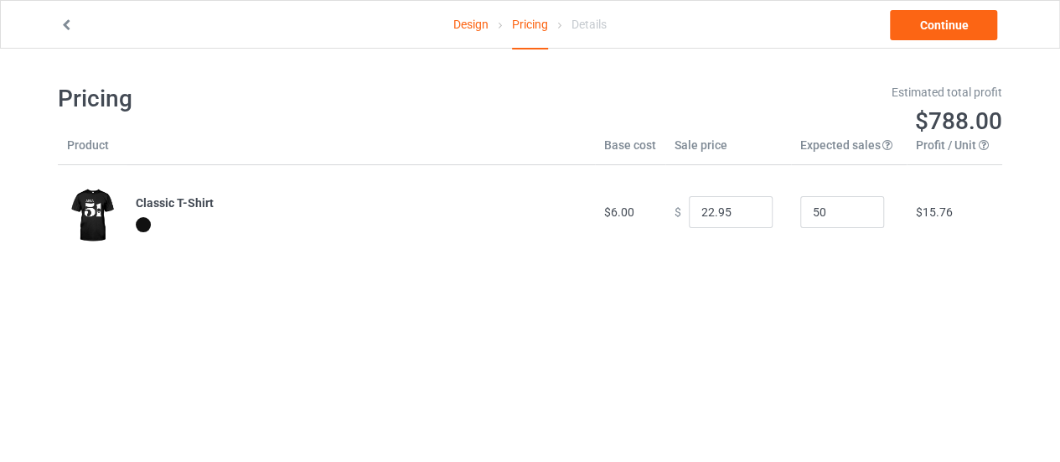
click at [69, 27] on icon at bounding box center [66, 23] width 14 height 12
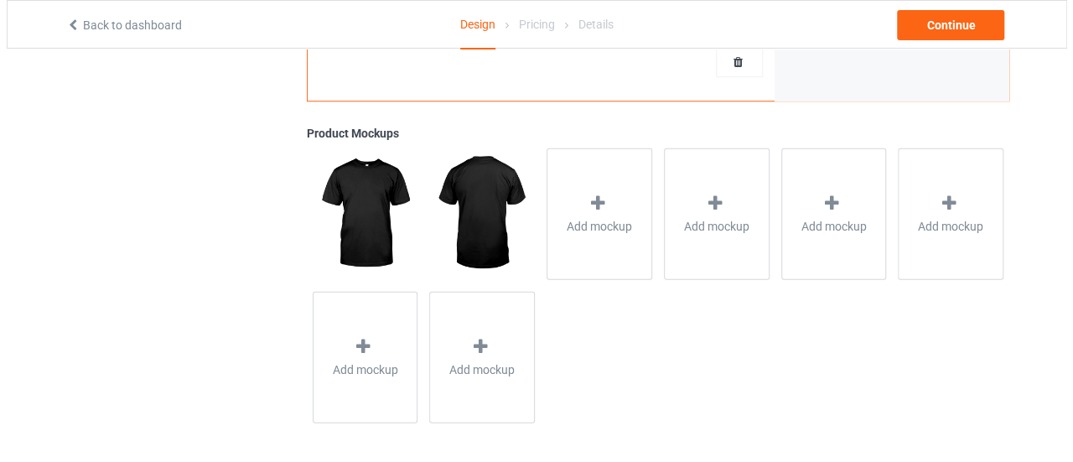
scroll to position [622, 0]
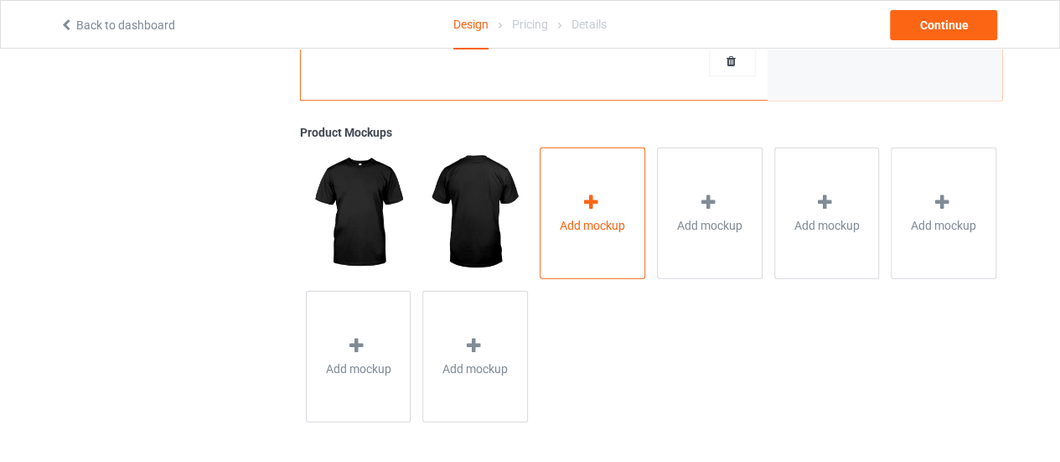
click at [552, 220] on div "Add mockup" at bounding box center [593, 213] width 106 height 132
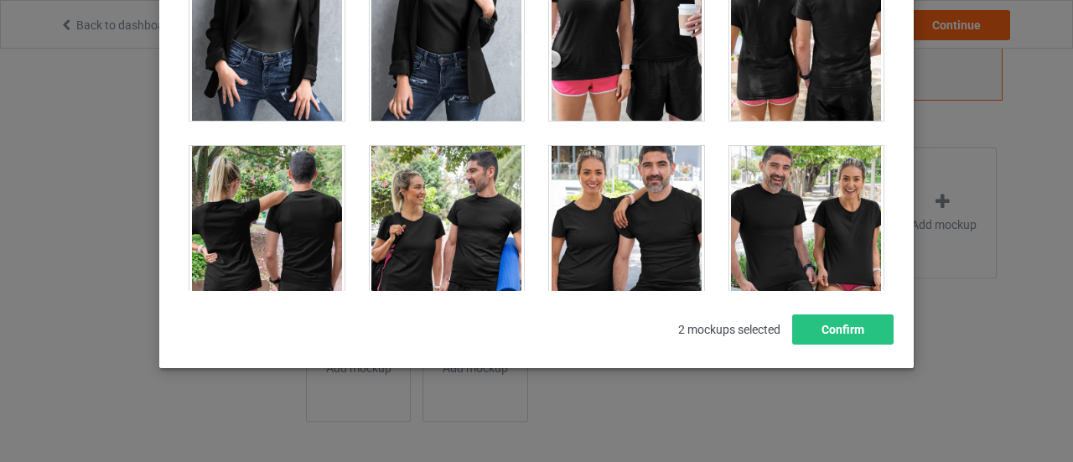
scroll to position [24041, 0]
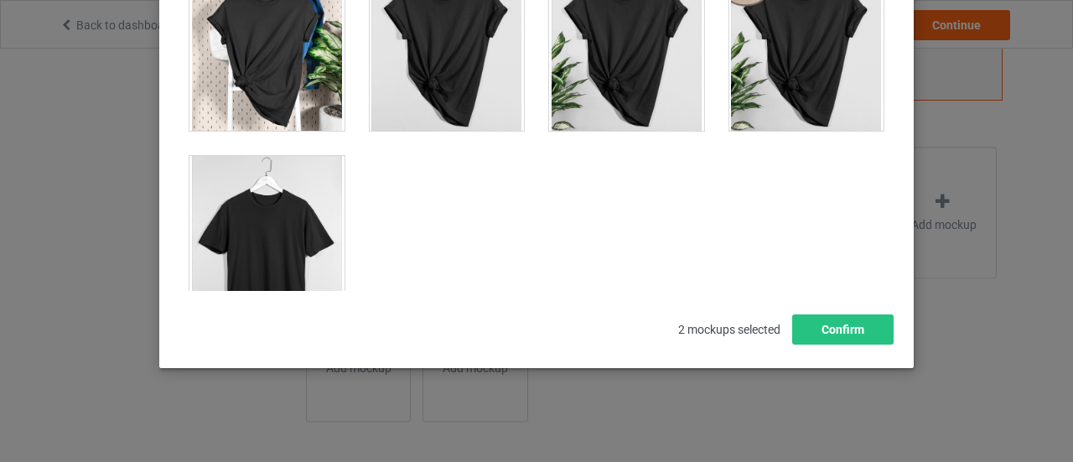
click at [250, 199] on div at bounding box center [266, 250] width 155 height 188
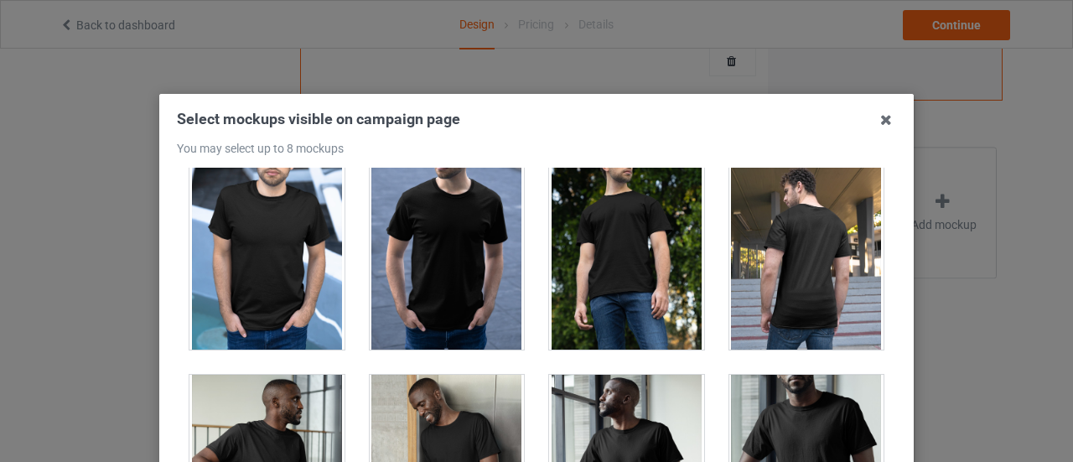
scroll to position [1592, 0]
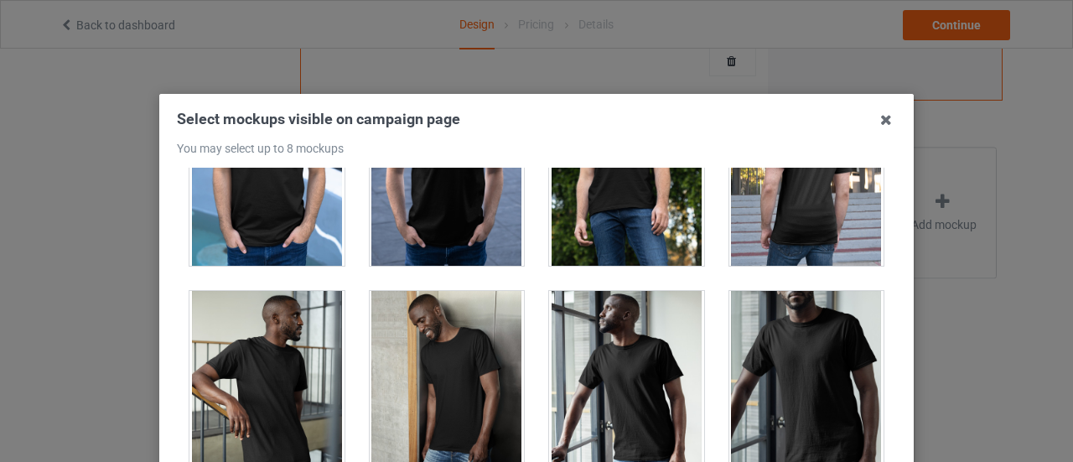
click at [431, 204] on div at bounding box center [447, 172] width 155 height 188
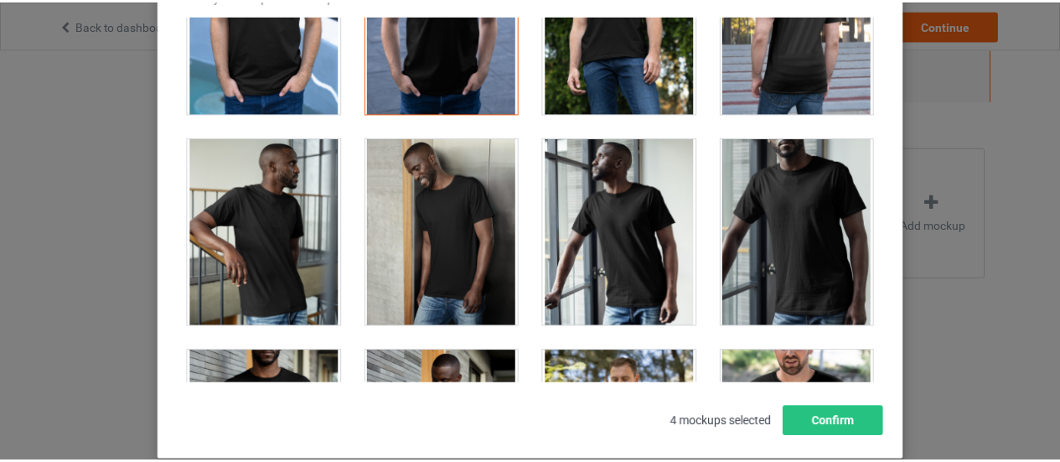
scroll to position [168, 0]
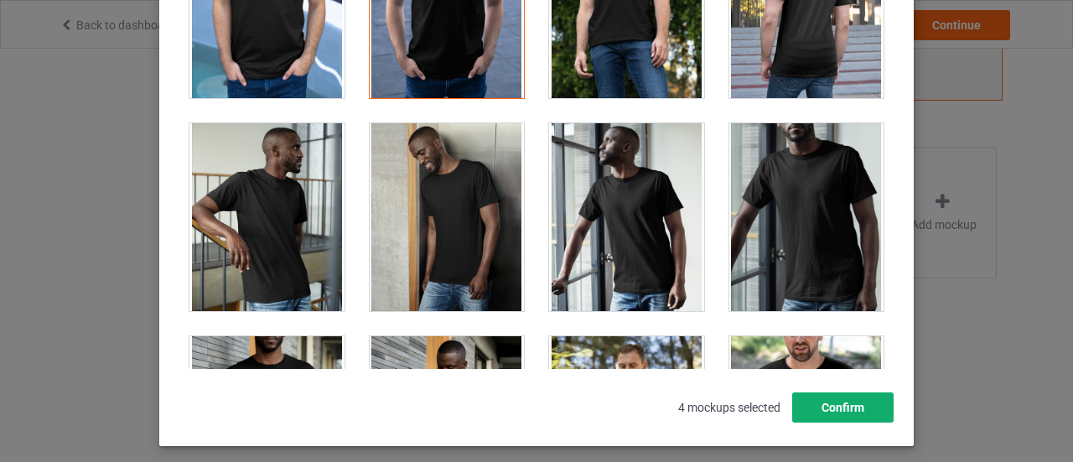
click at [823, 402] on button "Confirm" at bounding box center [842, 407] width 101 height 30
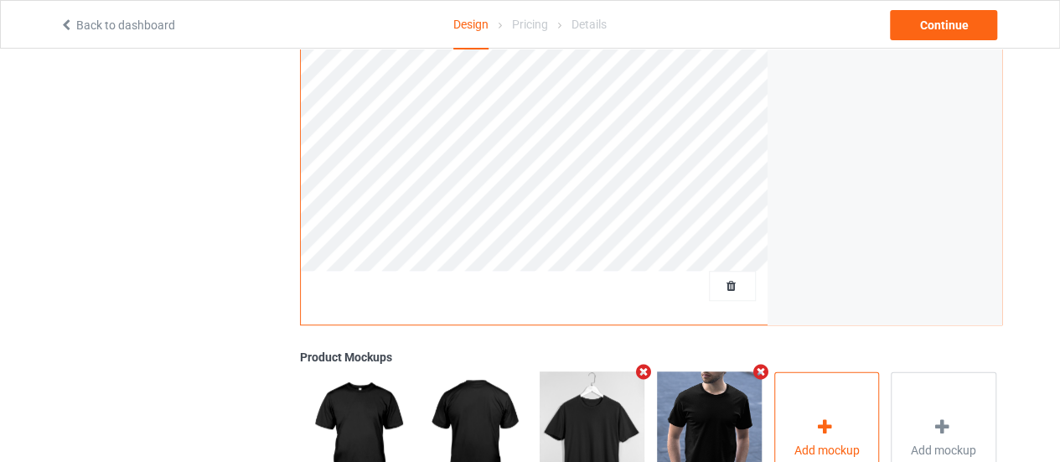
scroll to position [203, 0]
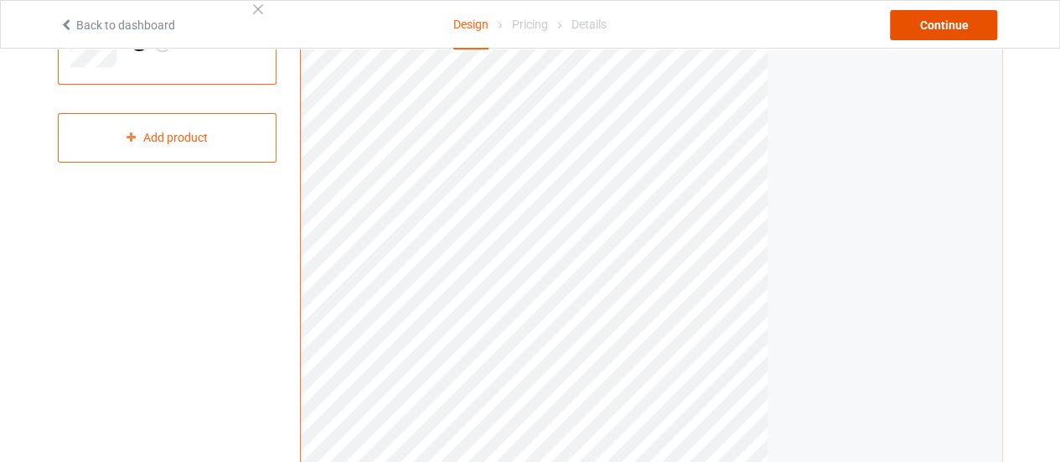
click at [924, 33] on div "Continue" at bounding box center [943, 25] width 107 height 30
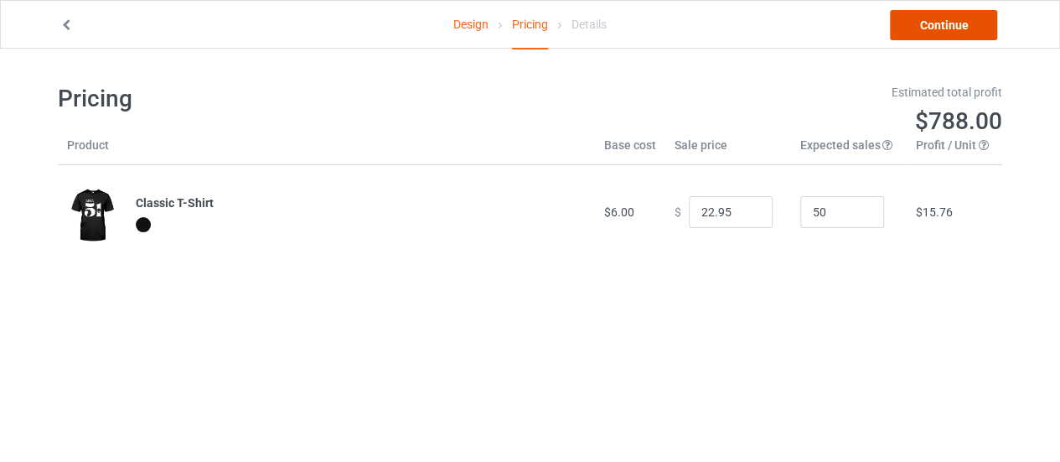
click at [924, 33] on link "Continue" at bounding box center [943, 25] width 107 height 30
